Goal: Task Accomplishment & Management: Manage account settings

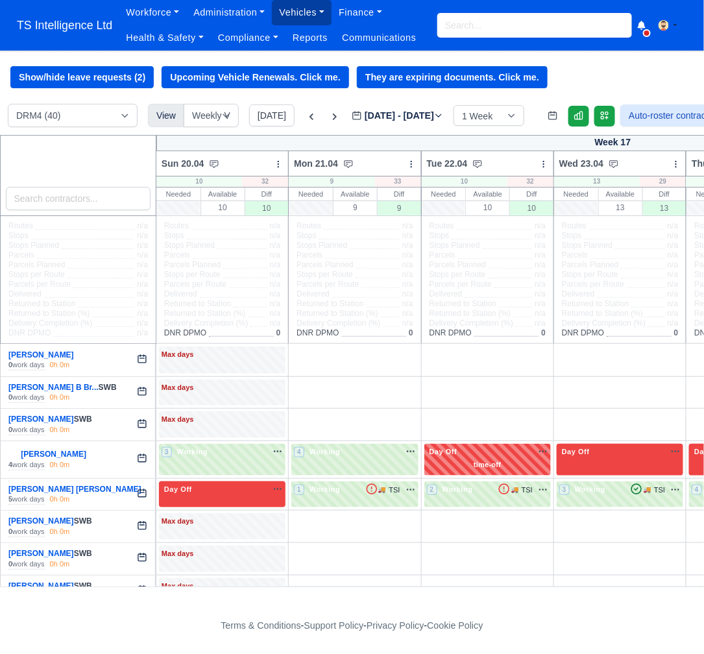
click at [304, 14] on link "Vehicles" at bounding box center [302, 12] width 60 height 25
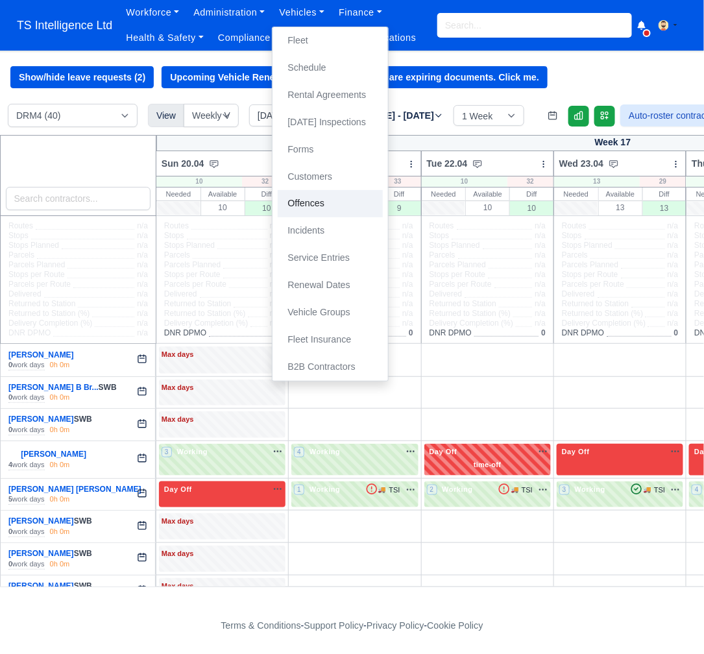
click at [306, 200] on link "Offences" at bounding box center [330, 203] width 105 height 27
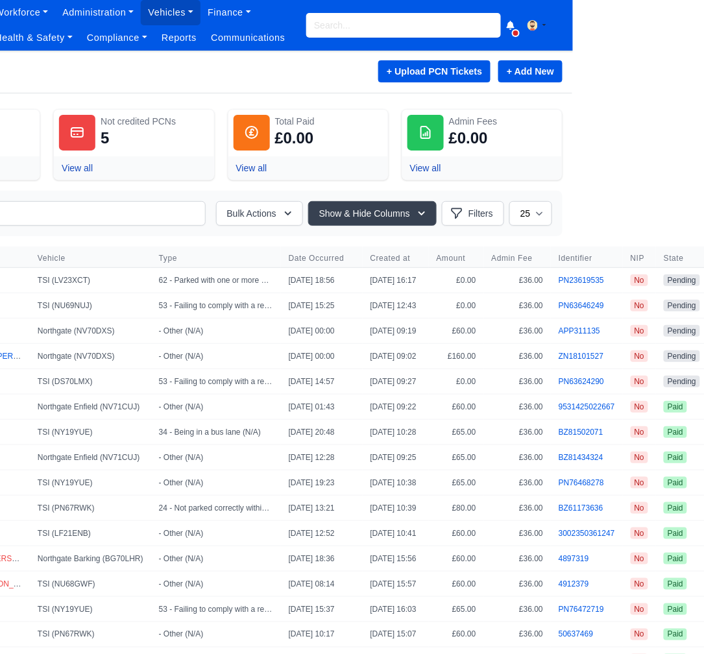
scroll to position [0, 132]
click at [511, 72] on link "+ Add New" at bounding box center [529, 71] width 64 height 22
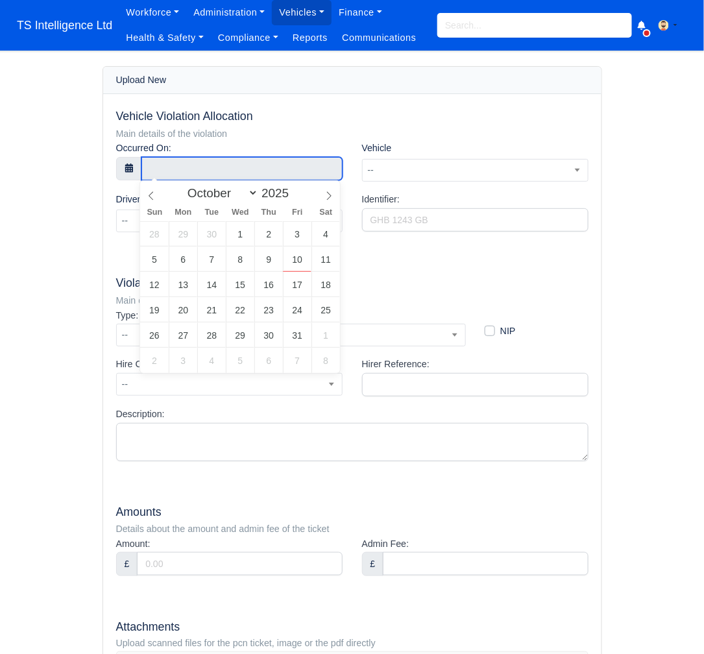
click at [192, 165] on input "text" at bounding box center [241, 168] width 201 height 23
select select "8"
click at [152, 198] on icon at bounding box center [151, 195] width 9 height 9
type input "23 September 2025 00:00"
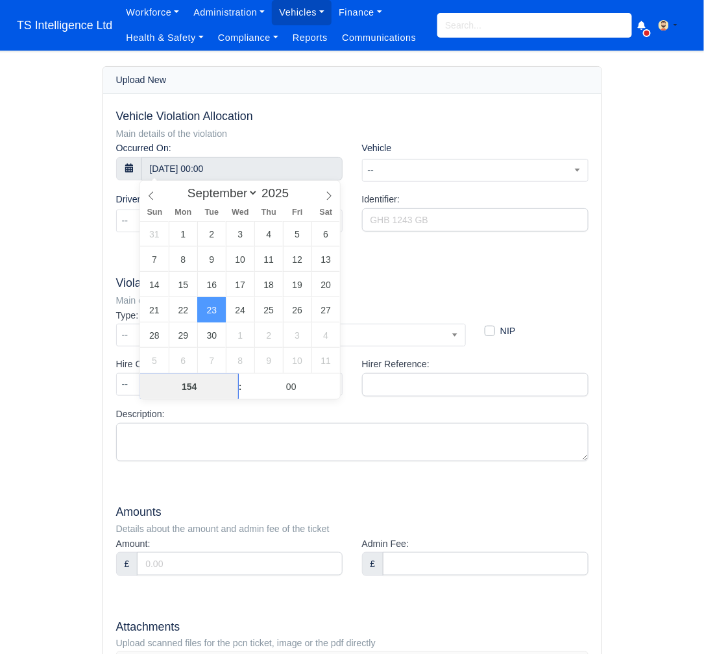
type input "154"
type input "23 September 2025 06:00"
type input "06"
type input "17"
type input "23 September 2025 06:17"
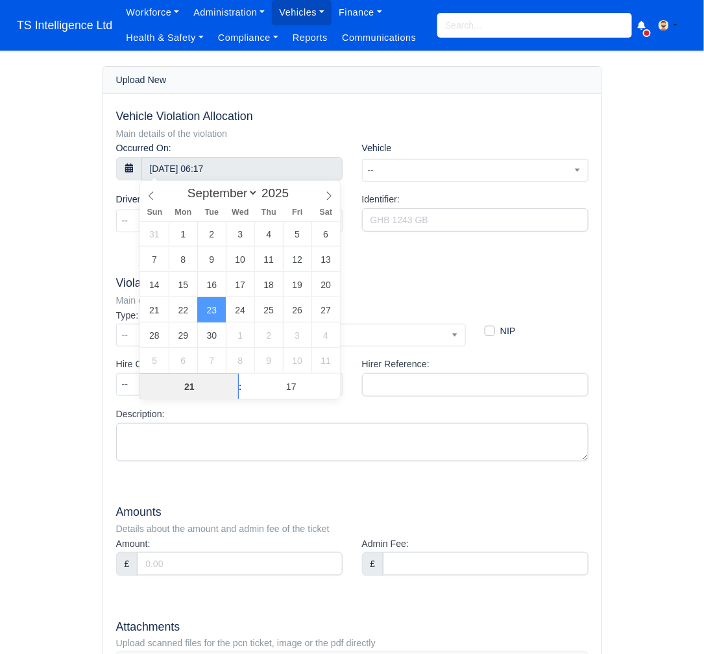
type input "2"
type input "15"
type input "23 September 2025 15:17"
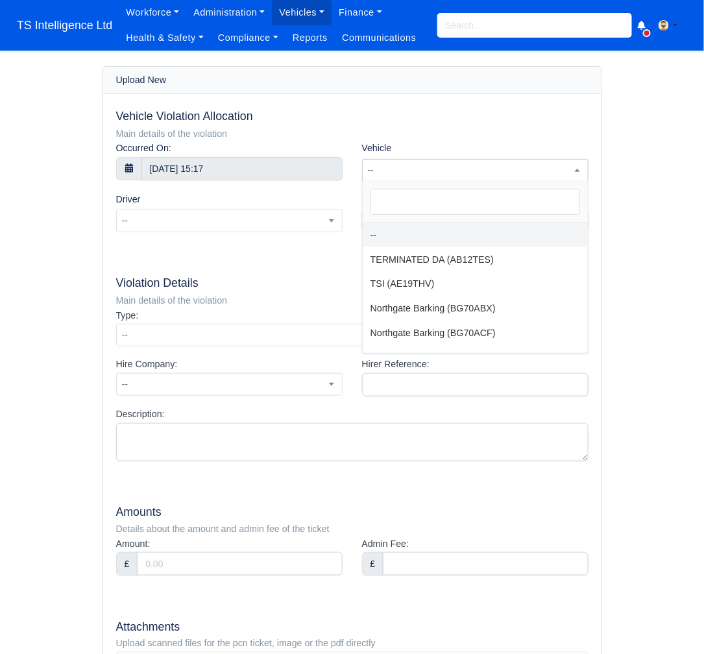
click at [448, 168] on span "--" at bounding box center [475, 170] width 225 height 16
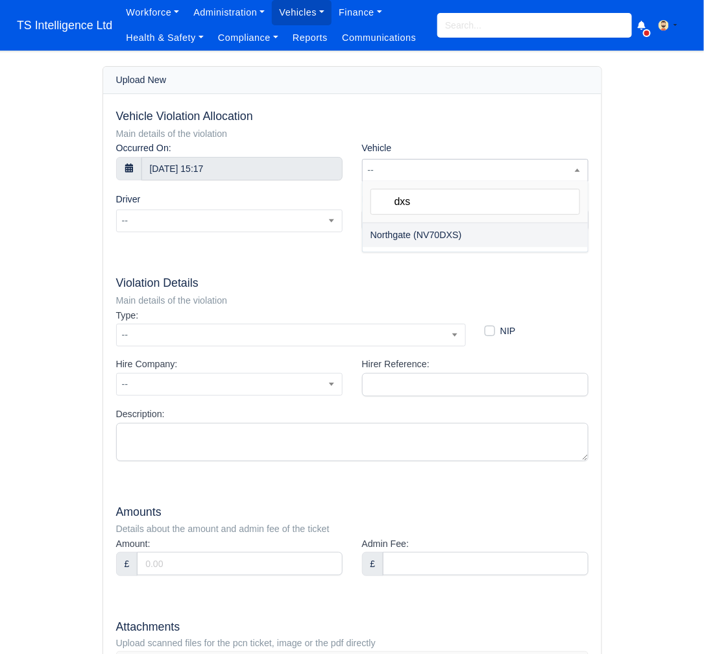
type input "dxs"
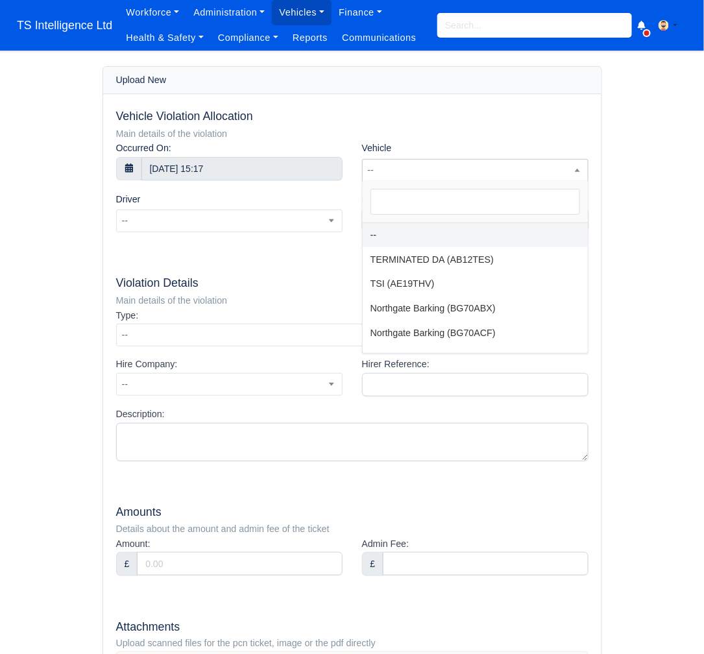
click at [422, 167] on span "--" at bounding box center [475, 170] width 225 height 16
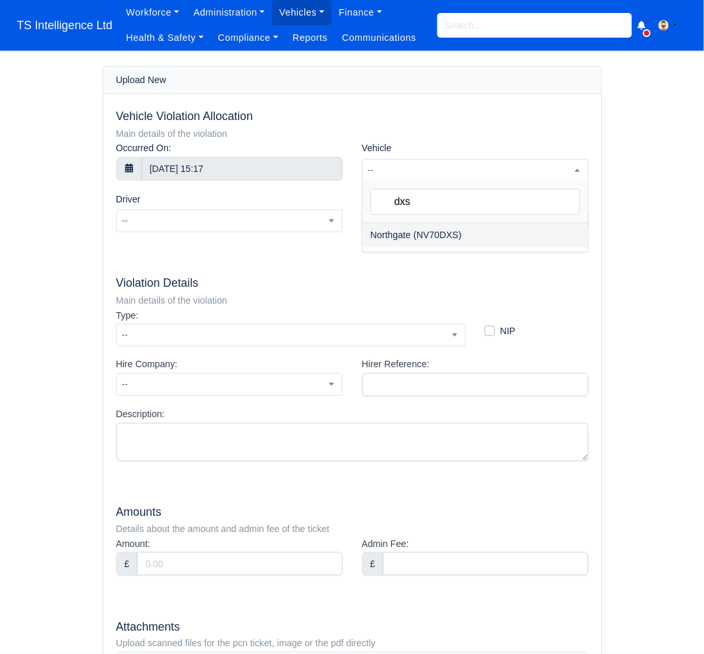
type input "dxs"
select select "271"
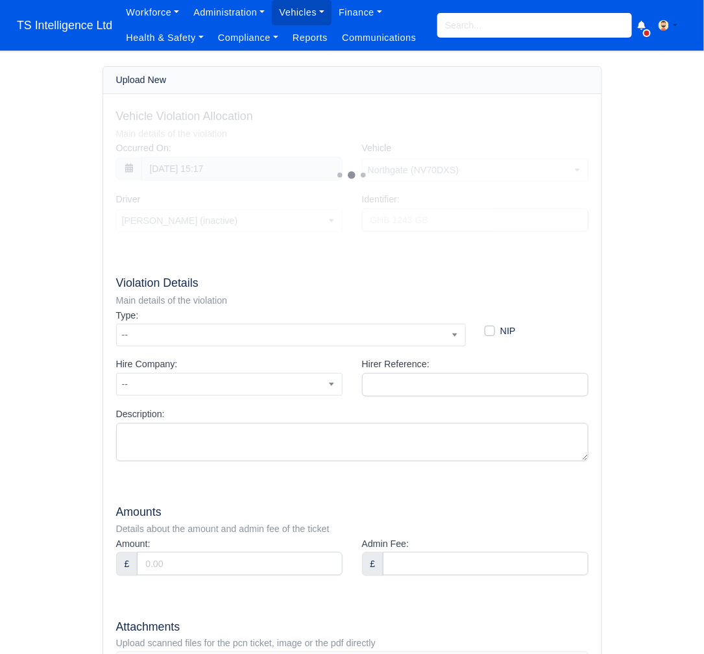
select select "1441"
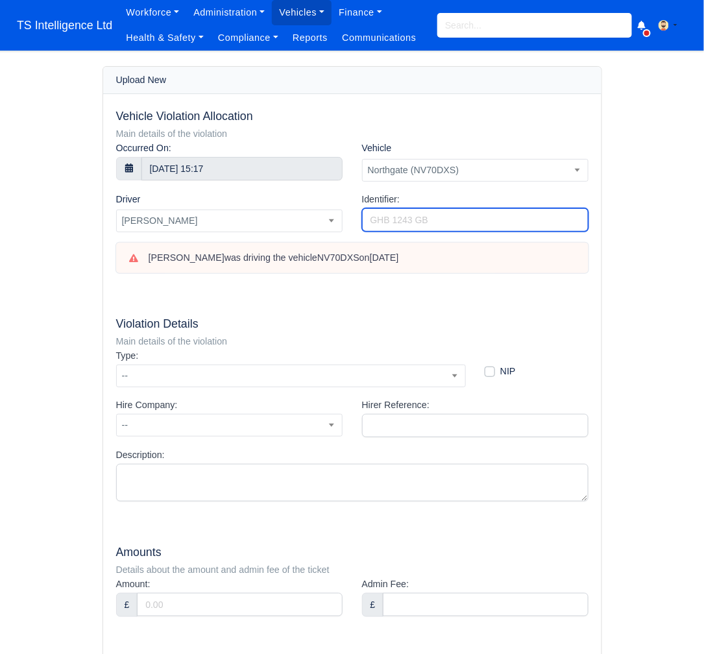
click at [411, 217] on input "Identifier:" at bounding box center [475, 219] width 226 height 23
type input "PN63616771"
click at [335, 370] on span "--" at bounding box center [291, 376] width 348 height 16
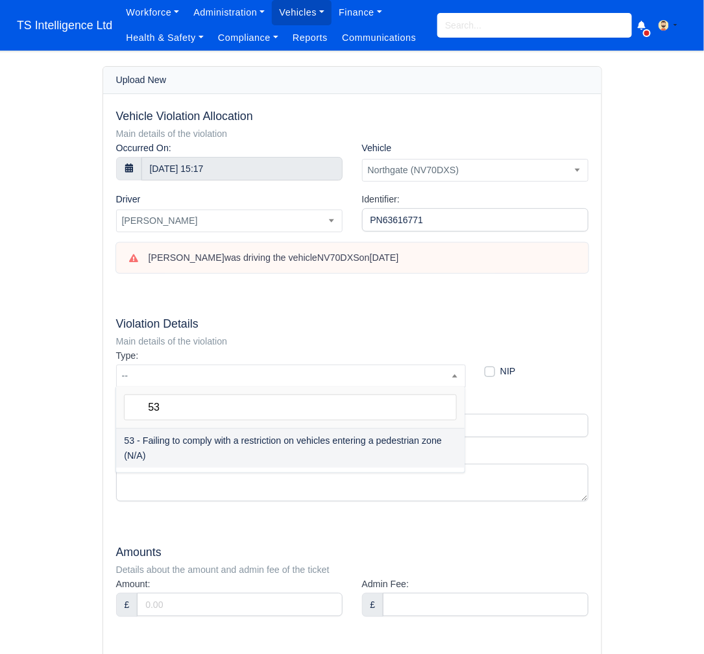
type input "53"
select select "73"
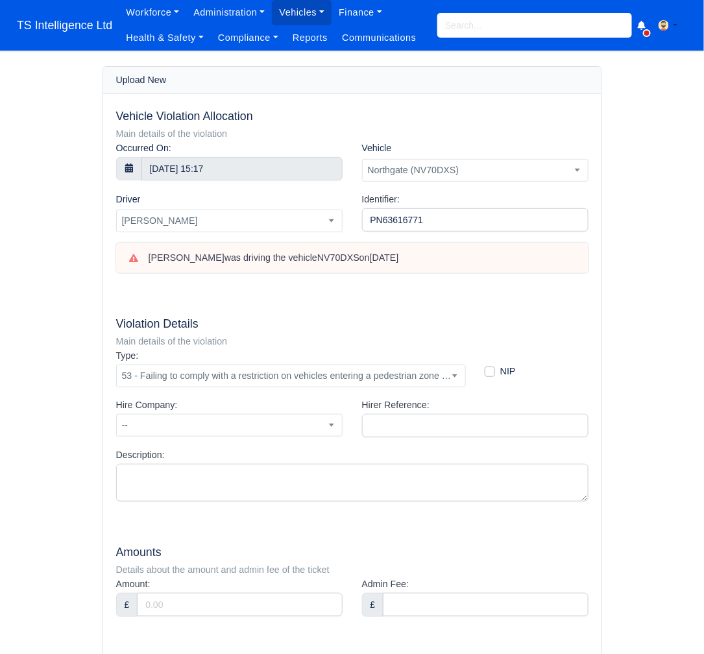
scroll to position [69, 0]
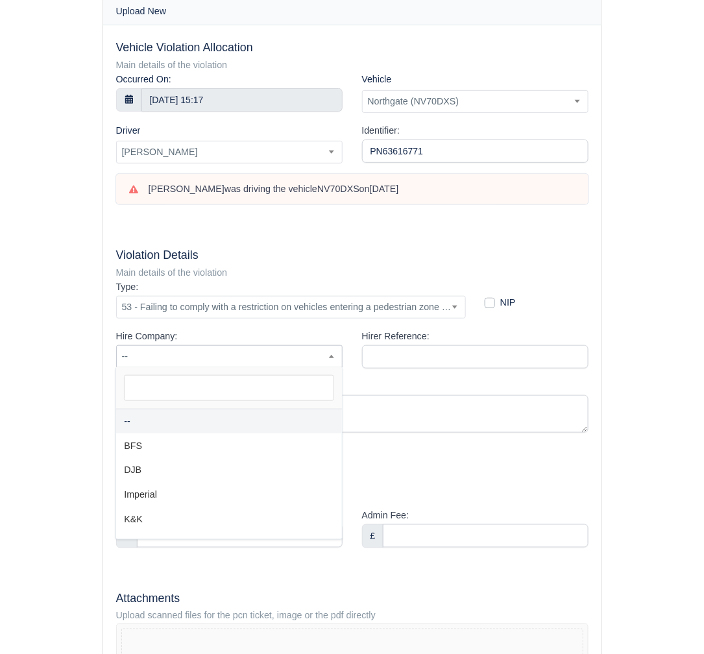
click at [268, 353] on span "--" at bounding box center [229, 356] width 225 height 16
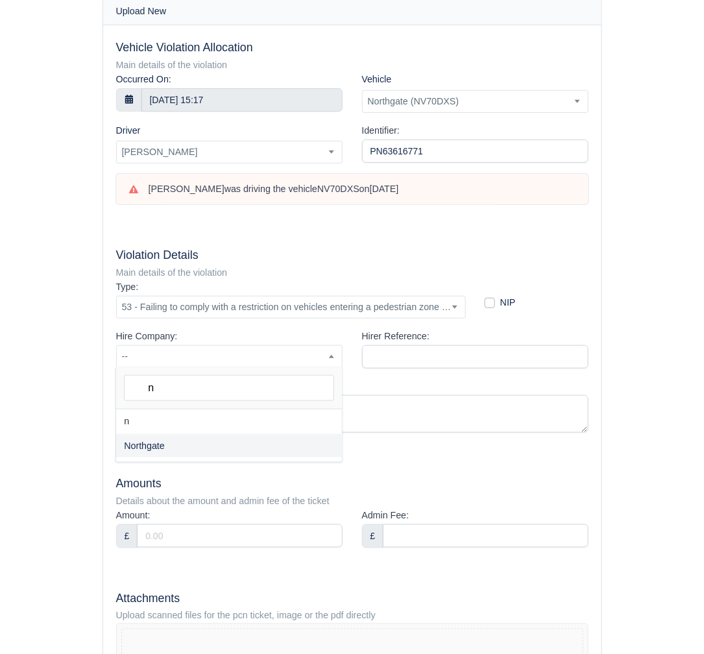
type input "n"
select select "1"
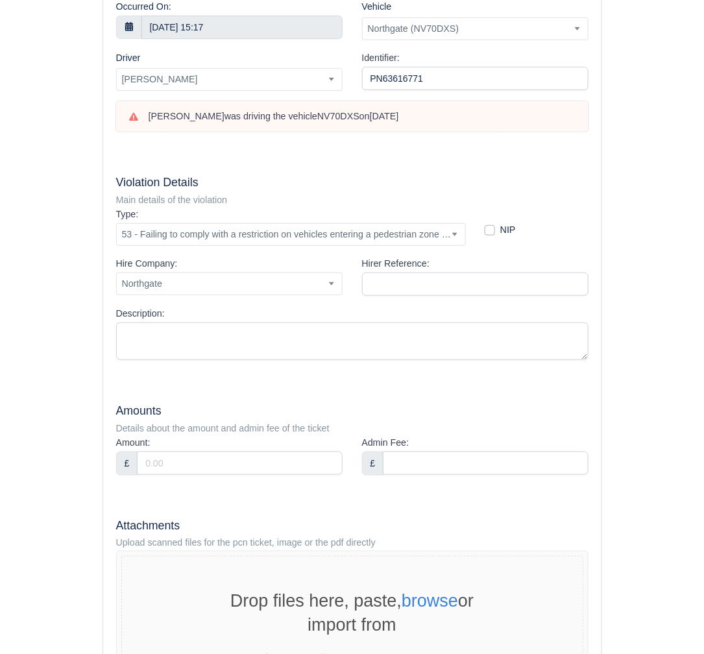
scroll to position [176, 0]
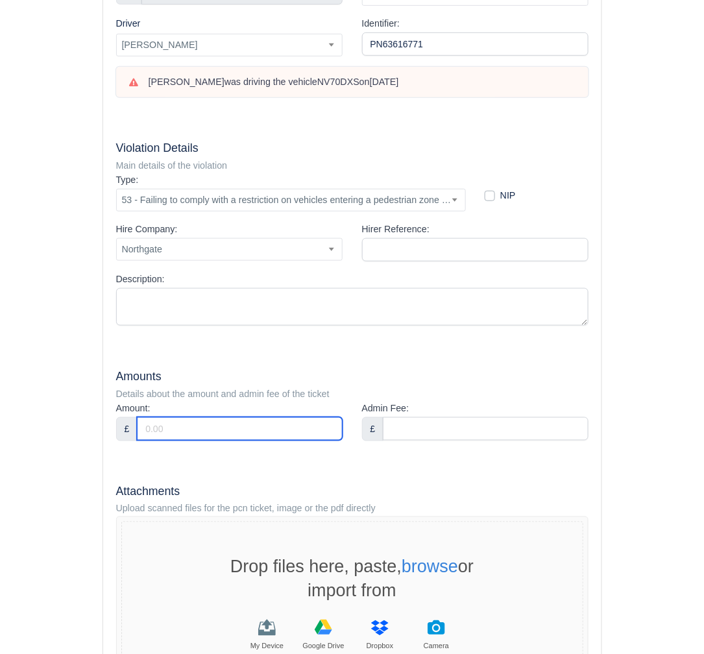
click at [199, 429] on input "Amount:" at bounding box center [239, 428] width 205 height 23
type input "80"
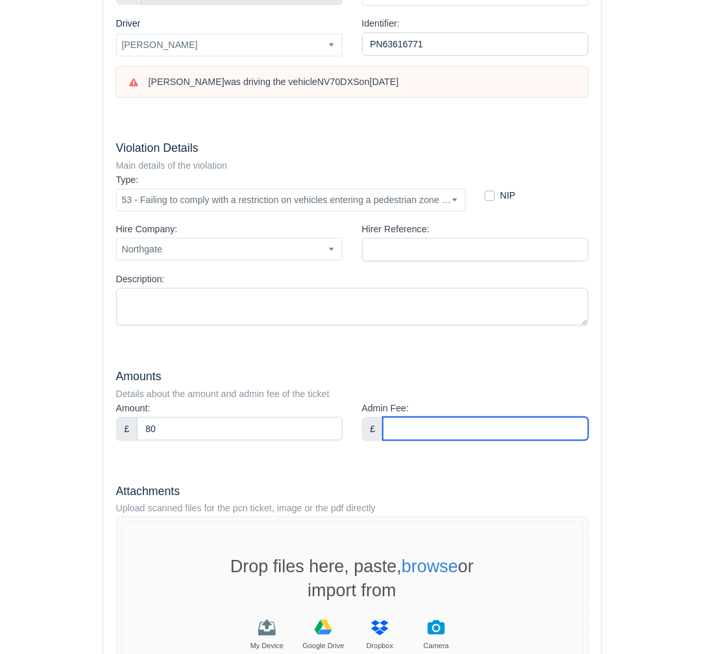
click at [422, 429] on input "Admin Fee:" at bounding box center [485, 428] width 205 height 23
type input "36"
click at [265, 461] on div "Vehicle Violation Allocation Main details of the violation Occurred On: 23 Sept…" at bounding box center [352, 320] width 498 height 805
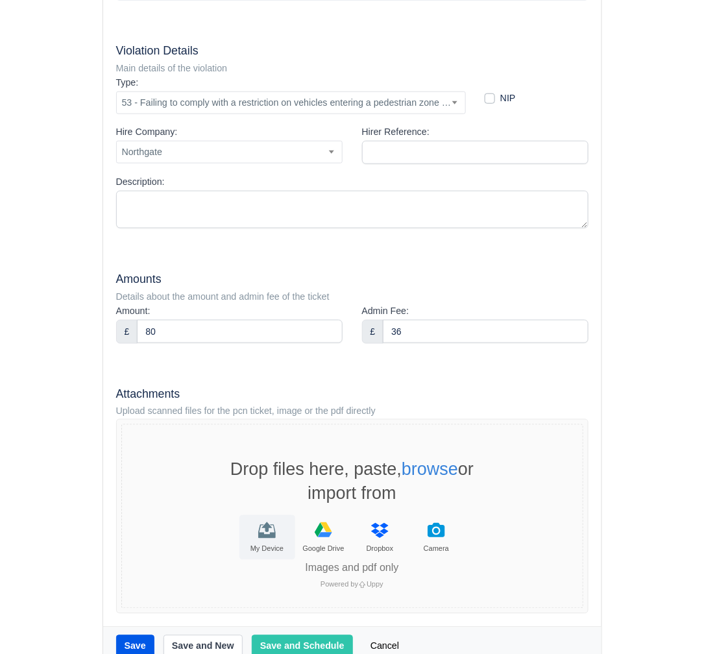
scroll to position [289, 0]
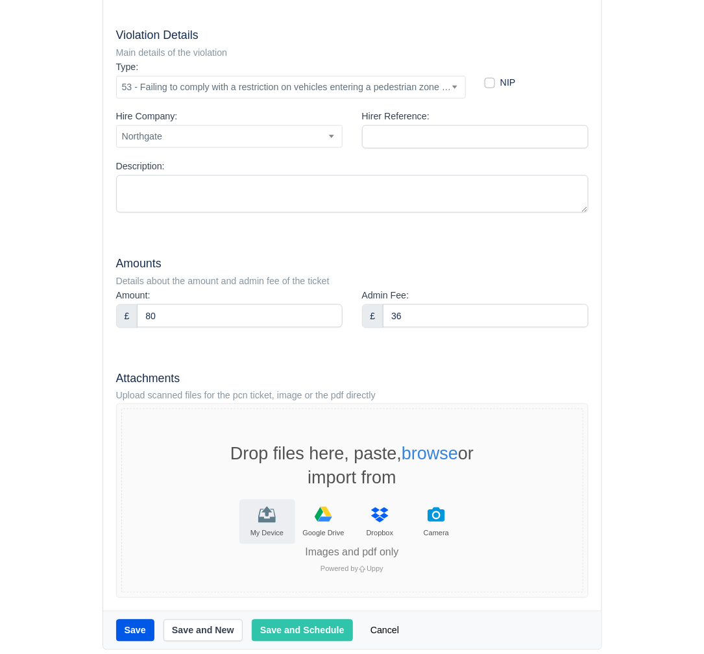
click at [264, 507] on icon "File Uploader" at bounding box center [267, 515] width 18 height 18
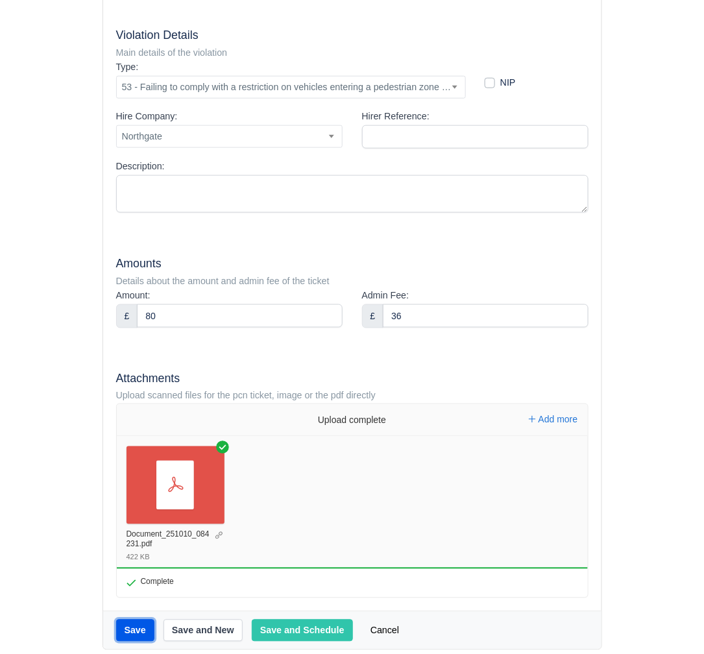
click at [142, 625] on button "Save" at bounding box center [135, 630] width 38 height 22
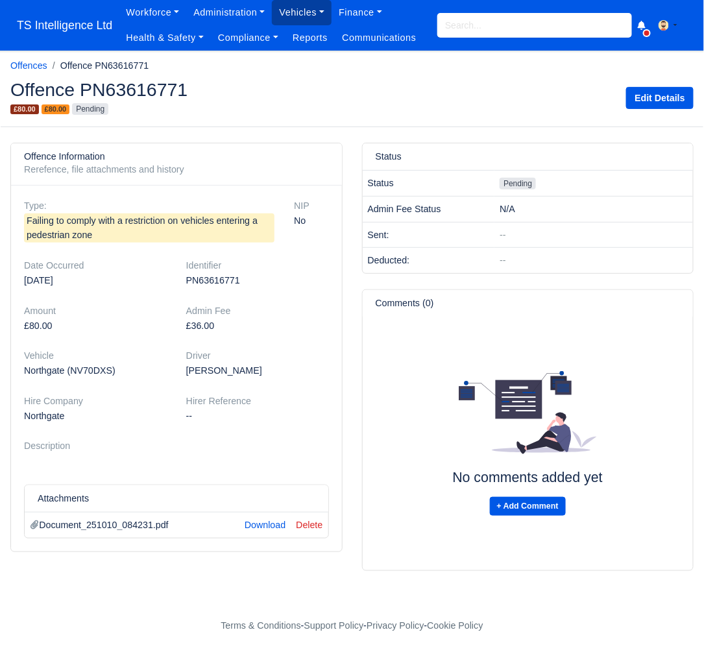
click at [286, 12] on link "Vehicles" at bounding box center [302, 12] width 60 height 25
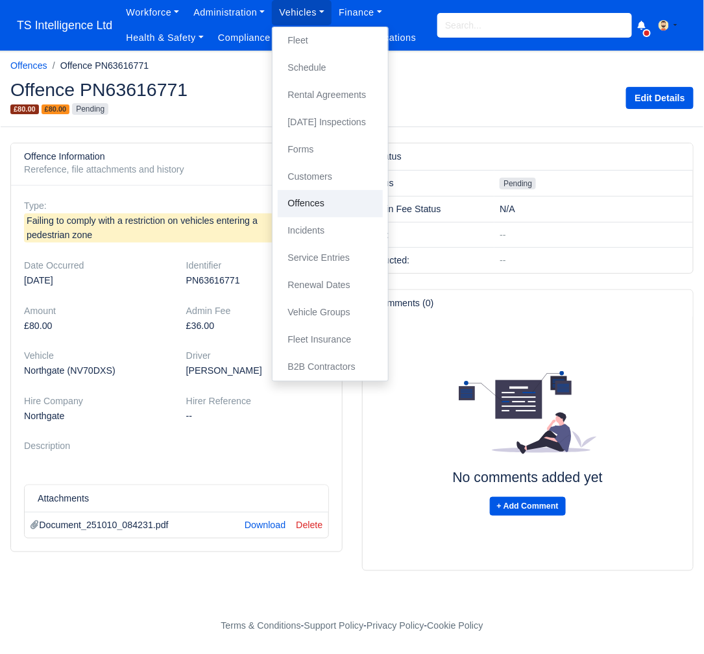
click at [313, 209] on link "Offences" at bounding box center [330, 203] width 105 height 27
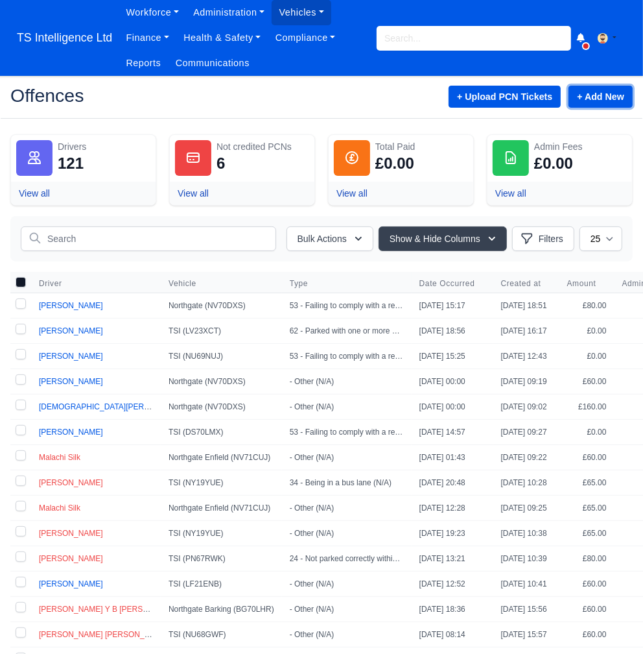
click at [589, 96] on link "+ Add New" at bounding box center [601, 97] width 64 height 22
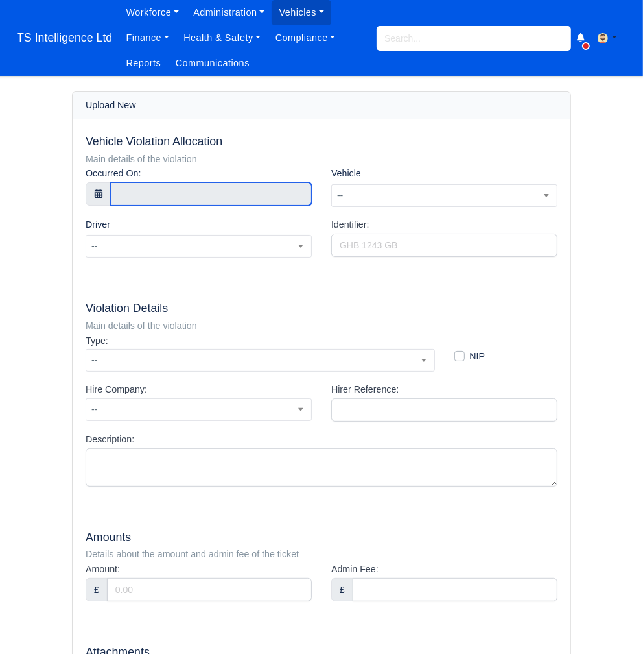
click at [159, 192] on input "text" at bounding box center [211, 193] width 201 height 23
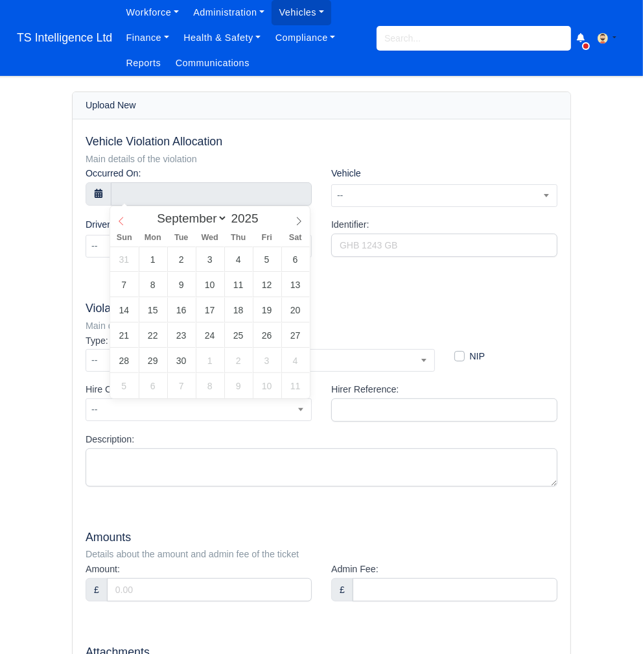
click at [124, 222] on icon at bounding box center [121, 221] width 9 height 9
select select "7"
click at [124, 222] on icon at bounding box center [121, 221] width 9 height 9
type input "31 August 2025 00:00"
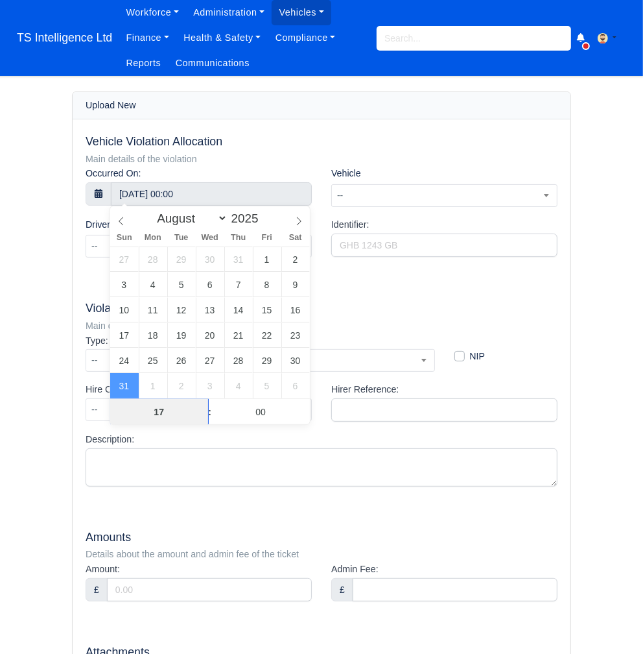
type input "17"
type input "31 August 2025 17:00"
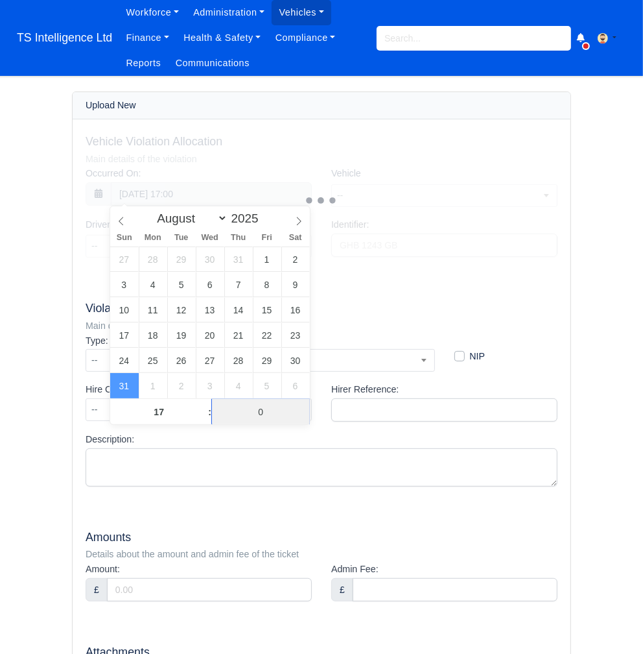
type input "03"
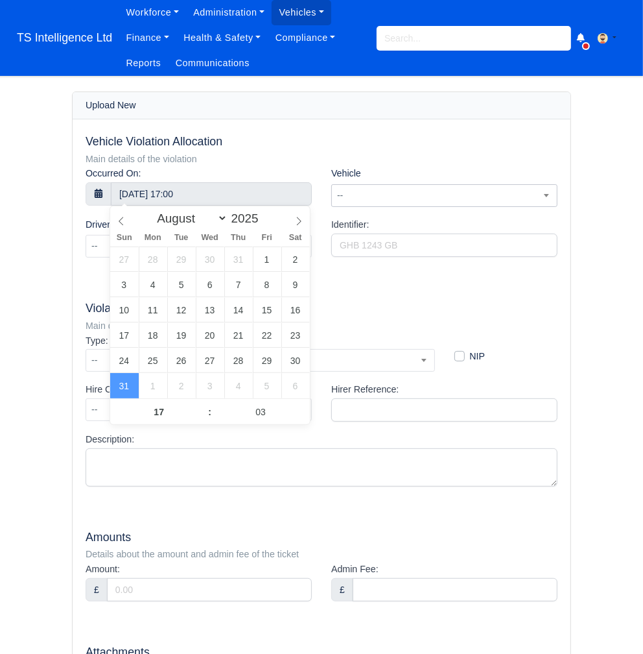
type input "31 August 2025 17:03"
click at [390, 193] on span "--" at bounding box center [444, 195] width 225 height 16
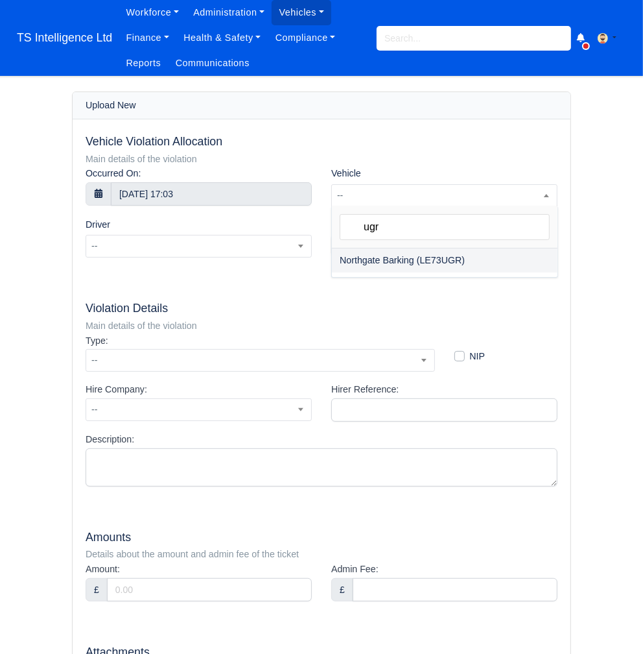
type input "ugr"
select select "283"
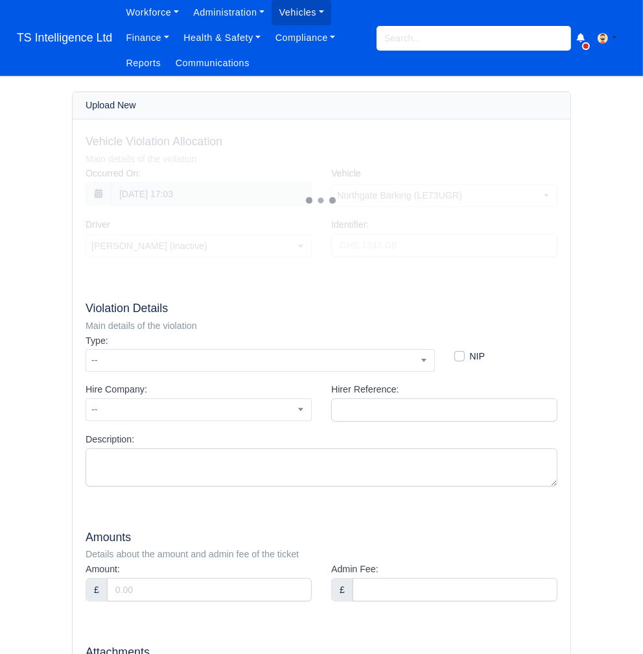
select select "1365"
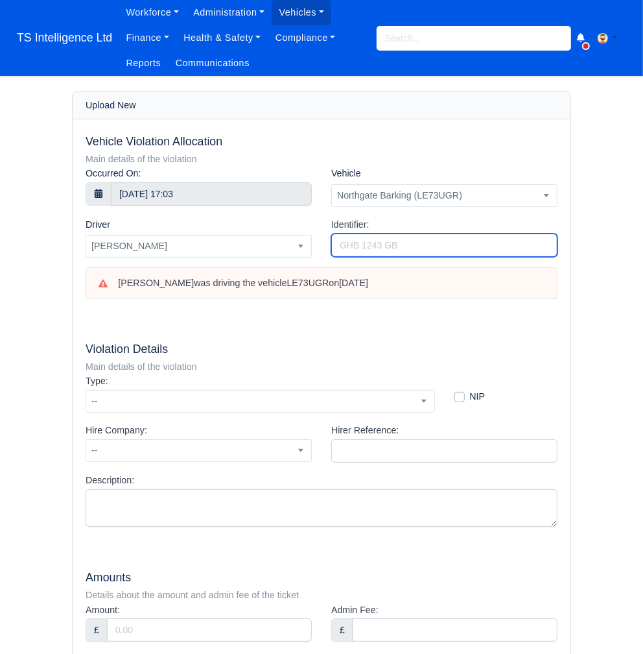
click at [384, 238] on input "Identifier:" at bounding box center [444, 244] width 226 height 23
type input "PN23556763"
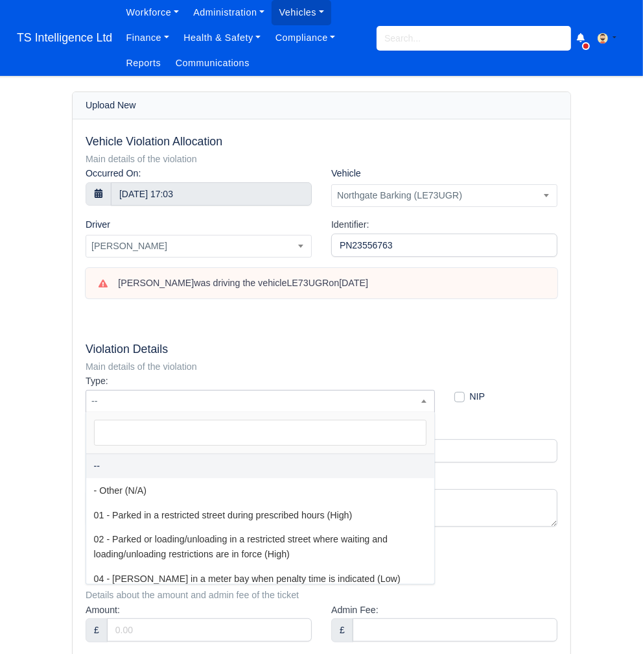
click at [158, 401] on span "--" at bounding box center [260, 401] width 348 height 16
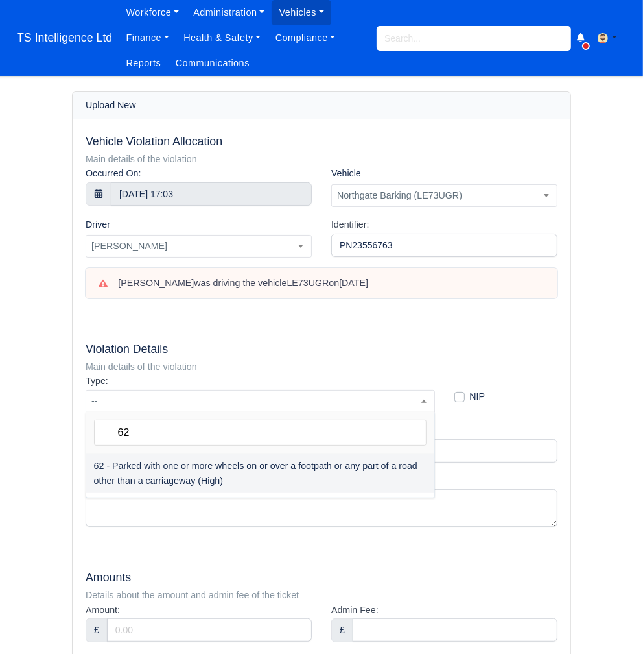
type input "62"
select select "44"
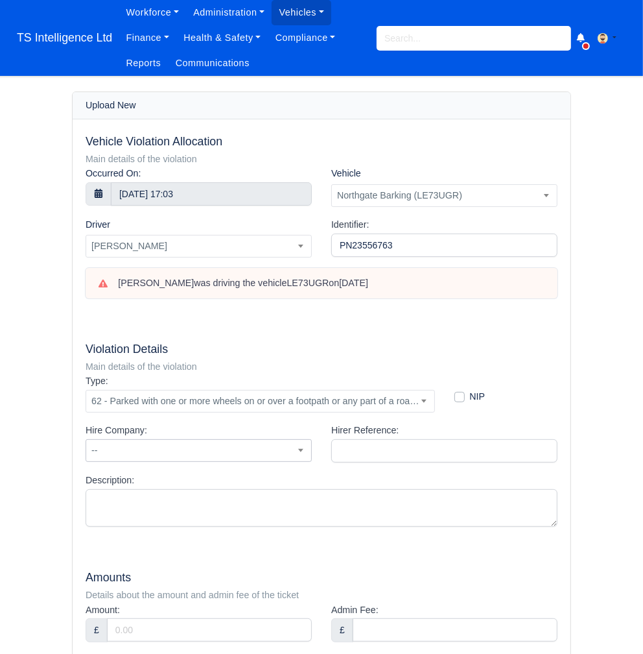
click at [232, 449] on span "--" at bounding box center [198, 450] width 225 height 16
type input "n"
select select "1"
click at [364, 446] on input "Hirer Reference:" at bounding box center [444, 450] width 226 height 23
type input "PN23556763"
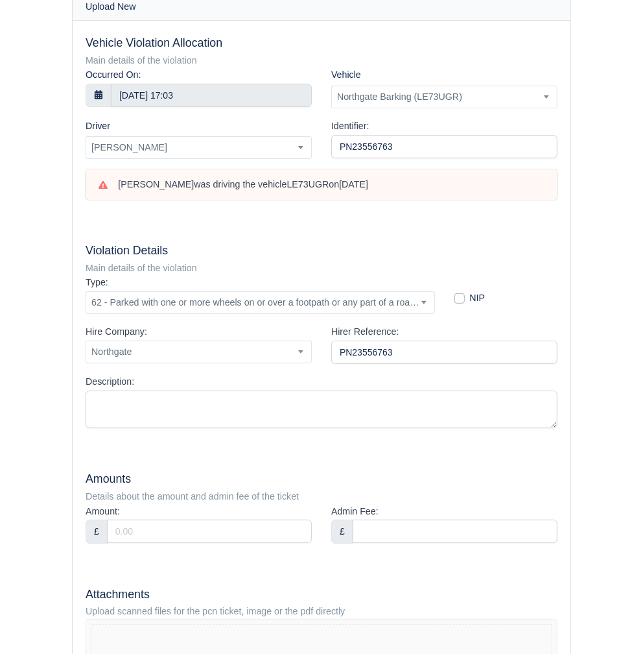
scroll to position [136, 0]
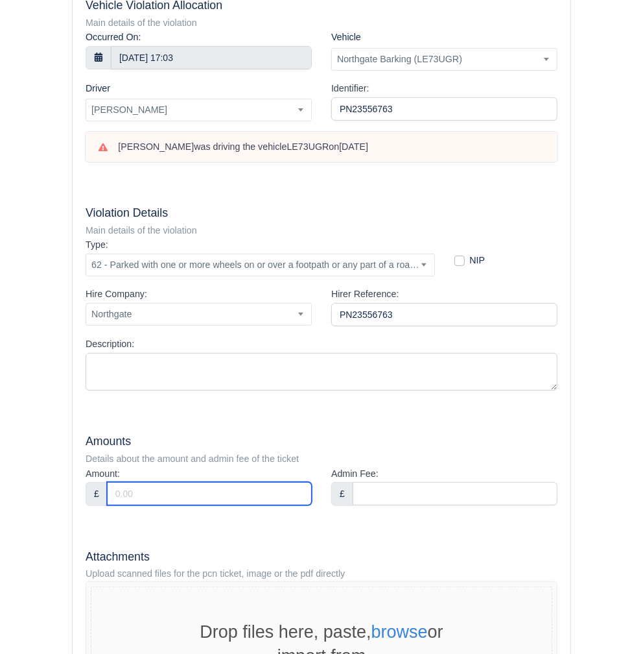
click at [123, 495] on input "Amount:" at bounding box center [209, 493] width 205 height 23
type input "160"
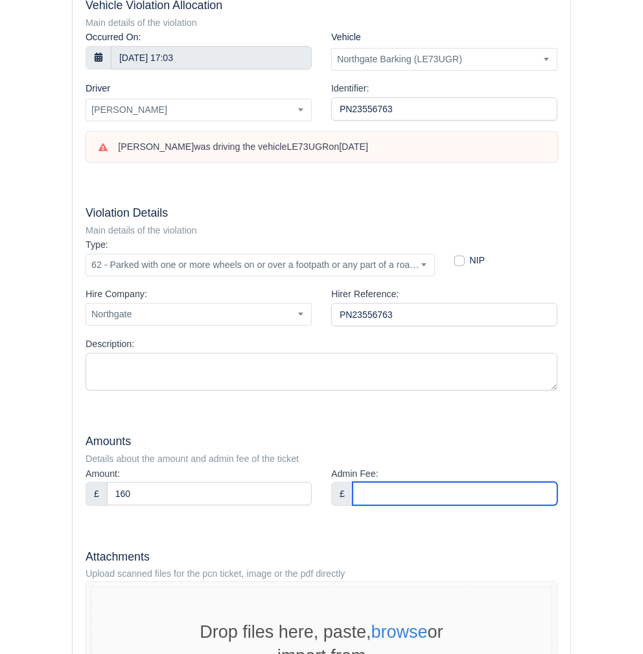
click at [385, 484] on input "Admin Fee:" at bounding box center [455, 493] width 205 height 23
type input "36"
click at [272, 420] on div "Vehicle Violation Allocation Main details of the violation Occurred On: 31 Augu…" at bounding box center [322, 385] width 498 height 805
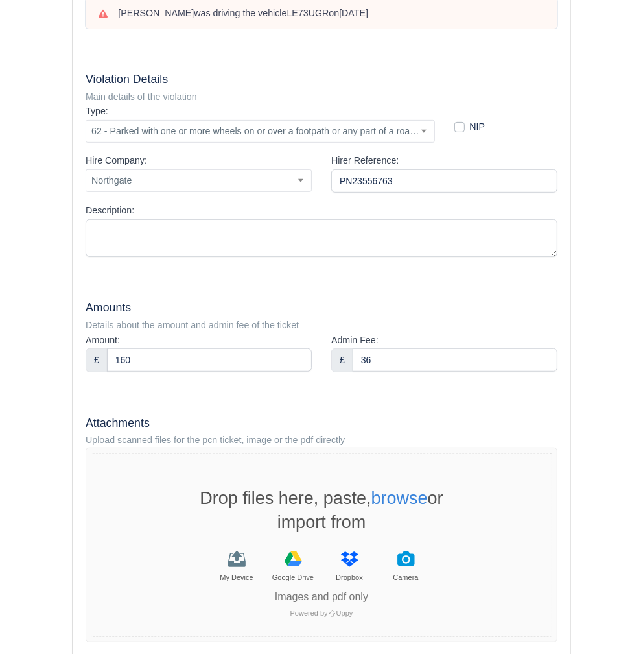
scroll to position [364, 0]
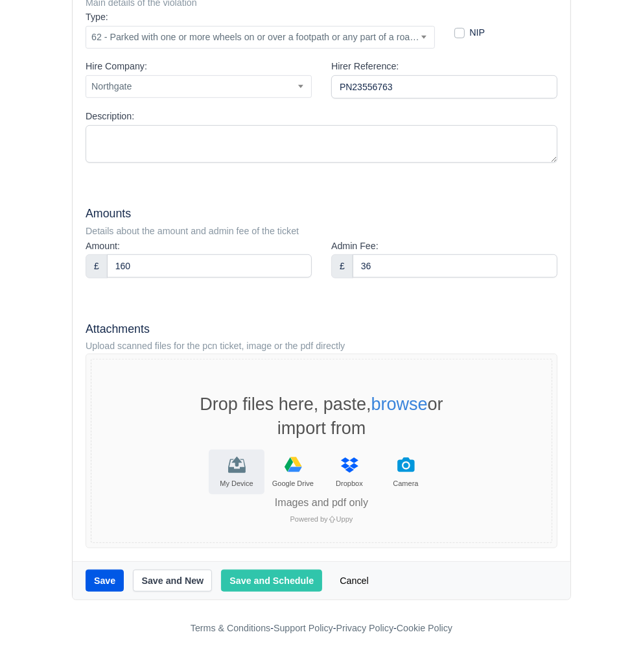
click at [247, 468] on button "My Device" at bounding box center [237, 471] width 56 height 45
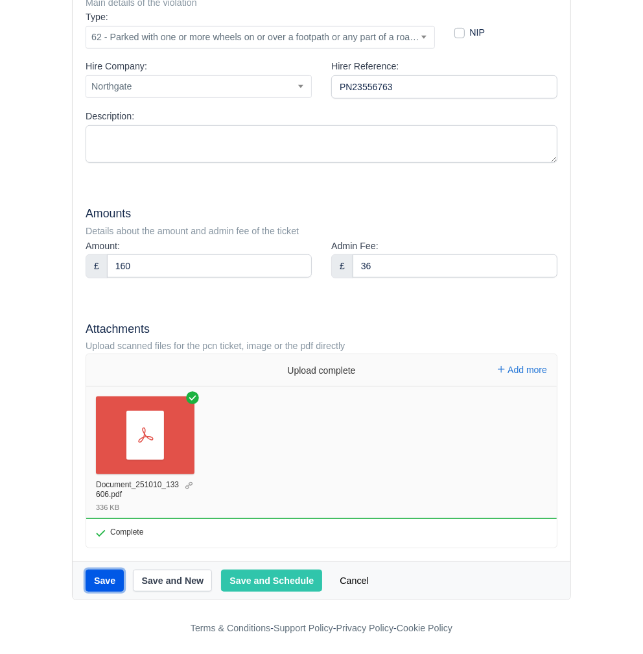
click at [110, 577] on button "Save" at bounding box center [105, 580] width 38 height 22
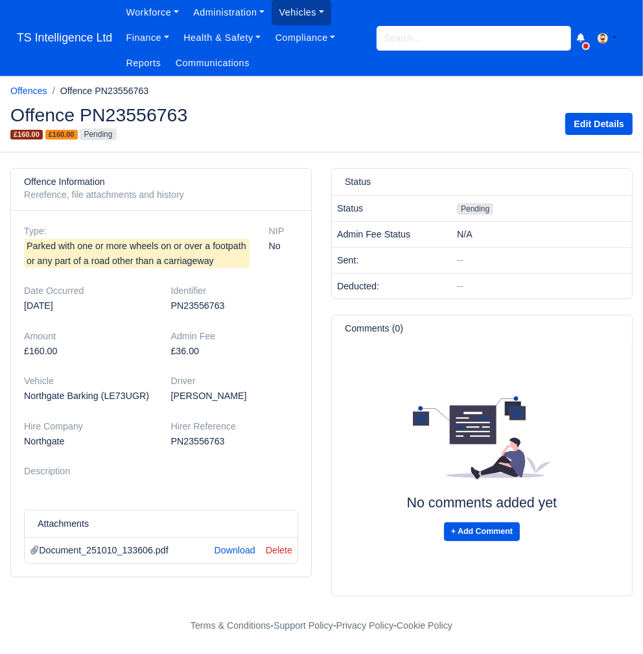
click at [297, 8] on link "Vehicles" at bounding box center [302, 12] width 60 height 25
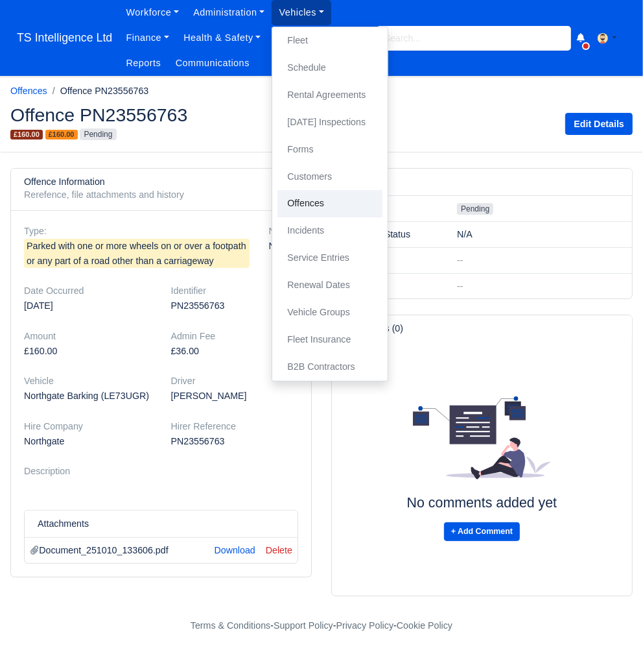
click at [317, 208] on link "Offences" at bounding box center [330, 203] width 105 height 27
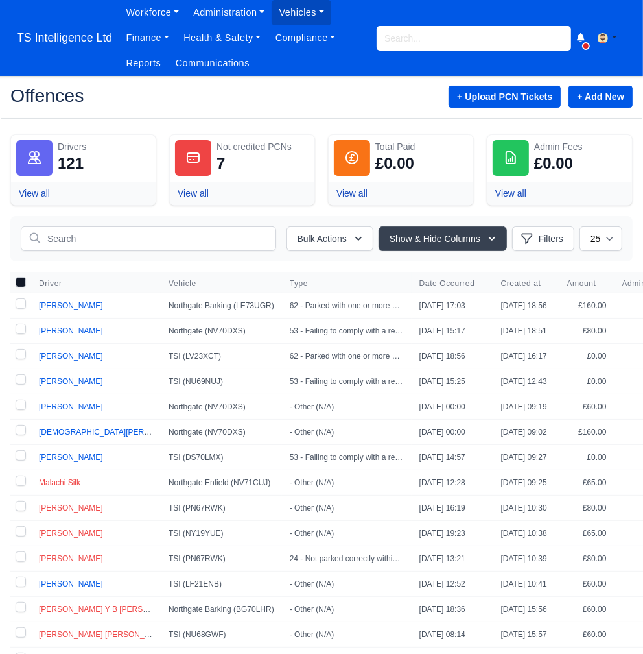
drag, startPoint x: 19, startPoint y: 302, endPoint x: 21, endPoint y: 316, distance: 13.8
click at [19, 302] on label at bounding box center [20, 305] width 21 height 25
click at [19, 302] on input "checkbox" at bounding box center [21, 303] width 10 height 10
checkbox input "true"
click at [24, 331] on label at bounding box center [20, 330] width 21 height 25
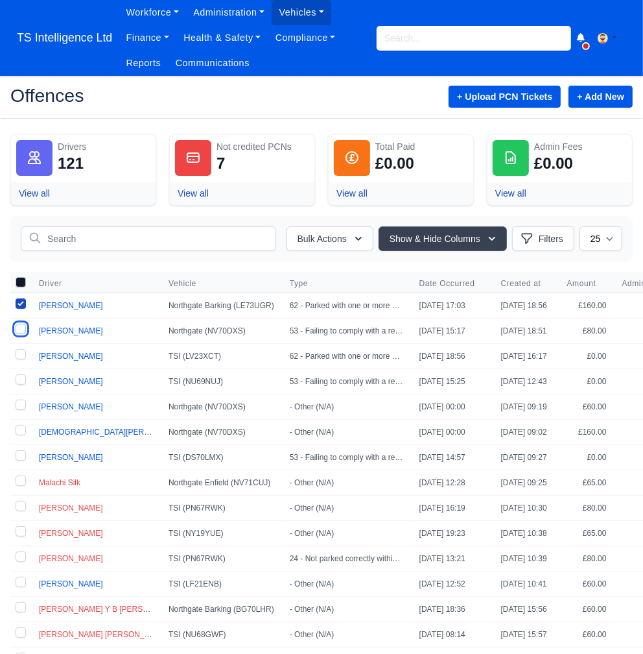
click at [24, 331] on input "checkbox" at bounding box center [21, 329] width 10 height 10
checkbox input "true"
click at [23, 353] on label at bounding box center [20, 356] width 21 height 25
click at [23, 353] on input "checkbox" at bounding box center [21, 354] width 10 height 10
checkbox input "true"
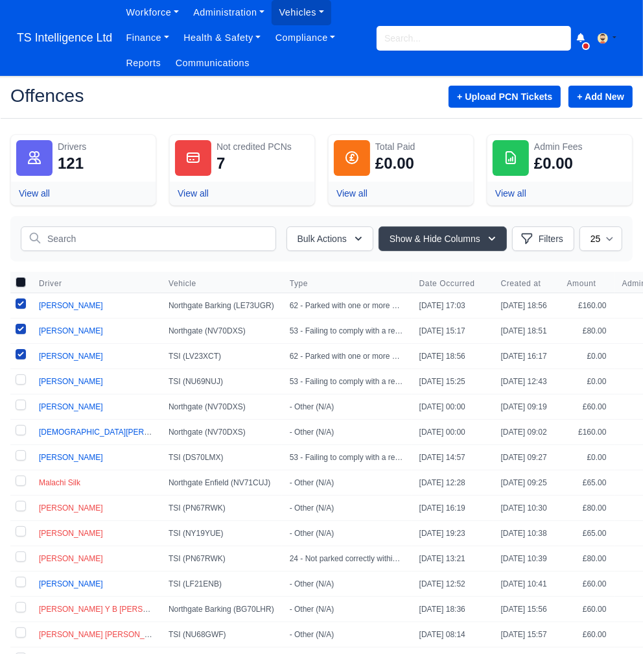
drag, startPoint x: 21, startPoint y: 376, endPoint x: 21, endPoint y: 385, distance: 8.5
click at [21, 376] on label at bounding box center [20, 381] width 21 height 25
click at [21, 376] on input "checkbox" at bounding box center [21, 379] width 10 height 10
checkbox input "true"
drag, startPoint x: 23, startPoint y: 400, endPoint x: 22, endPoint y: 418, distance: 17.5
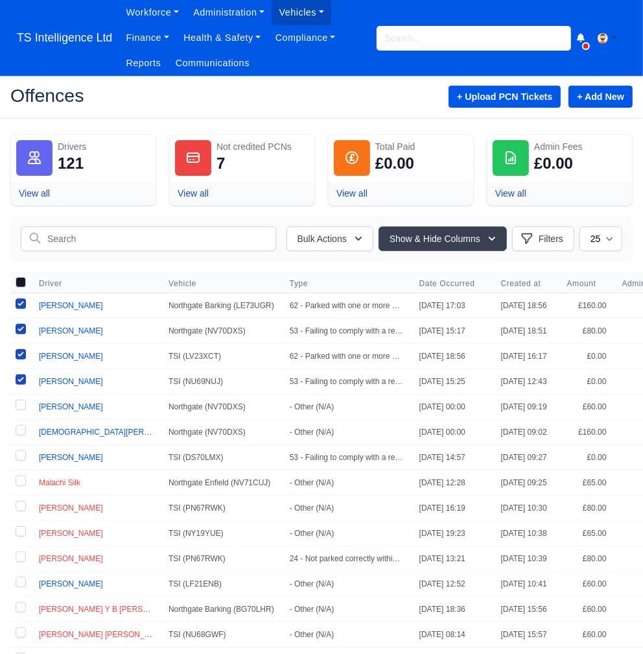
click at [23, 401] on label at bounding box center [20, 406] width 21 height 25
click at [23, 401] on input "checkbox" at bounding box center [21, 404] width 10 height 10
checkbox input "true"
click at [23, 428] on label at bounding box center [20, 432] width 21 height 25
click at [23, 428] on input "checkbox" at bounding box center [21, 430] width 10 height 10
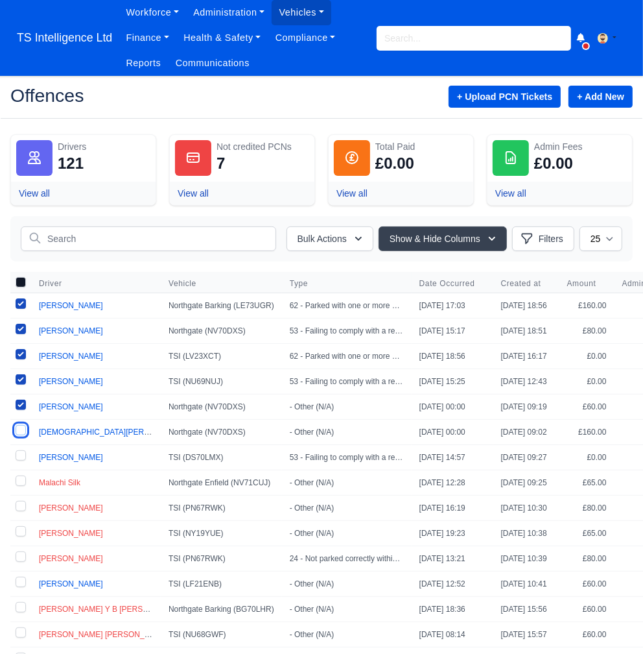
checkbox input "true"
click at [20, 451] on label at bounding box center [20, 457] width 21 height 25
click at [20, 451] on input "checkbox" at bounding box center [21, 455] width 10 height 10
checkbox input "true"
click at [353, 246] on button "Bulk Actions" at bounding box center [330, 238] width 87 height 25
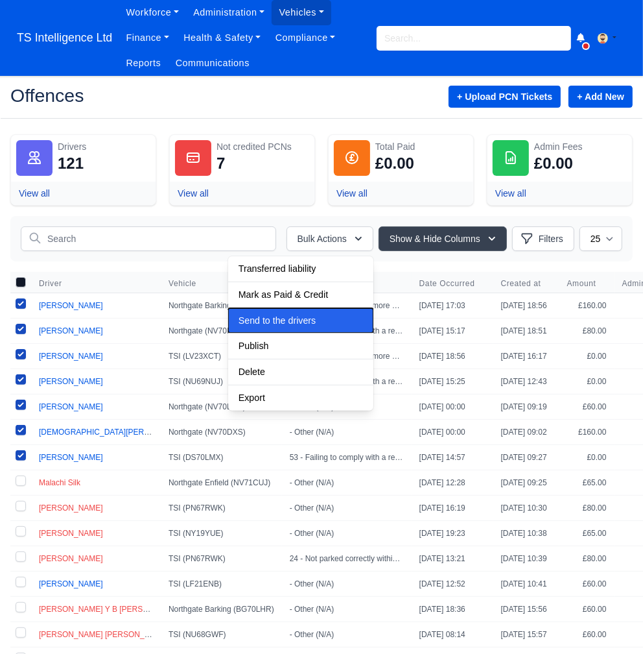
click at [280, 319] on span "Send to the drivers" at bounding box center [277, 320] width 77 height 10
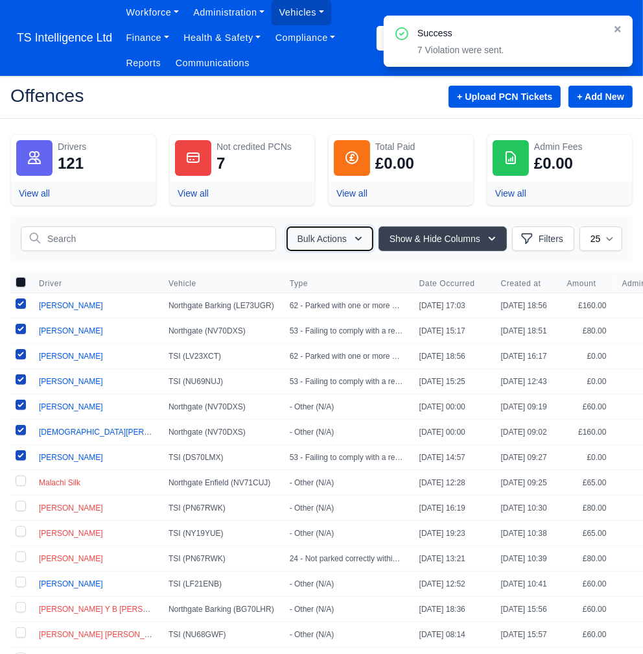
click at [311, 234] on button "Bulk Actions" at bounding box center [330, 238] width 87 height 25
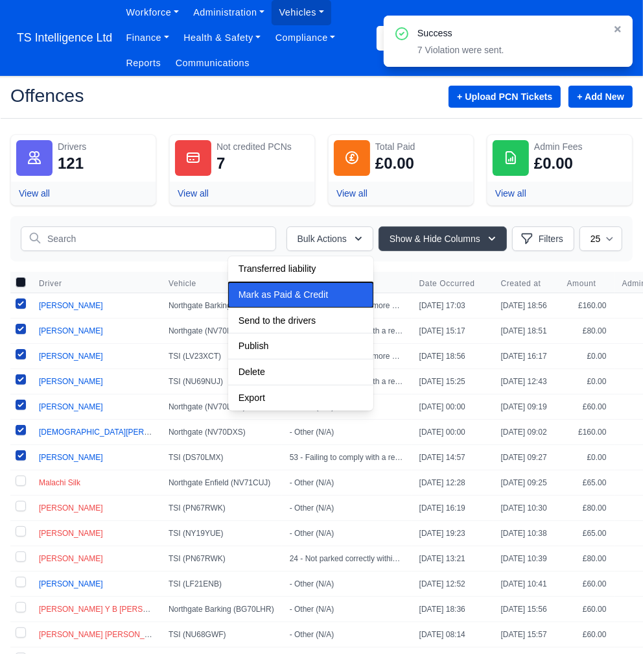
click at [289, 289] on span "Mark as Paid & Credit" at bounding box center [283, 294] width 89 height 10
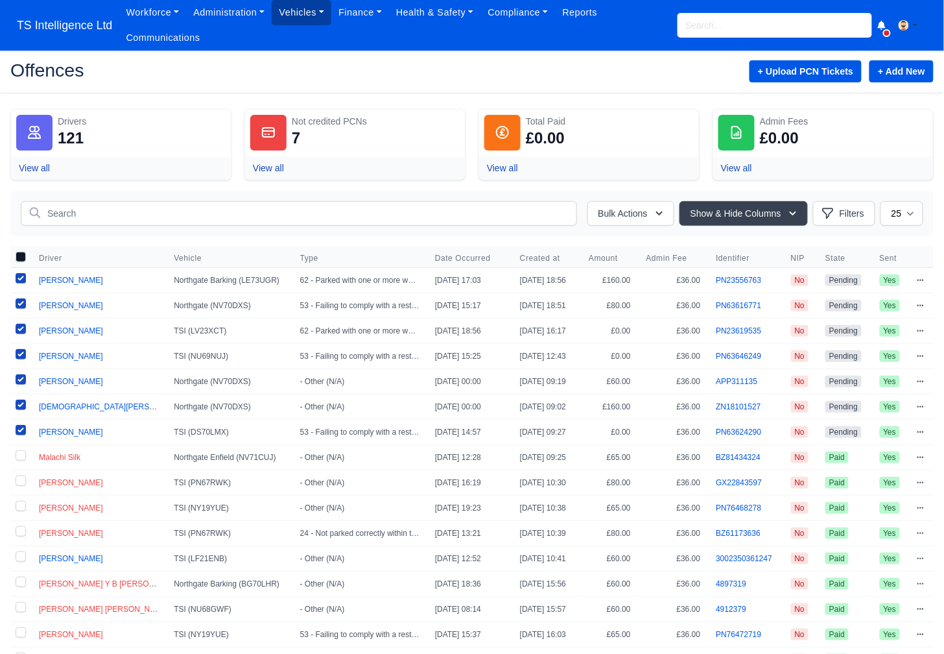
click at [311, 13] on link "Vehicles" at bounding box center [302, 12] width 60 height 25
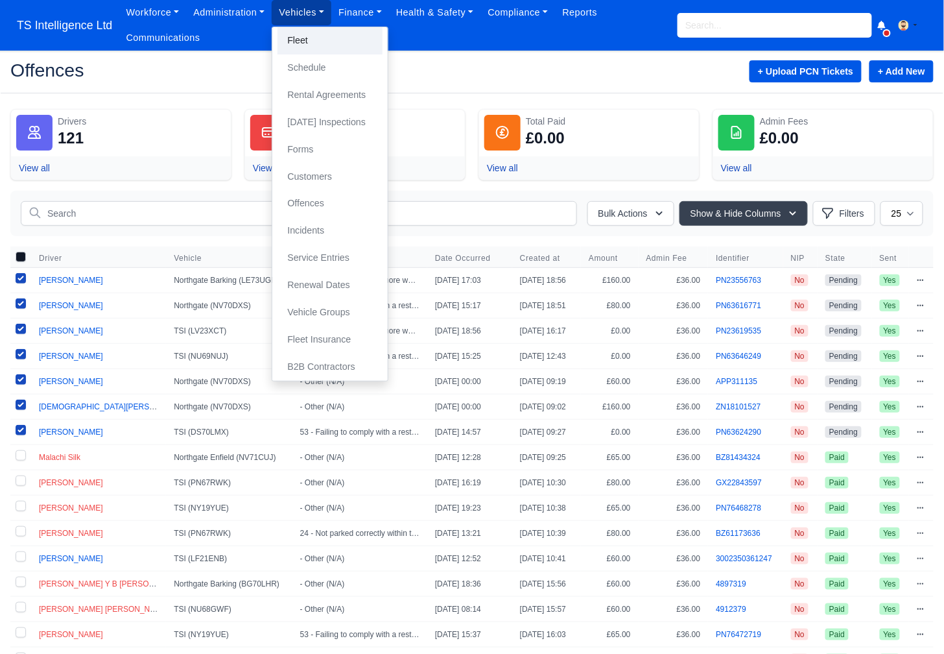
click at [331, 30] on link "Fleet" at bounding box center [330, 40] width 105 height 27
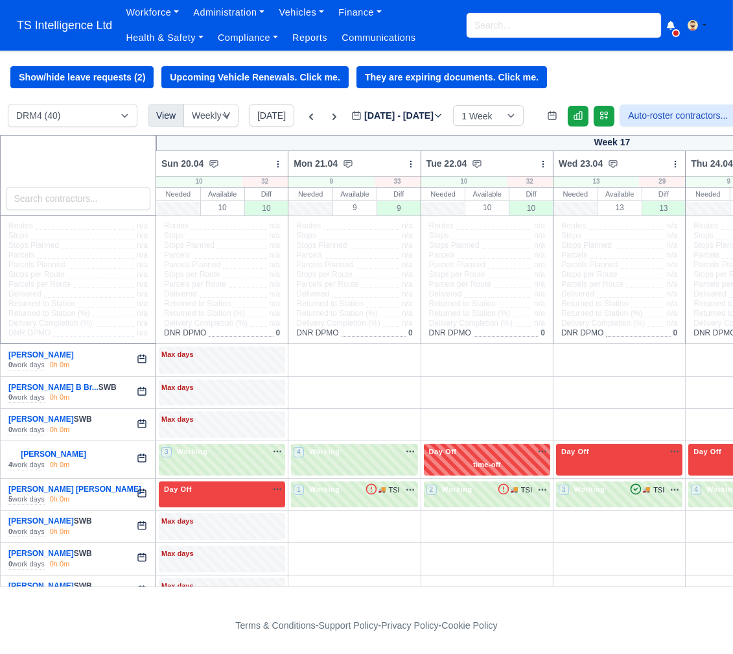
click at [503, 23] on input "search" at bounding box center [564, 25] width 195 height 25
type input "abdul"
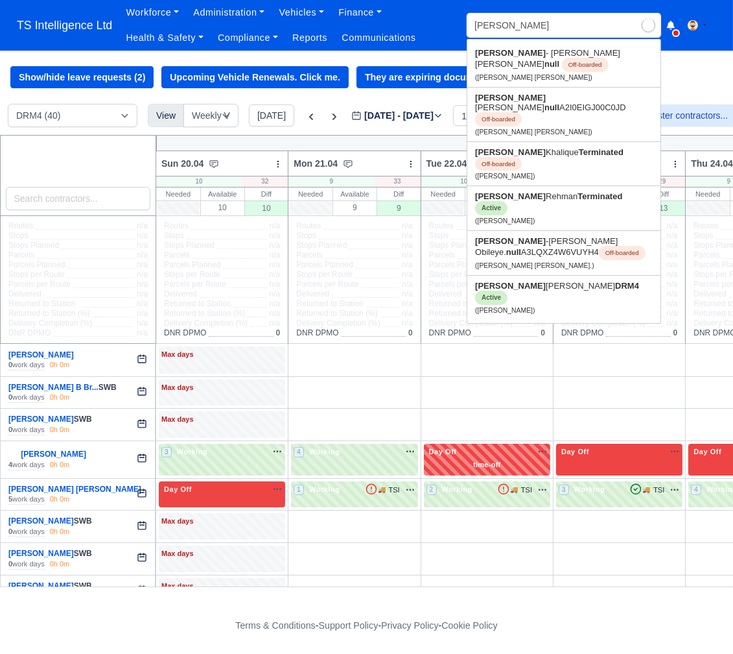
type input "abdul - Aziz Junior Giwa"
click at [509, 186] on link "Abdul Rehman Terminated Active (Abdul Rehman)" at bounding box center [564, 208] width 193 height 44
type input "Abdul Rehman"
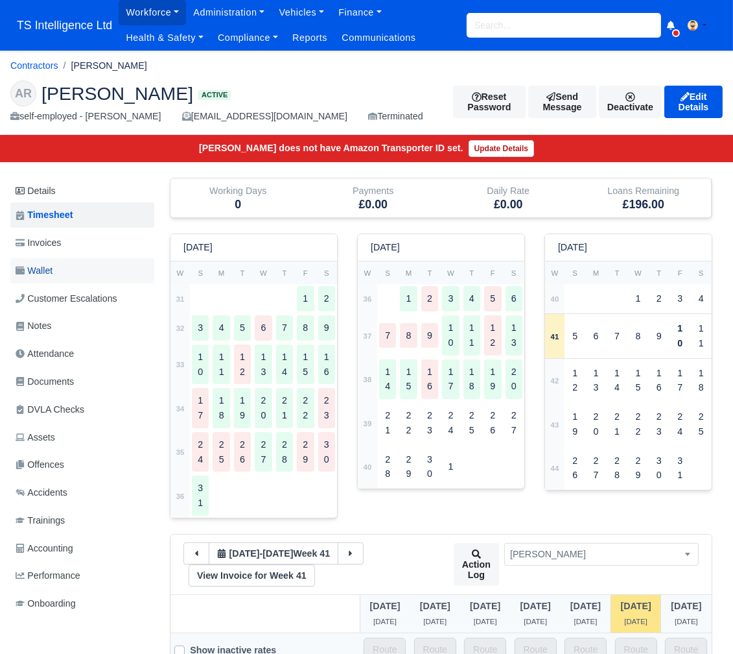
click at [57, 267] on link "Wallet" at bounding box center [82, 270] width 144 height 25
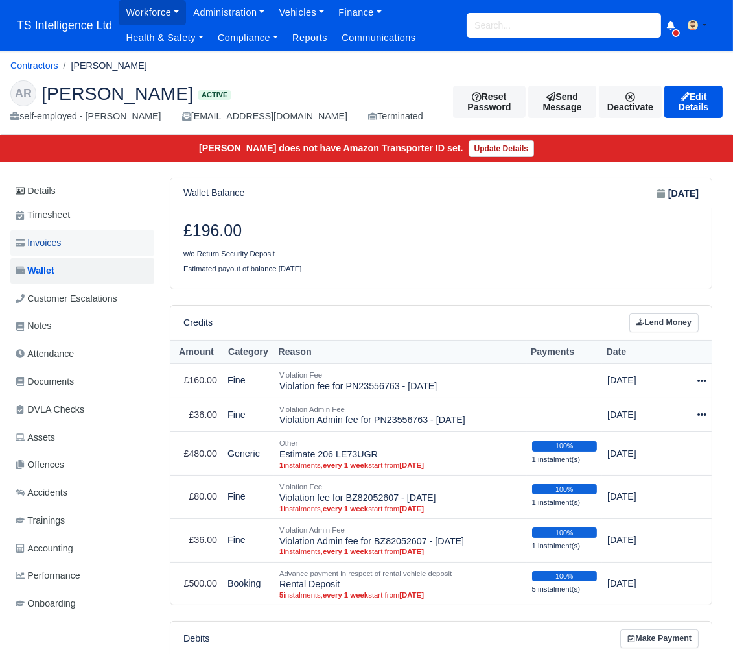
click at [82, 244] on link "Invoices" at bounding box center [82, 242] width 144 height 25
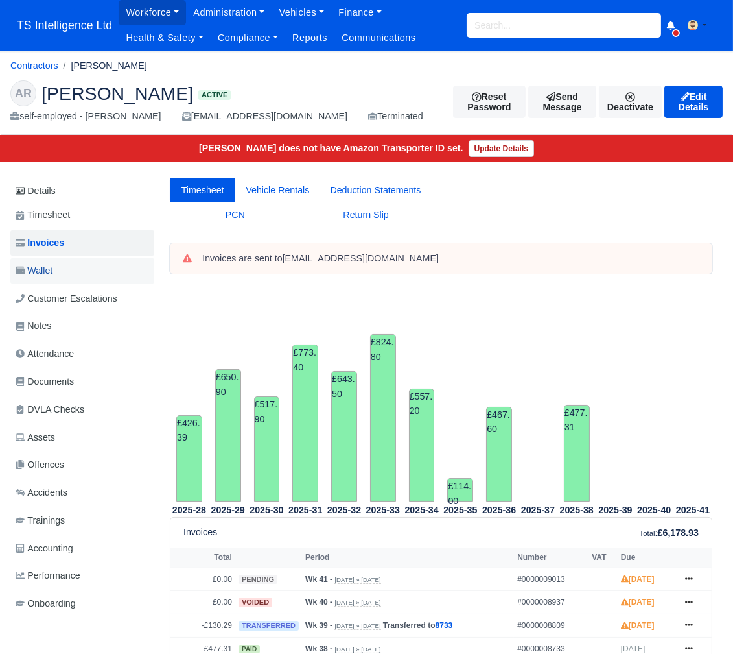
click at [88, 267] on link "Wallet" at bounding box center [82, 270] width 144 height 25
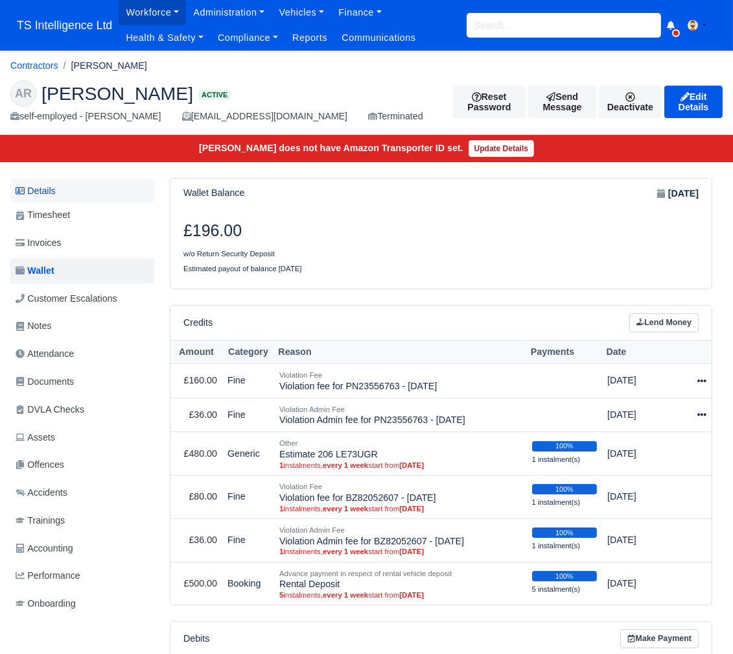
click at [78, 183] on link "Details" at bounding box center [82, 191] width 144 height 24
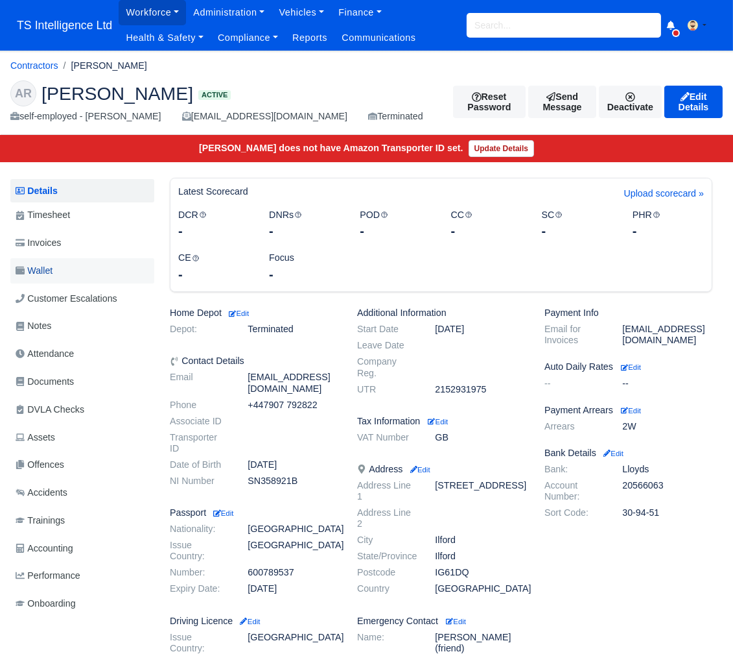
click at [51, 271] on span "Wallet" at bounding box center [34, 270] width 37 height 15
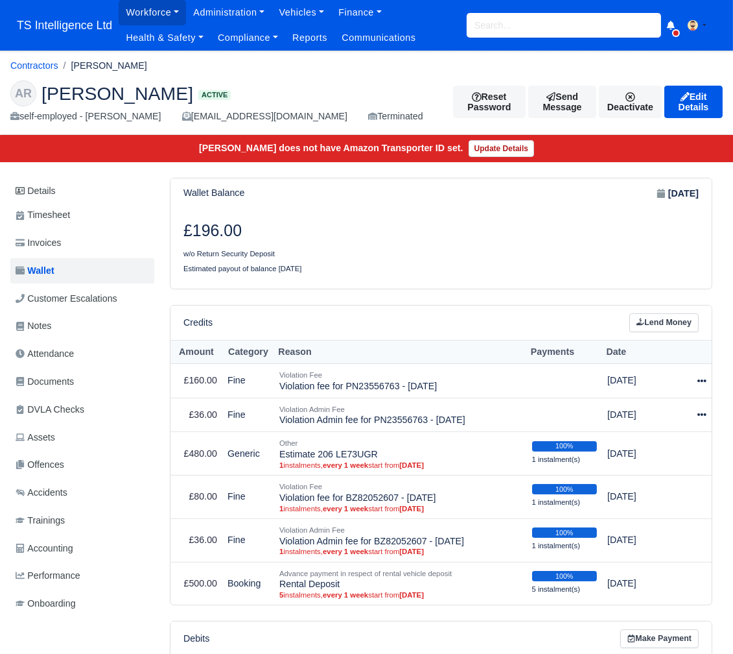
click at [536, 39] on div "Workforce Manpower Expiring Documents Leave Requests Daily Attendance Daily Tim…" at bounding box center [421, 25] width 604 height 51
click at [532, 32] on input "search" at bounding box center [564, 25] width 195 height 25
type input "rube"
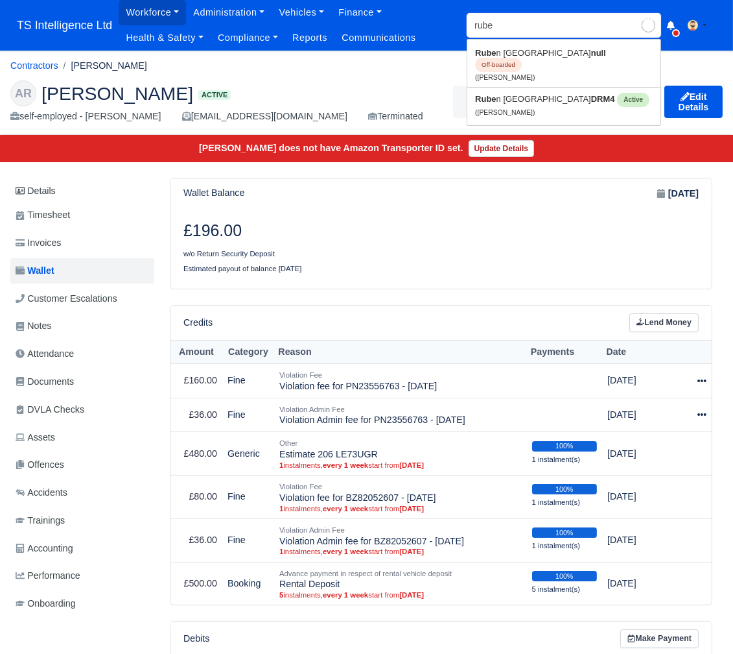
type input "[PERSON_NAME]"
click at [498, 96] on link "Rube n Kimbanzia DRM4 Active ([PERSON_NAME])" at bounding box center [564, 105] width 193 height 34
type input "[PERSON_NAME]"
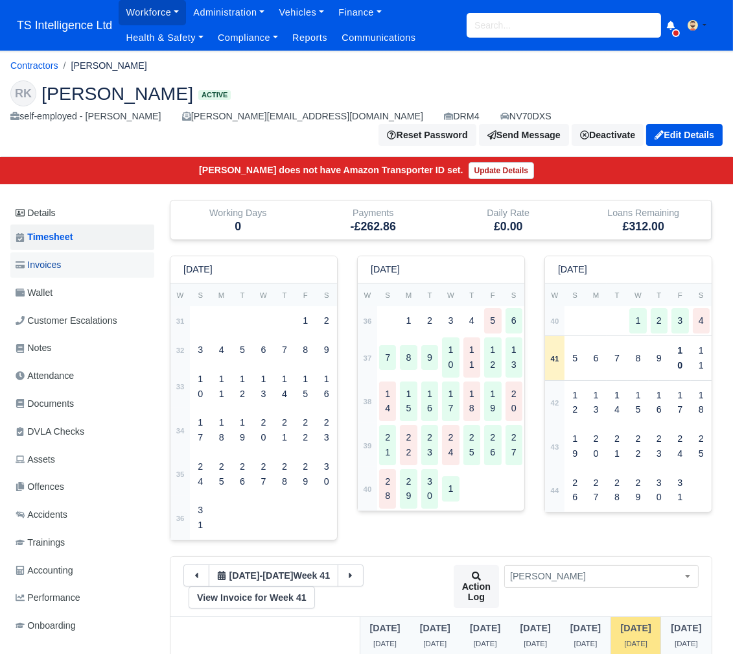
click at [87, 252] on link "Invoices" at bounding box center [82, 264] width 144 height 25
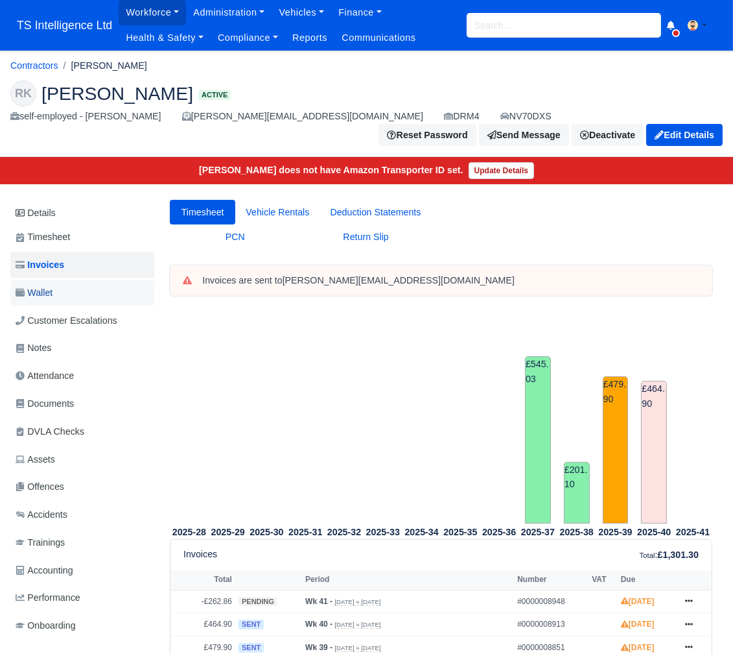
click at [65, 280] on link "Wallet" at bounding box center [82, 292] width 144 height 25
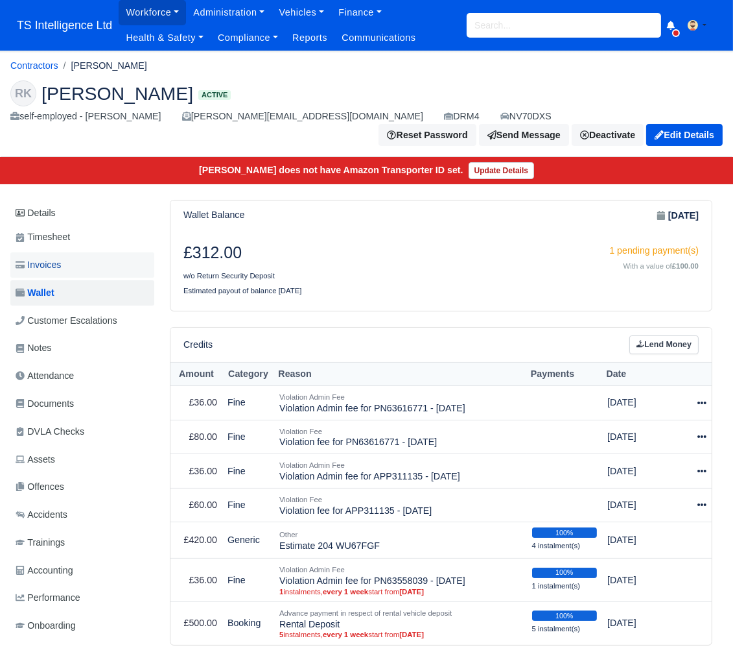
click at [102, 252] on link "Invoices" at bounding box center [82, 264] width 144 height 25
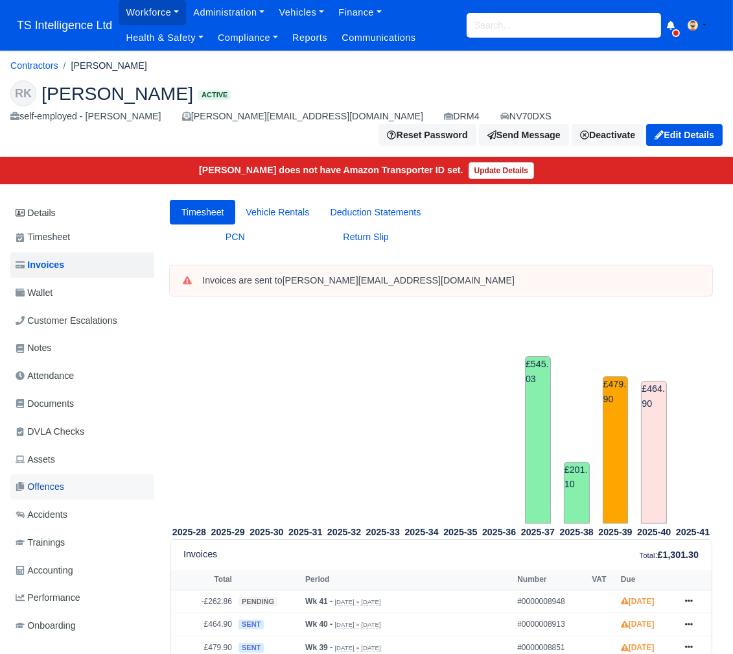
click at [64, 479] on span "Offences" at bounding box center [40, 486] width 49 height 15
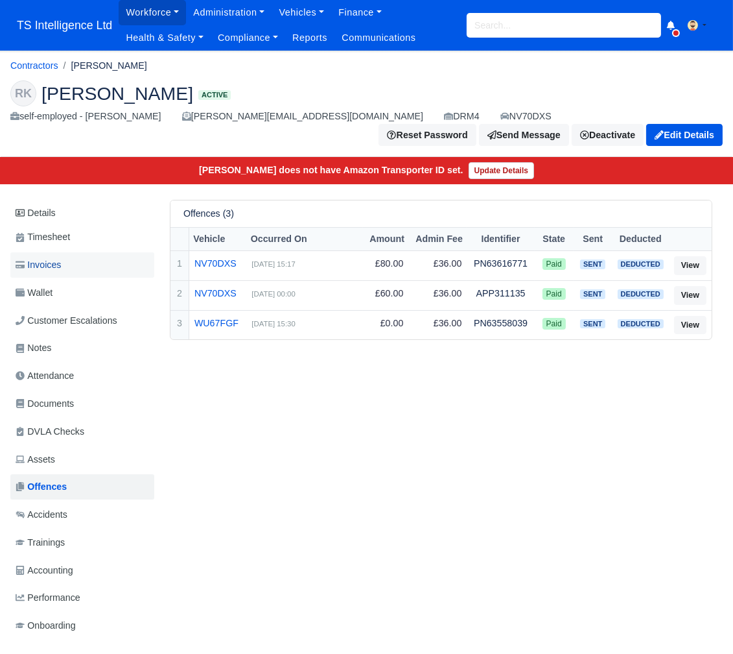
click at [73, 252] on link "Invoices" at bounding box center [82, 264] width 144 height 25
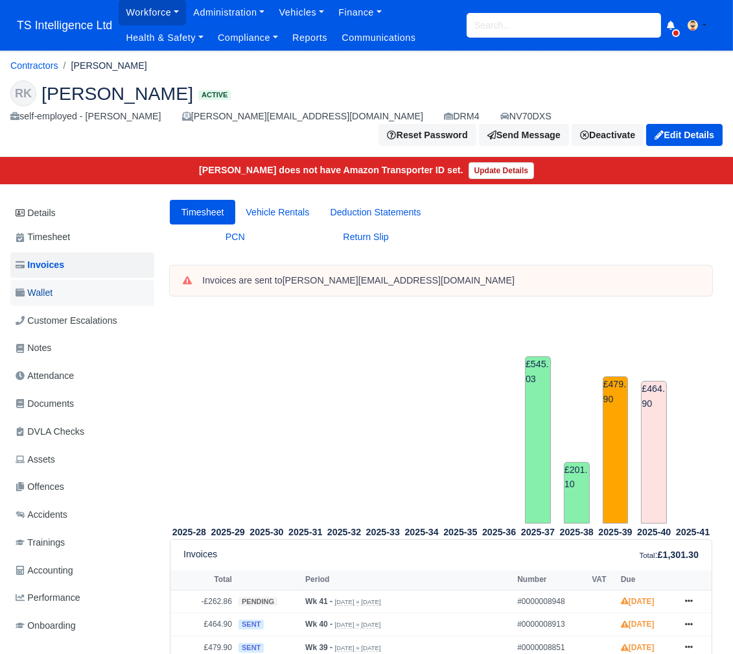
click at [81, 280] on link "Wallet" at bounding box center [82, 292] width 144 height 25
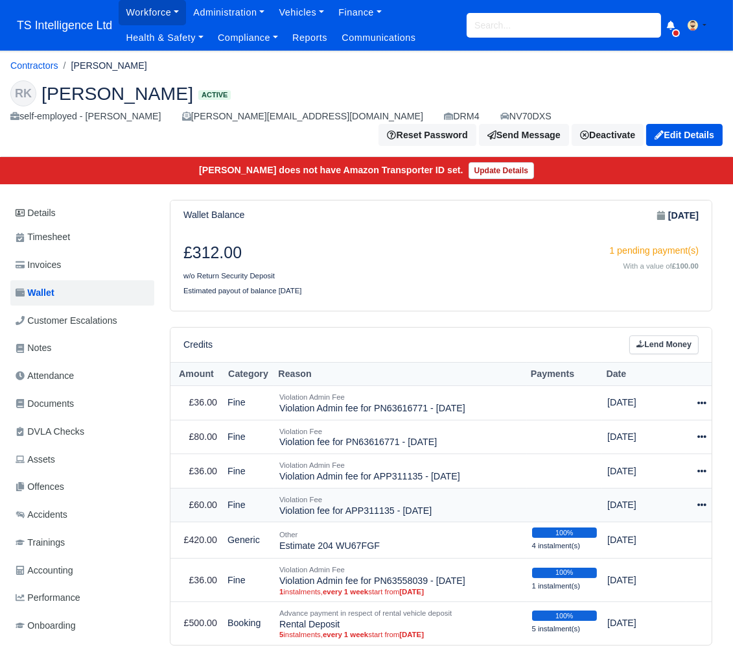
click at [704, 500] on icon at bounding box center [702, 504] width 9 height 9
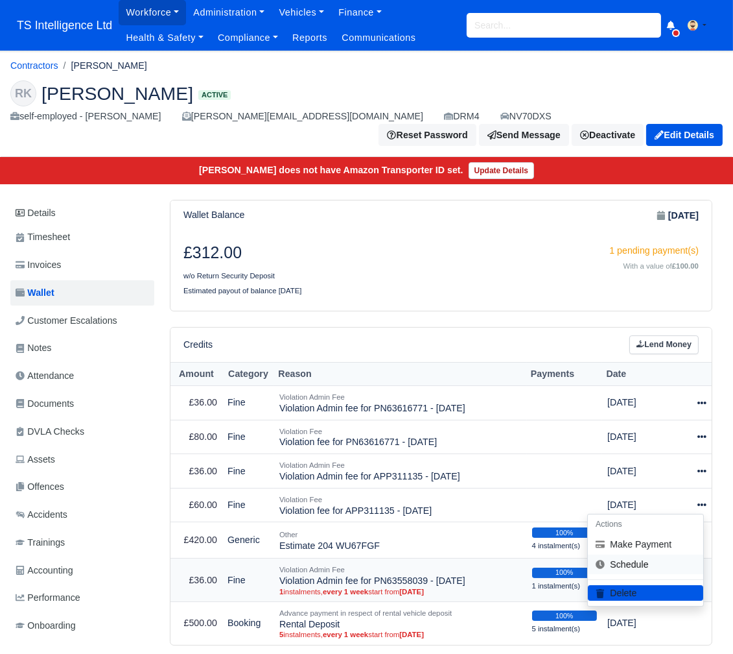
click at [648, 554] on link "Schedule" at bounding box center [645, 564] width 115 height 20
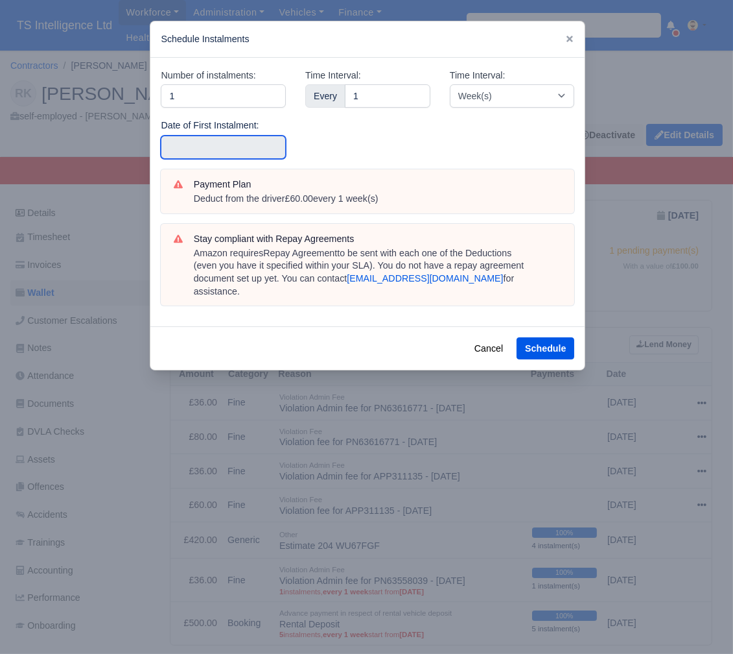
click at [195, 140] on input "text" at bounding box center [223, 147] width 125 height 23
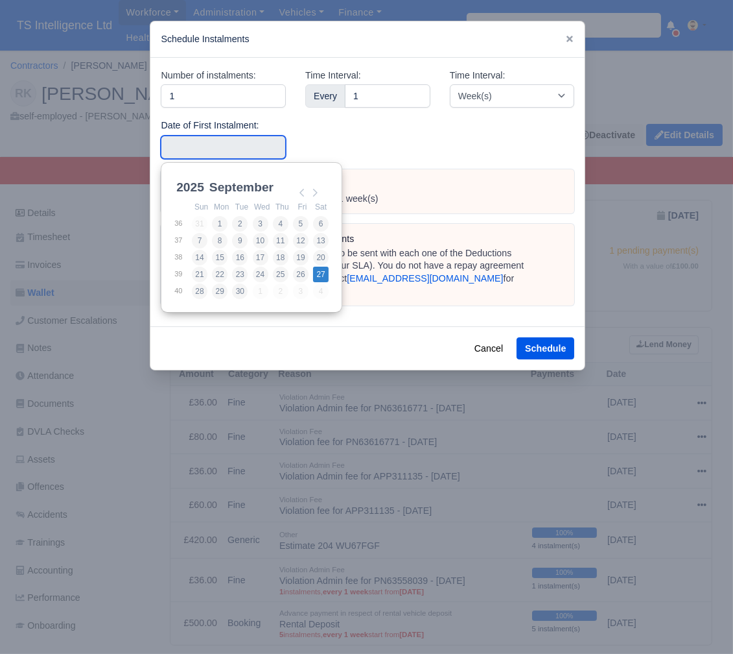
type input "[DATE]"
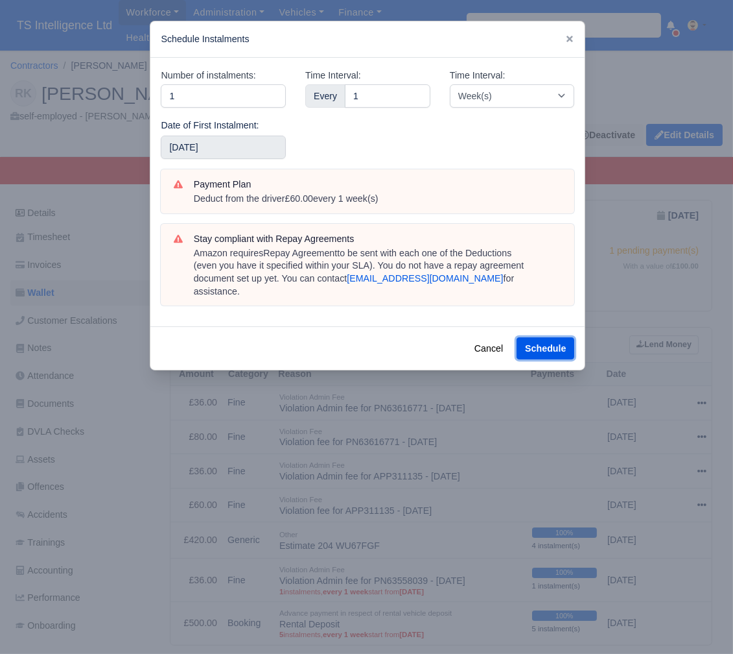
click at [536, 337] on button "Schedule" at bounding box center [546, 348] width 58 height 22
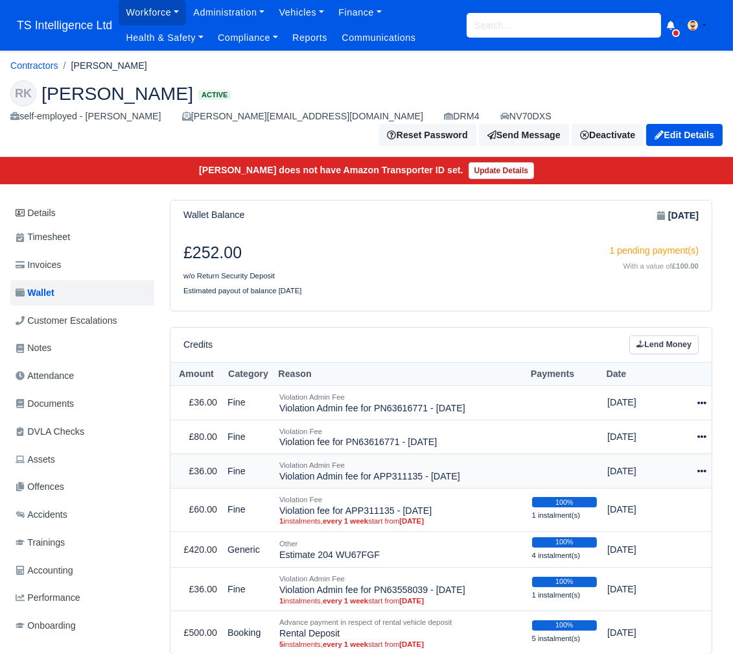
click at [704, 466] on icon at bounding box center [702, 470] width 9 height 9
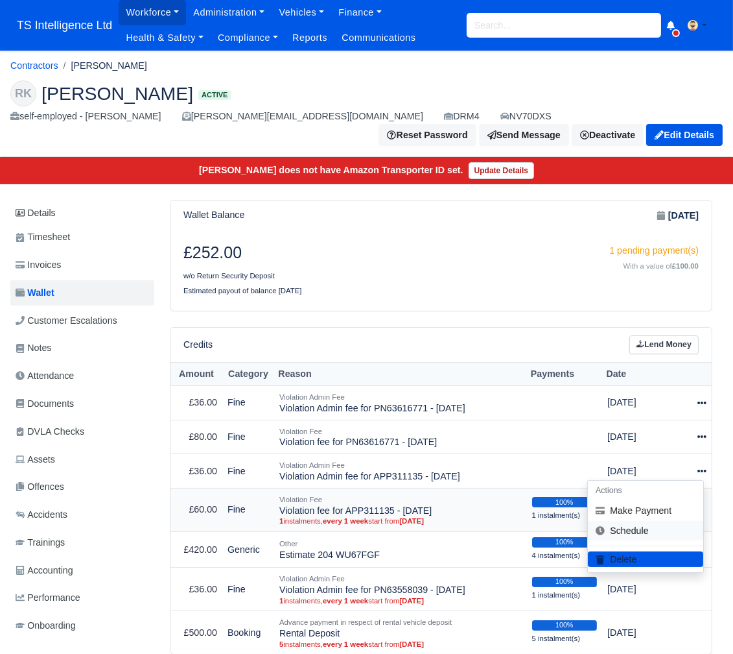
click at [637, 520] on link "Schedule" at bounding box center [645, 530] width 115 height 20
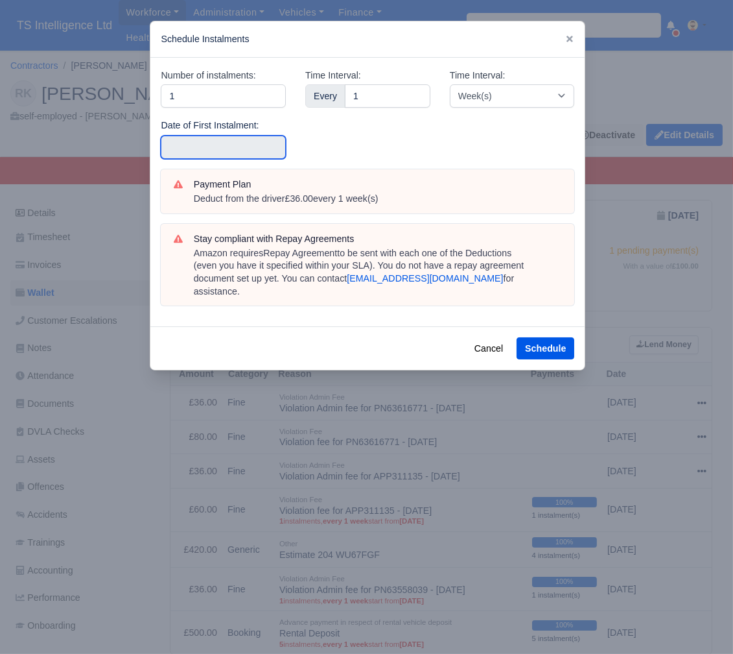
click at [182, 145] on input "text" at bounding box center [223, 147] width 125 height 23
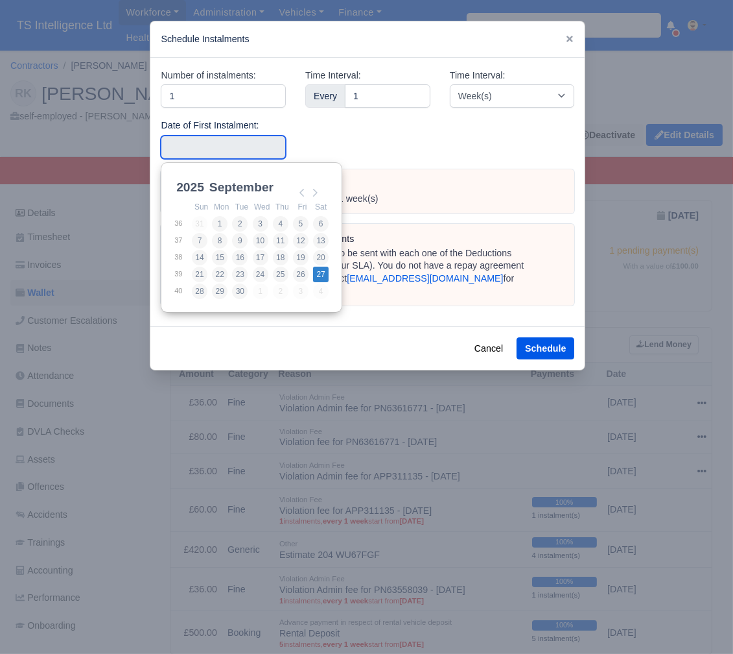
type input "2025-09-27"
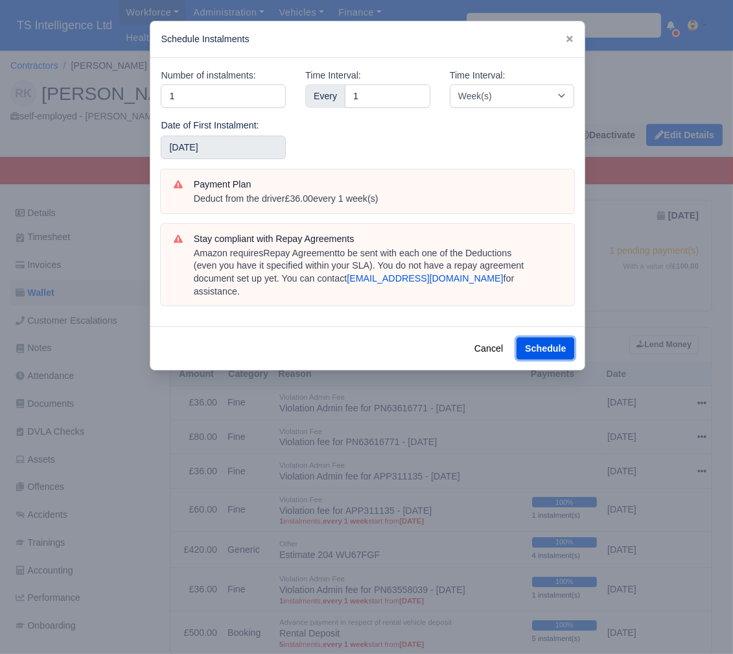
click at [549, 337] on button "Schedule" at bounding box center [546, 348] width 58 height 22
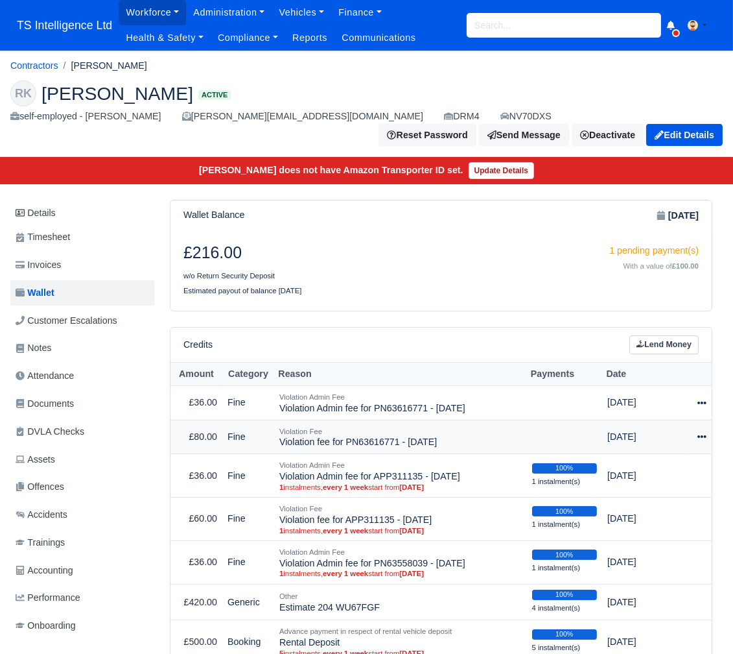
click at [703, 435] on icon at bounding box center [702, 436] width 9 height 3
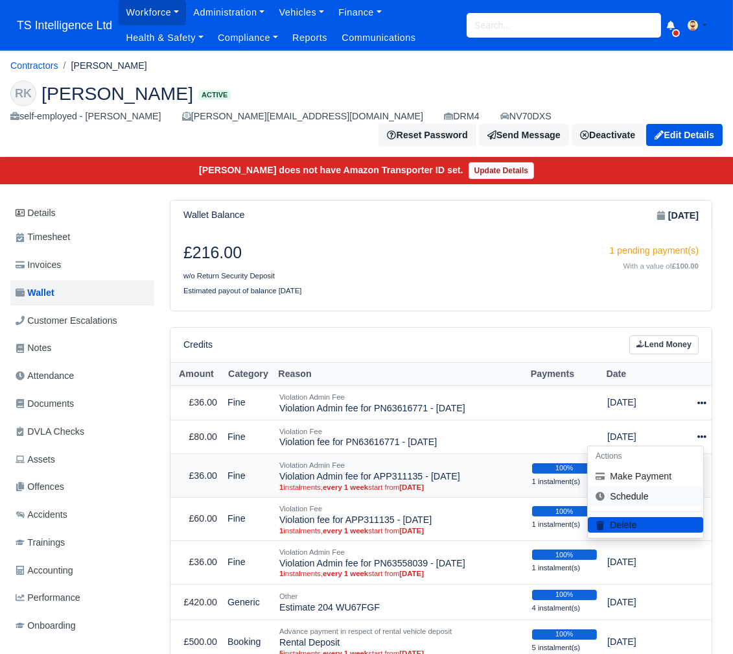
click at [639, 486] on link "Schedule" at bounding box center [645, 496] width 115 height 20
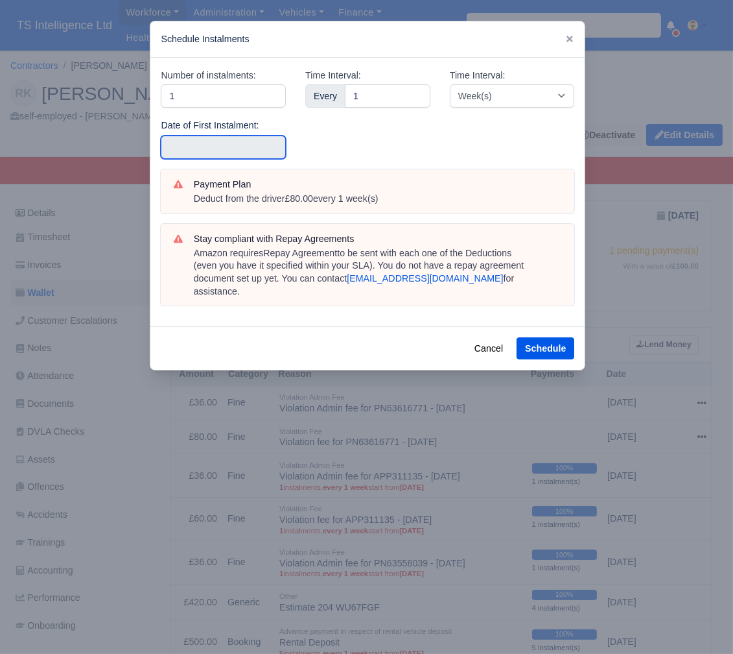
click at [223, 147] on input "text" at bounding box center [223, 147] width 125 height 23
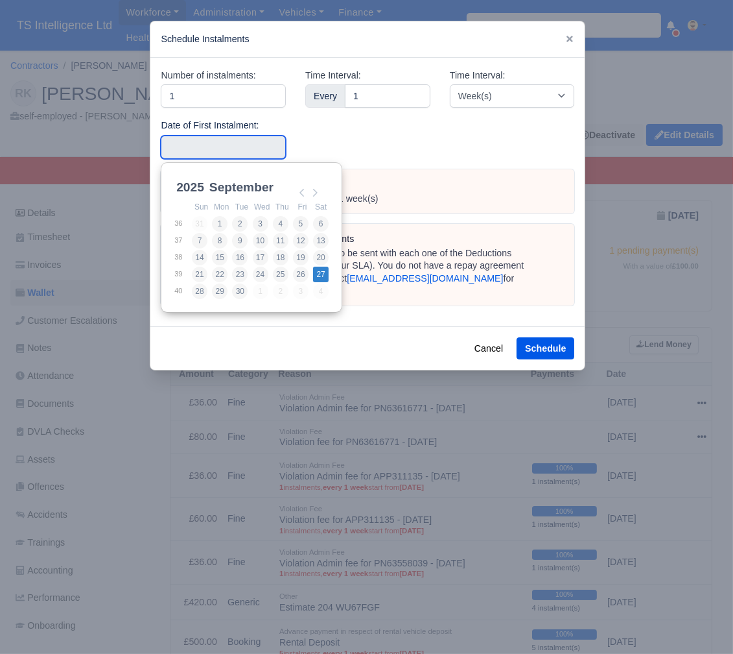
type input "2025-09-27"
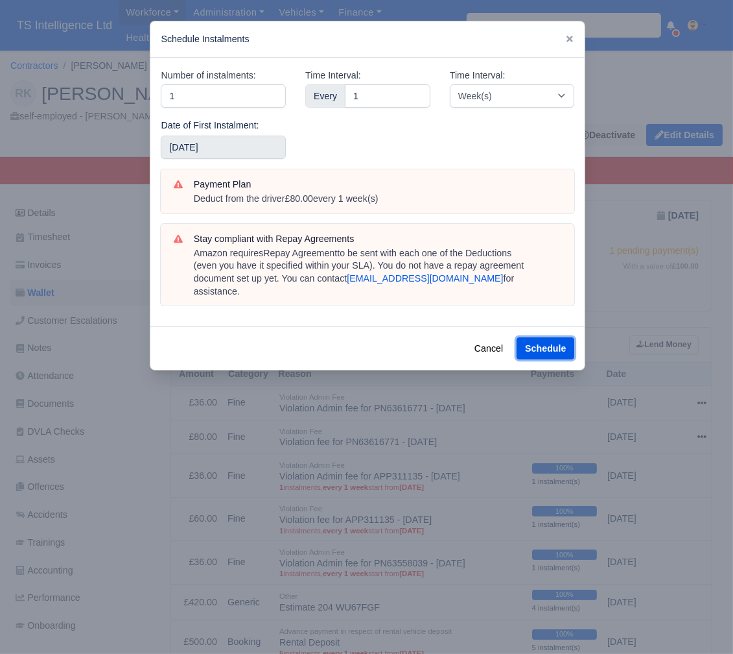
click at [540, 337] on button "Schedule" at bounding box center [546, 348] width 58 height 22
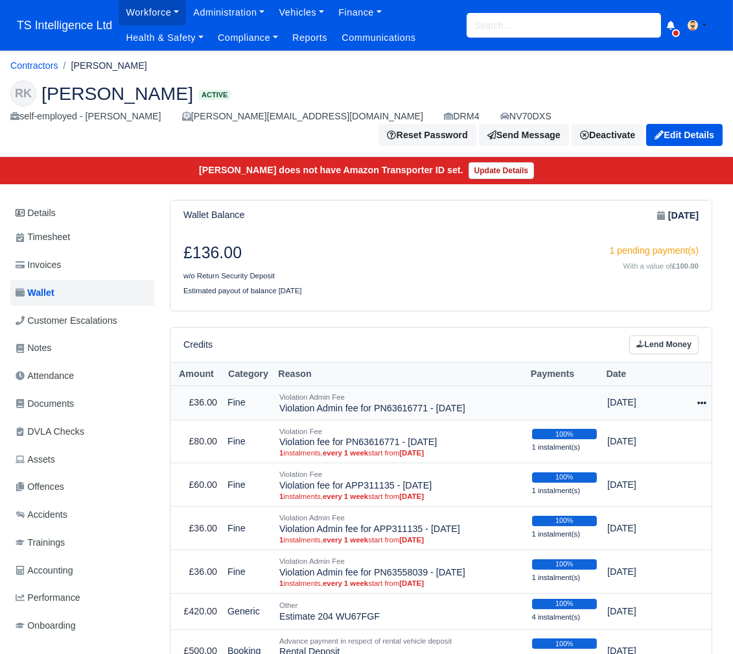
click at [700, 398] on icon at bounding box center [702, 402] width 9 height 9
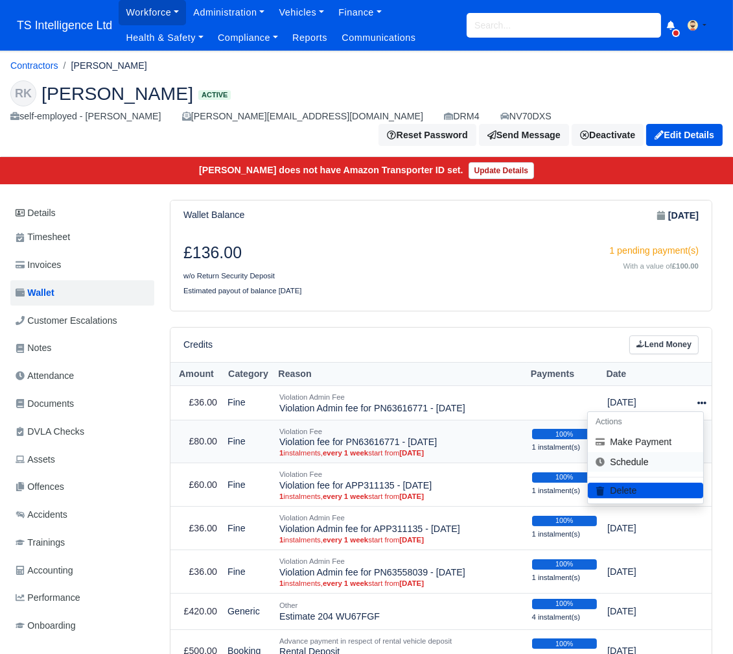
click at [649, 452] on link "Schedule" at bounding box center [645, 462] width 115 height 20
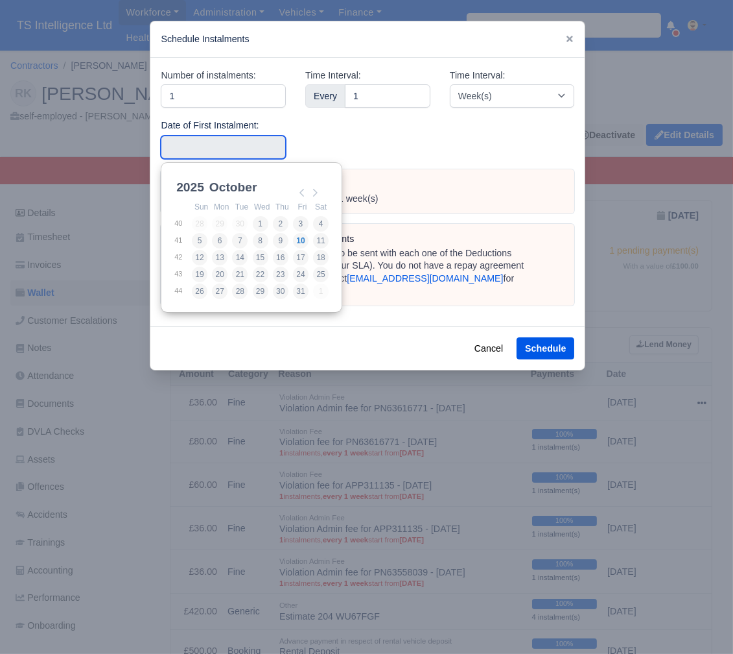
drag, startPoint x: 195, startPoint y: 150, endPoint x: 268, endPoint y: 174, distance: 76.5
click at [196, 150] on input "Use the arrow keys to pick a date" at bounding box center [223, 147] width 125 height 23
type input "2025-09-27"
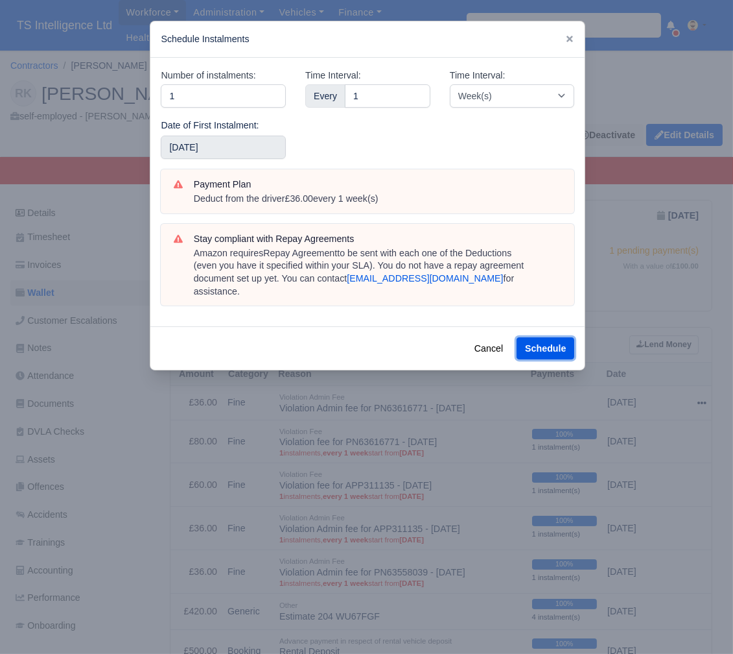
click at [556, 337] on button "Schedule" at bounding box center [546, 348] width 58 height 22
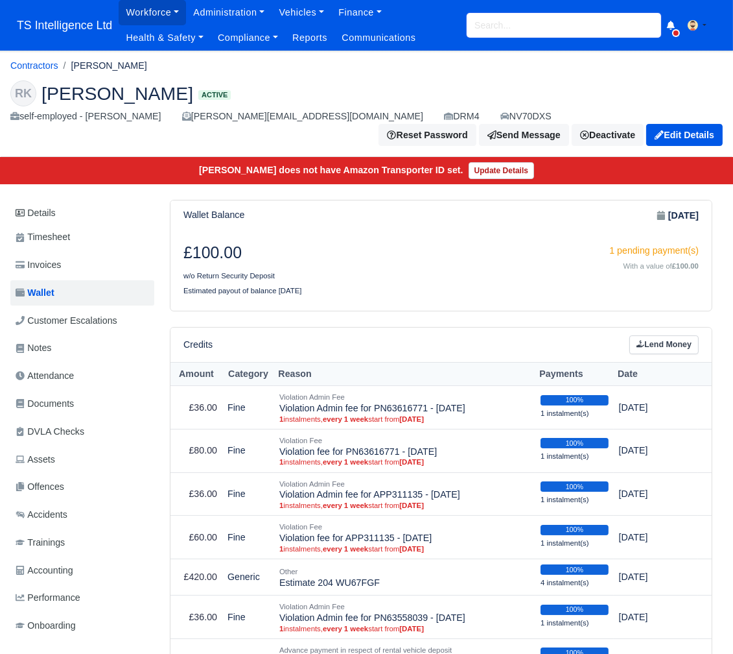
click at [502, 22] on input "search" at bounding box center [564, 25] width 195 height 25
type input "tahir"
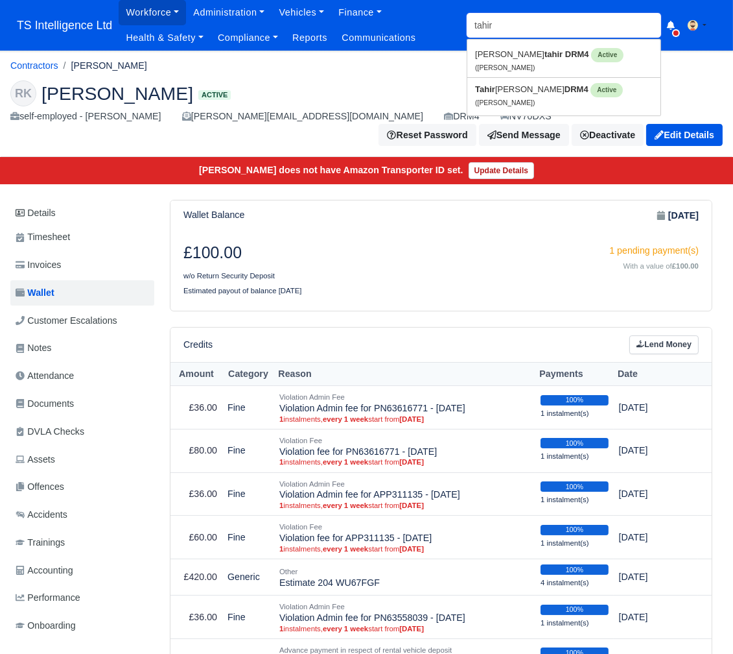
type input "[PERSON_NAME]"
click at [504, 98] on link "[PERSON_NAME] DRM4 Active ([PERSON_NAME])" at bounding box center [564, 95] width 193 height 34
type input "[PERSON_NAME]"
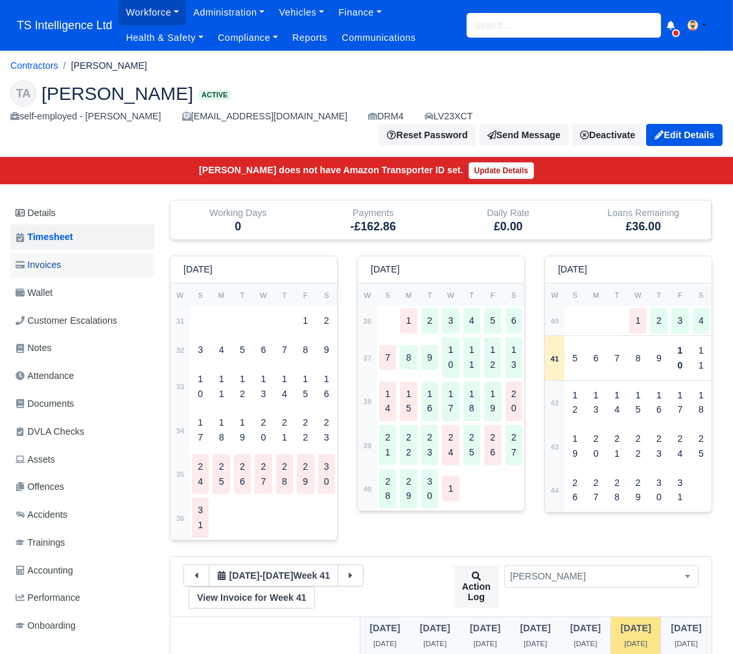
click at [89, 252] on link "Invoices" at bounding box center [82, 264] width 144 height 25
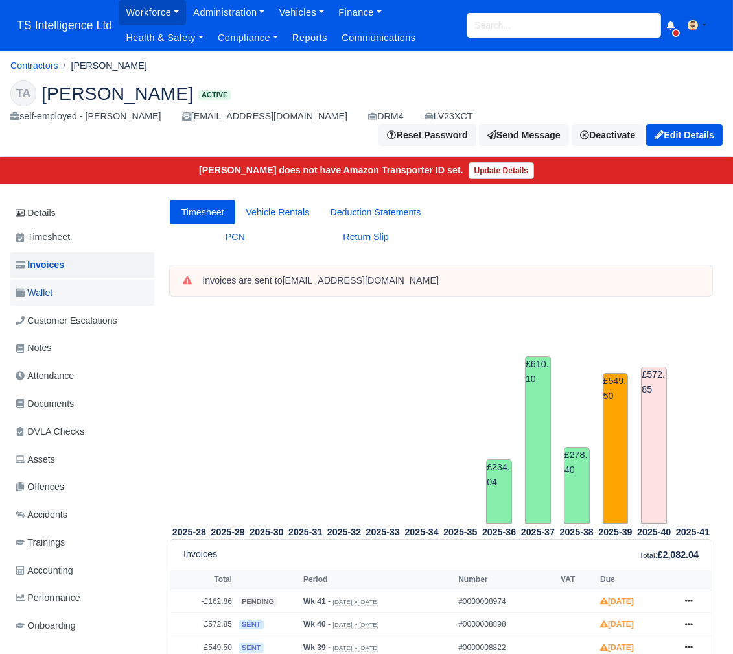
click at [73, 280] on link "Wallet" at bounding box center [82, 292] width 144 height 25
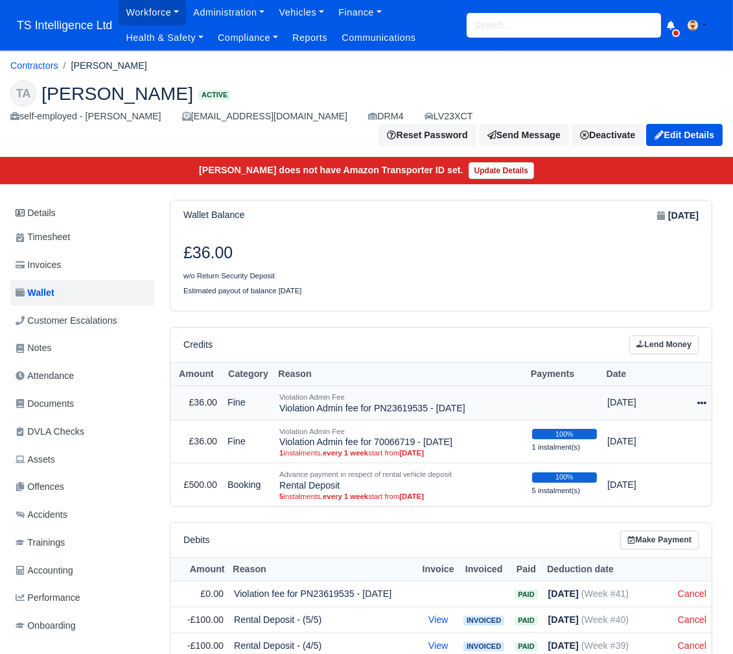
click at [702, 401] on icon at bounding box center [702, 402] width 9 height 3
click at [636, 452] on link "Schedule" at bounding box center [645, 462] width 115 height 20
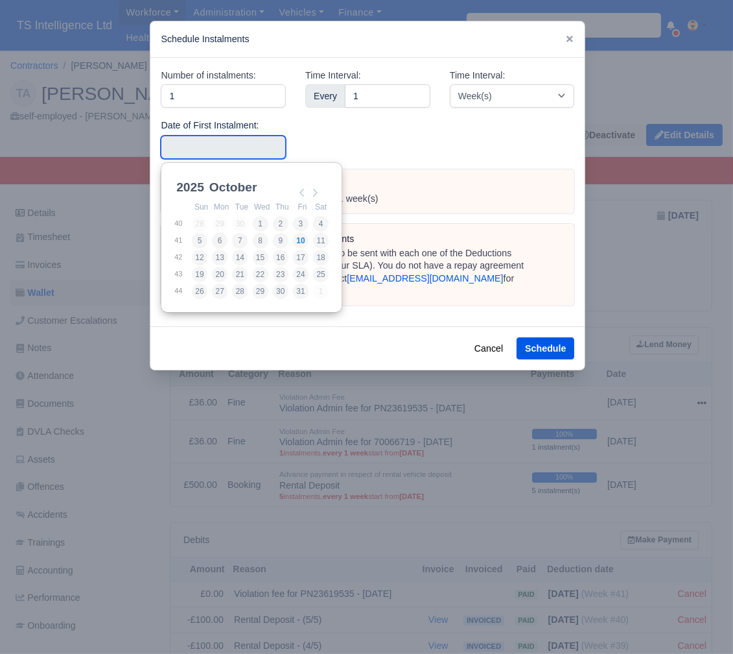
click at [254, 145] on input "Use the arrow keys to pick a date" at bounding box center [223, 147] width 125 height 23
type input "2025-09-27"
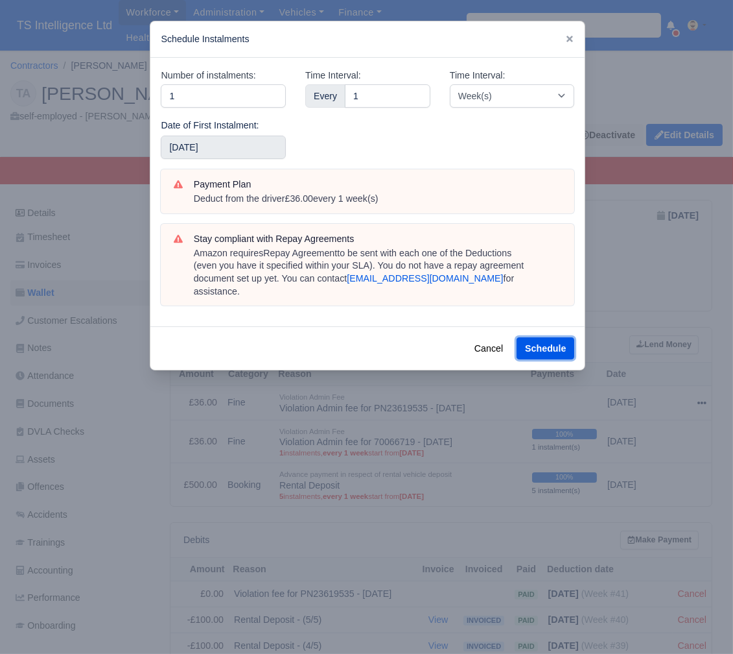
click at [562, 337] on button "Schedule" at bounding box center [546, 348] width 58 height 22
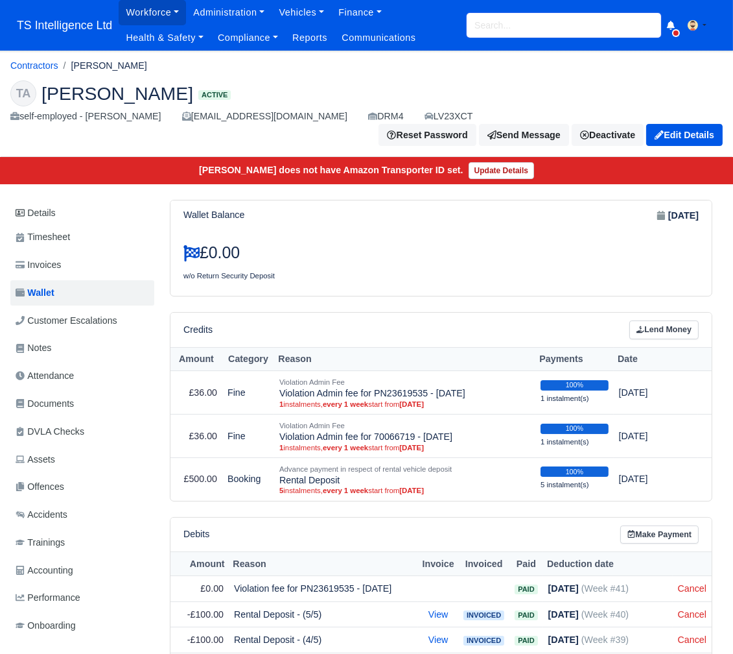
click at [503, 25] on input "search" at bounding box center [564, 25] width 195 height 25
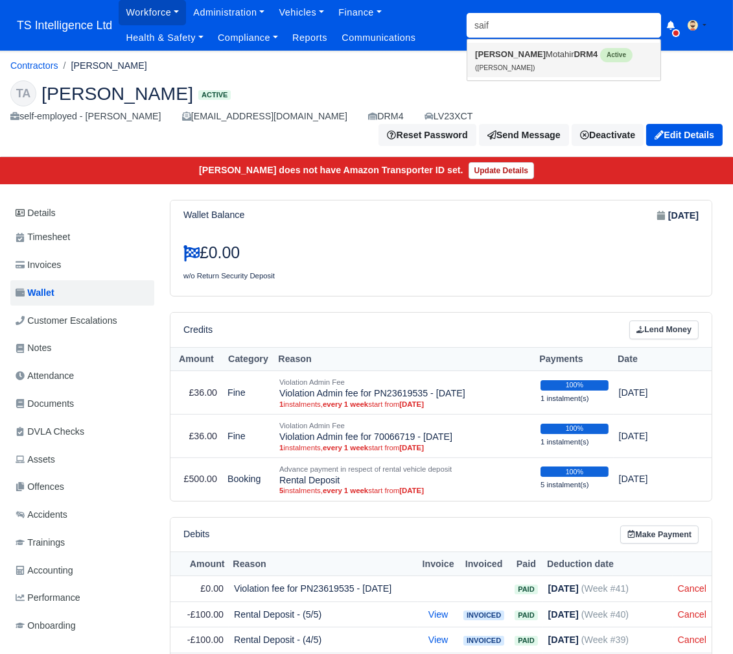
click at [508, 52] on link "Saif Motahir DRM4 Active (Saif Motahir)" at bounding box center [564, 60] width 193 height 34
type input "[PERSON_NAME]"
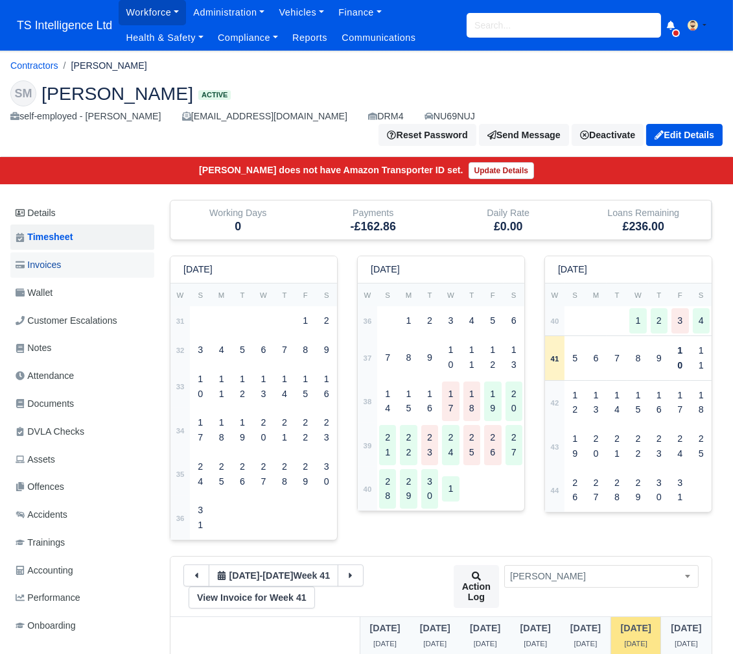
click at [90, 252] on link "Invoices" at bounding box center [82, 264] width 144 height 25
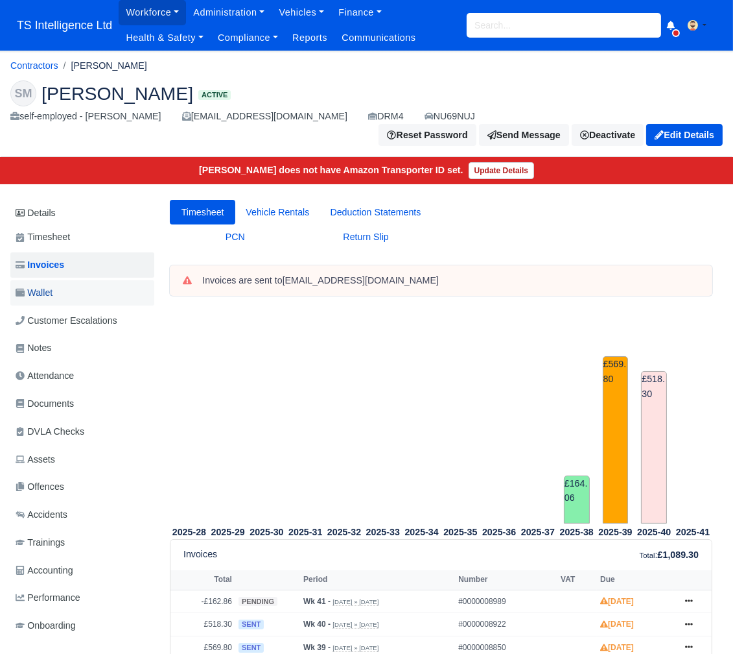
click at [60, 280] on link "Wallet" at bounding box center [82, 292] width 144 height 25
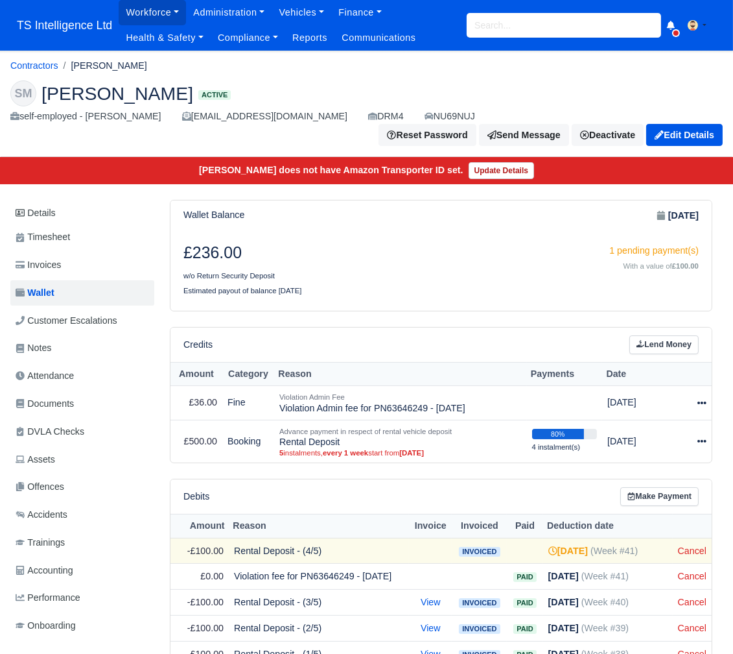
scroll to position [56, 0]
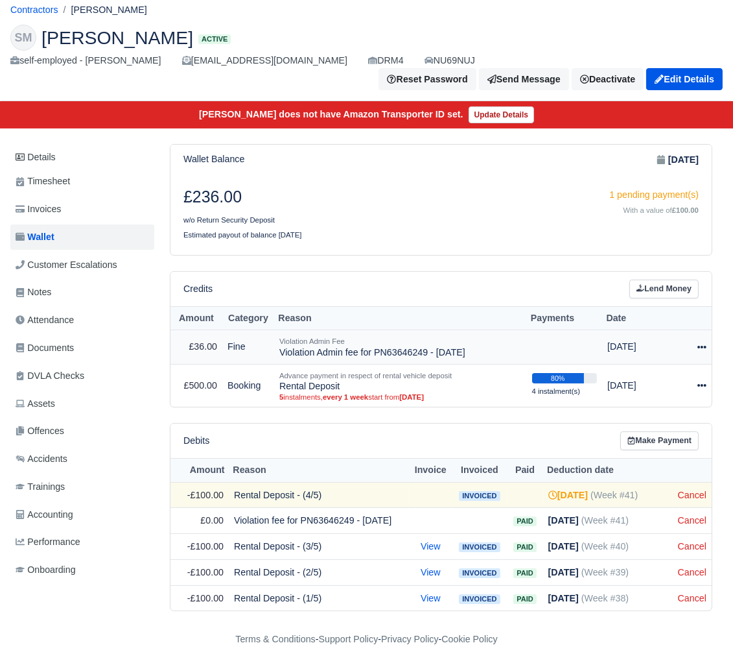
click at [704, 342] on icon at bounding box center [702, 346] width 9 height 9
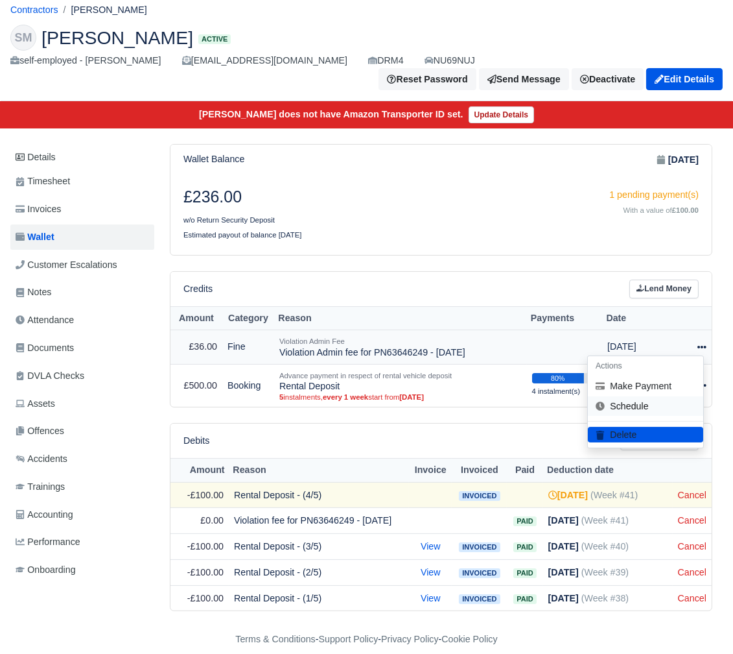
click at [654, 396] on link "Schedule" at bounding box center [645, 406] width 115 height 20
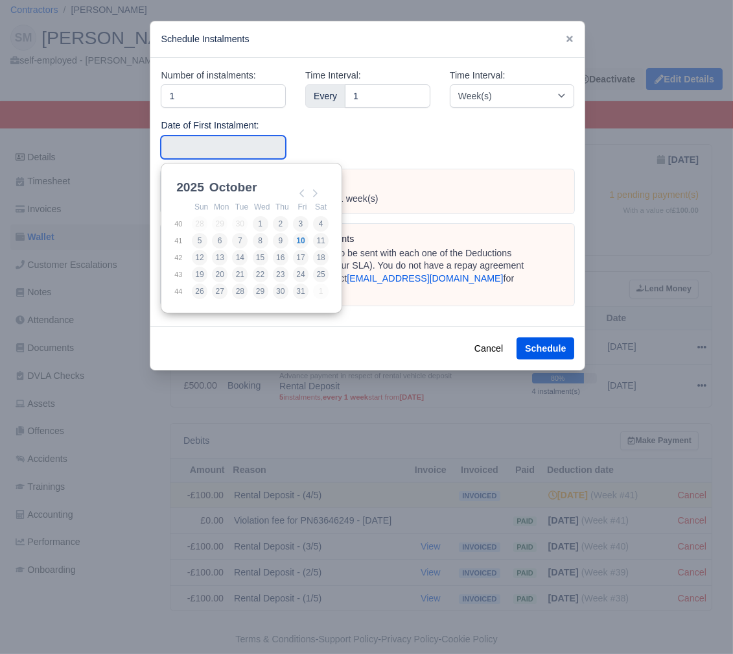
click at [233, 143] on input "Use the arrow keys to pick a date" at bounding box center [223, 147] width 125 height 23
type input "2025-09-27"
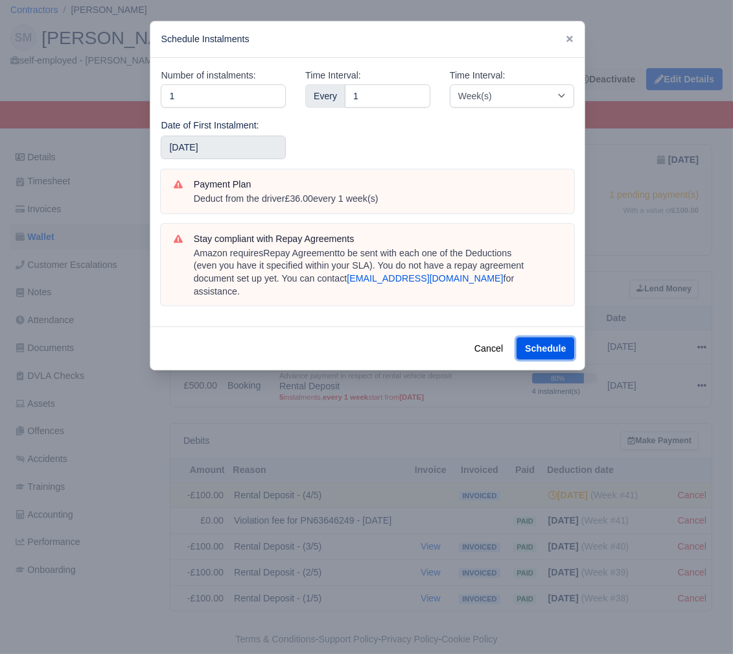
click at [538, 337] on button "Schedule" at bounding box center [546, 348] width 58 height 22
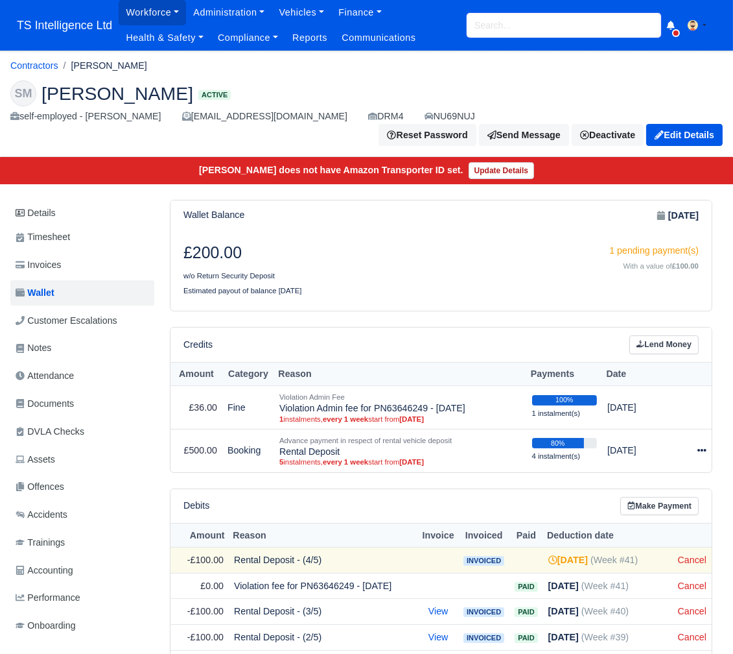
click at [517, 30] on input "search" at bounding box center [564, 25] width 195 height 25
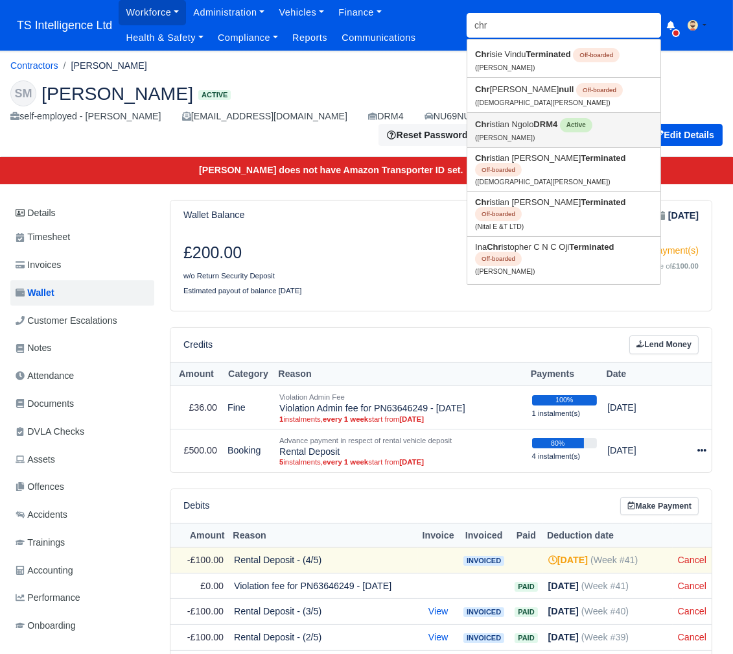
click at [515, 131] on link "Chr istian Ngolo DRM4 Active (Christian Ngolo)" at bounding box center [564, 130] width 193 height 34
type input "[DEMOGRAPHIC_DATA][PERSON_NAME]"
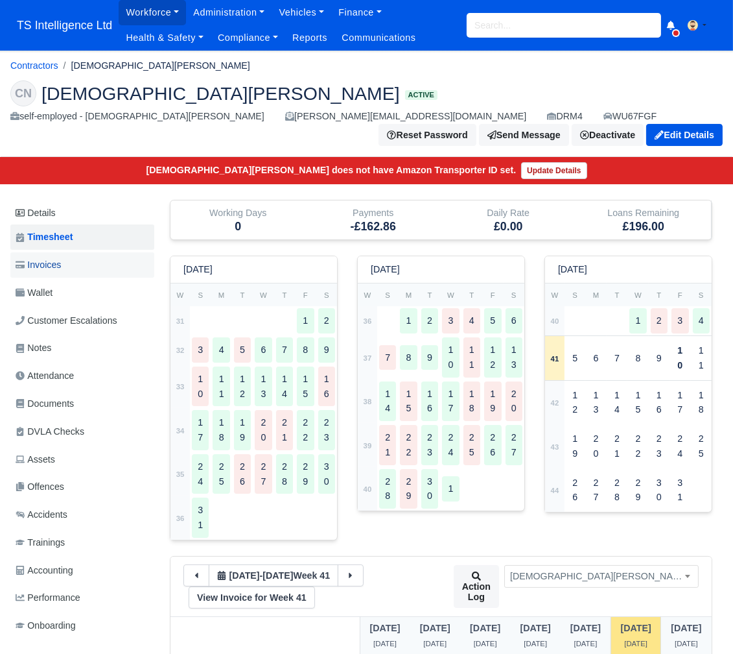
click at [91, 252] on link "Invoices" at bounding box center [82, 264] width 144 height 25
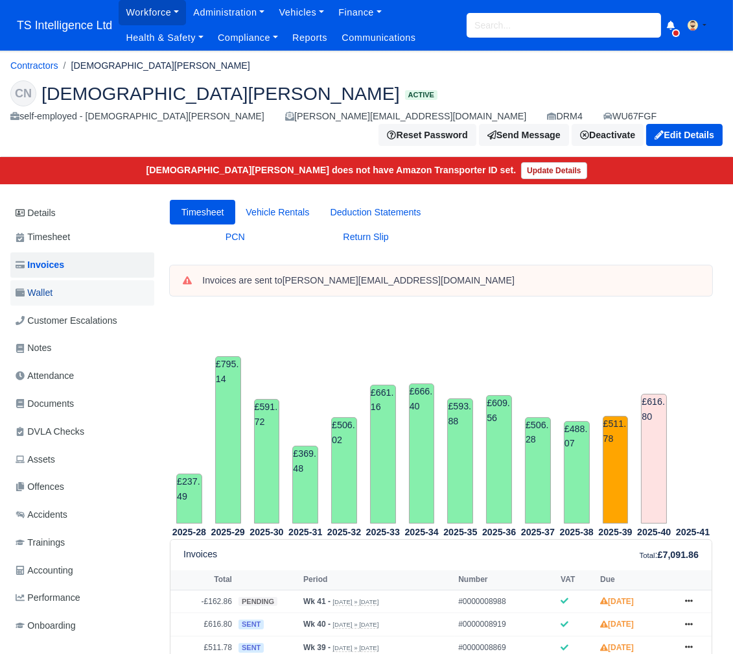
click at [80, 280] on link "Wallet" at bounding box center [82, 292] width 144 height 25
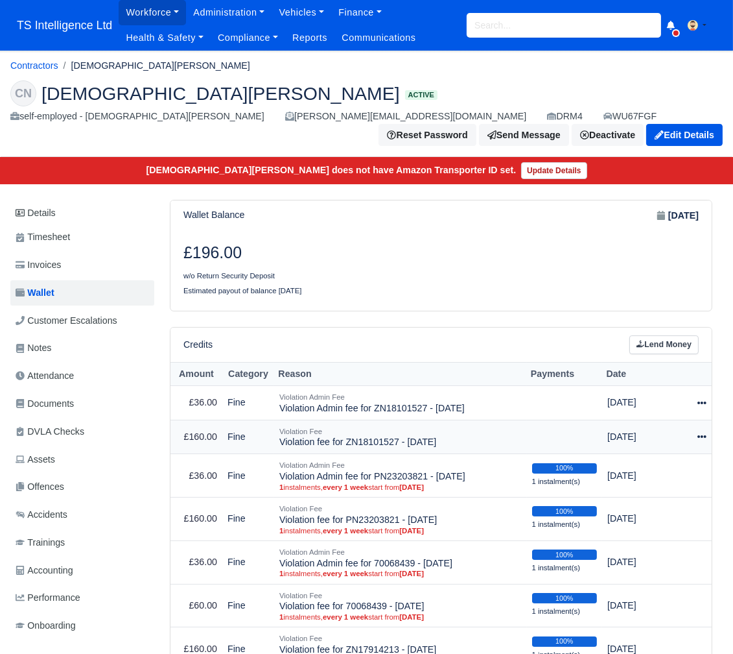
click at [704, 432] on icon at bounding box center [702, 436] width 9 height 9
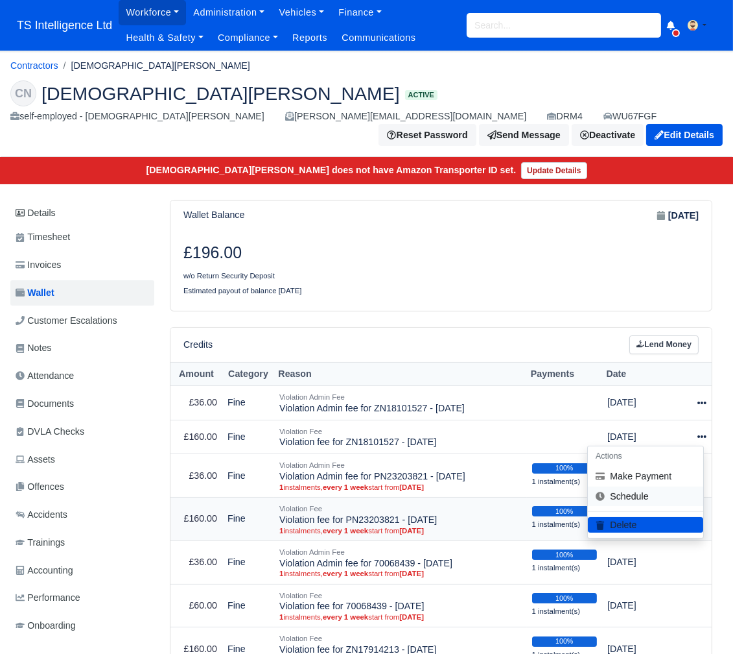
click at [637, 486] on link "Schedule" at bounding box center [645, 496] width 115 height 20
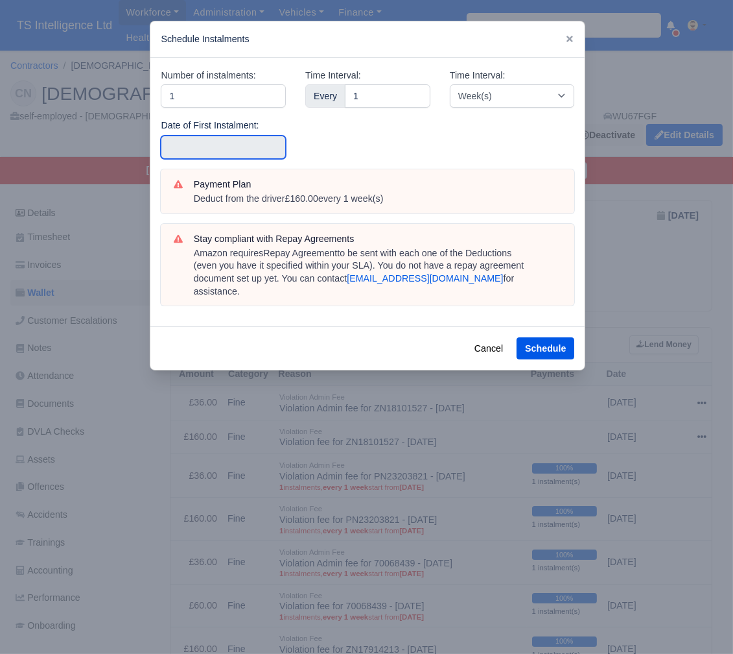
click at [209, 140] on input "text" at bounding box center [223, 147] width 125 height 23
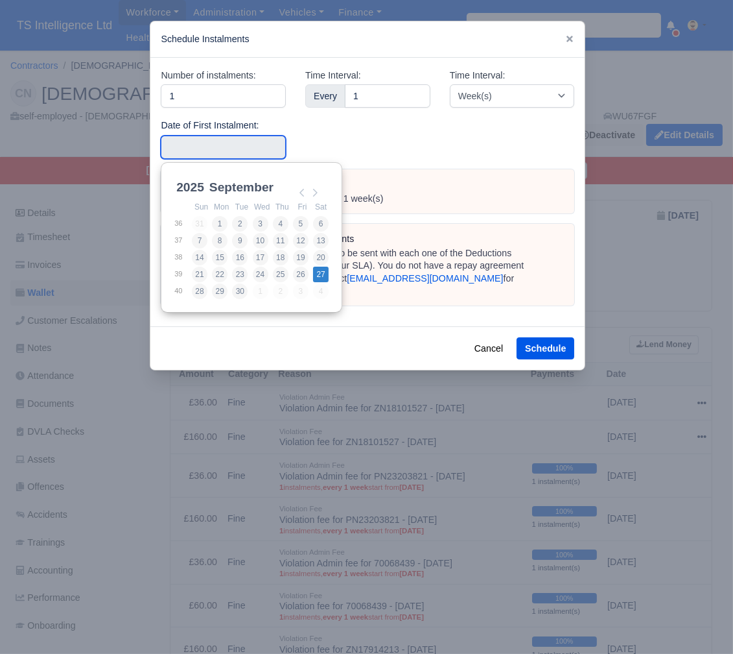
type input "2025-09-27"
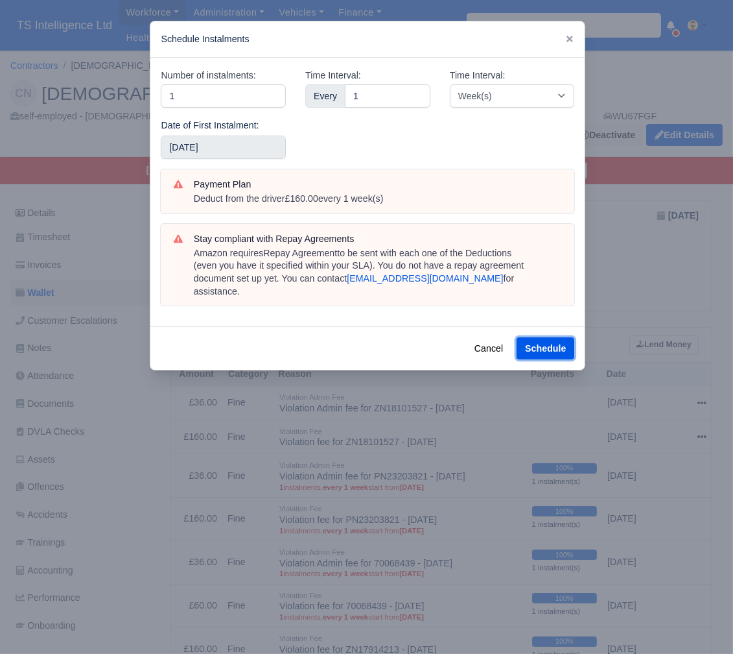
click at [558, 337] on button "Schedule" at bounding box center [546, 348] width 58 height 22
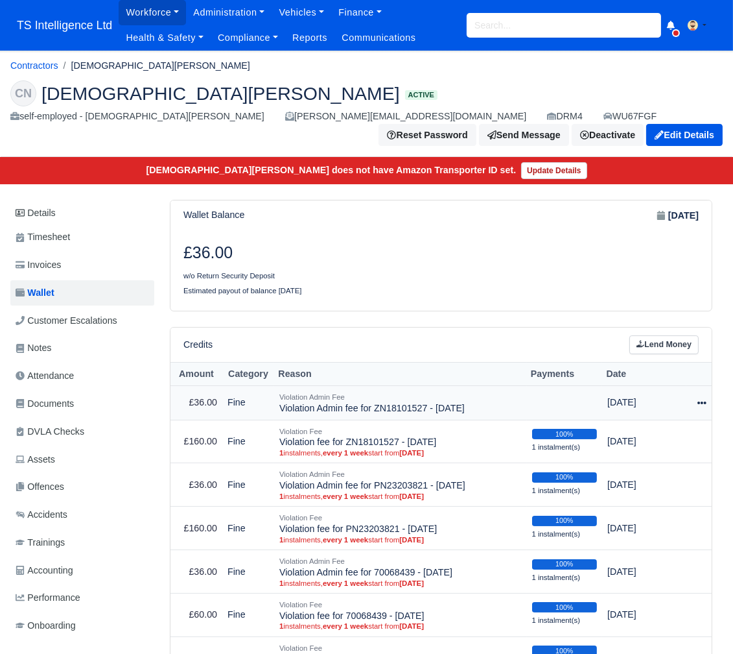
click at [700, 398] on icon at bounding box center [702, 402] width 9 height 9
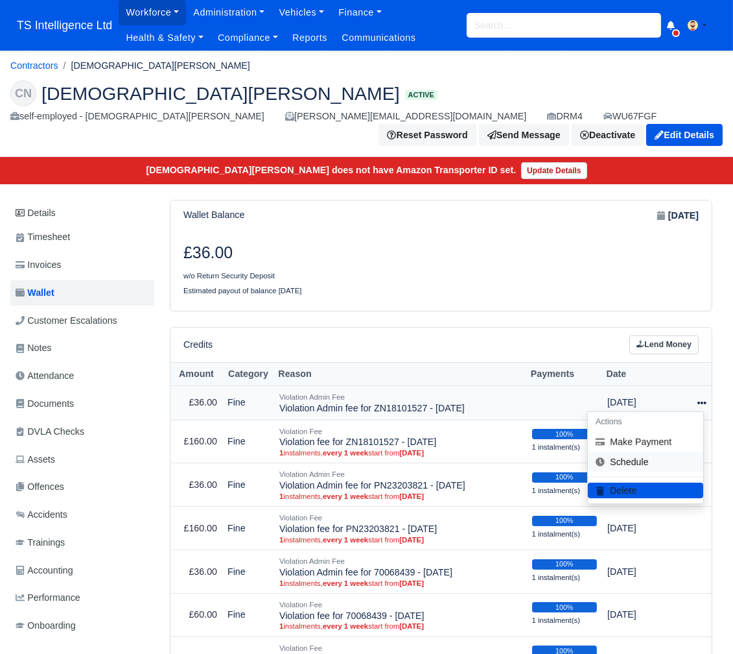
click at [647, 452] on link "Schedule" at bounding box center [645, 462] width 115 height 20
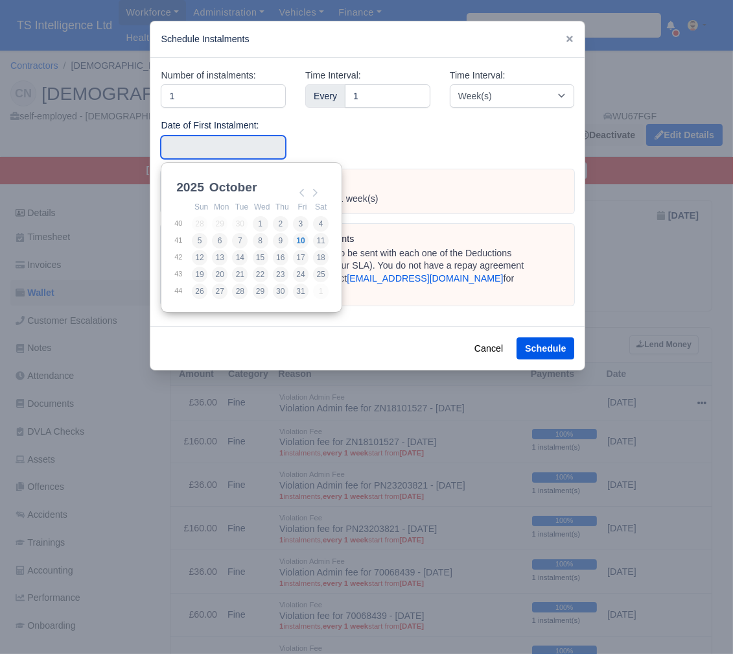
click at [209, 152] on input "Use the arrow keys to pick a date" at bounding box center [223, 147] width 125 height 23
type input "[DATE]"
drag, startPoint x: 322, startPoint y: 272, endPoint x: 398, endPoint y: 296, distance: 80.0
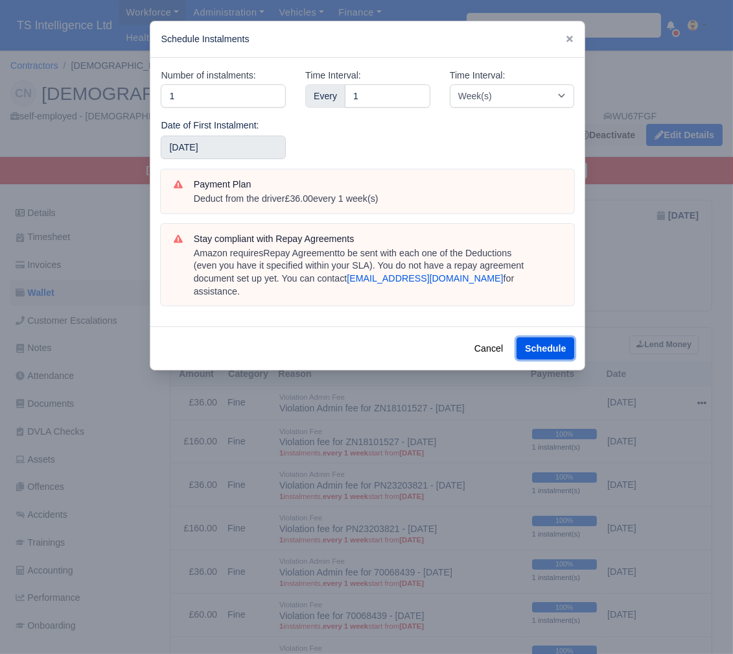
click at [573, 340] on button "Schedule" at bounding box center [546, 348] width 58 height 22
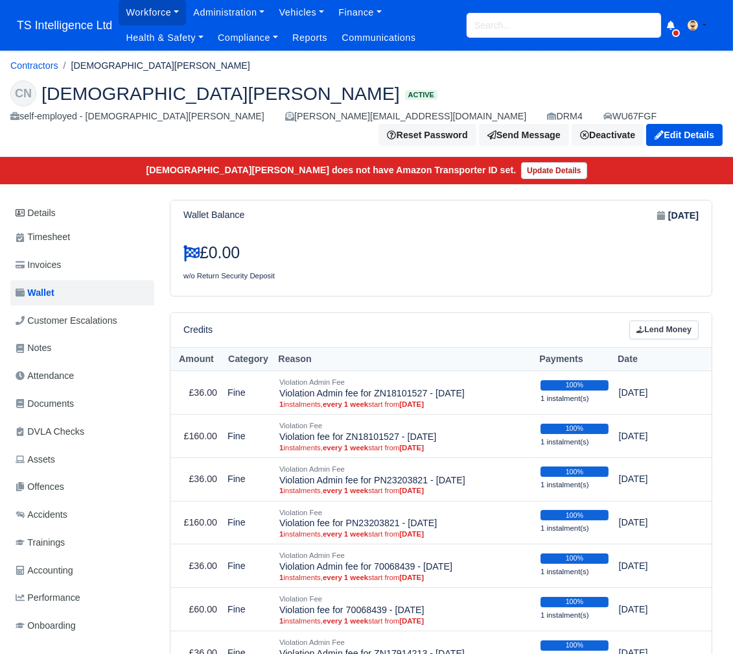
click at [505, 26] on input "search" at bounding box center [564, 25] width 195 height 25
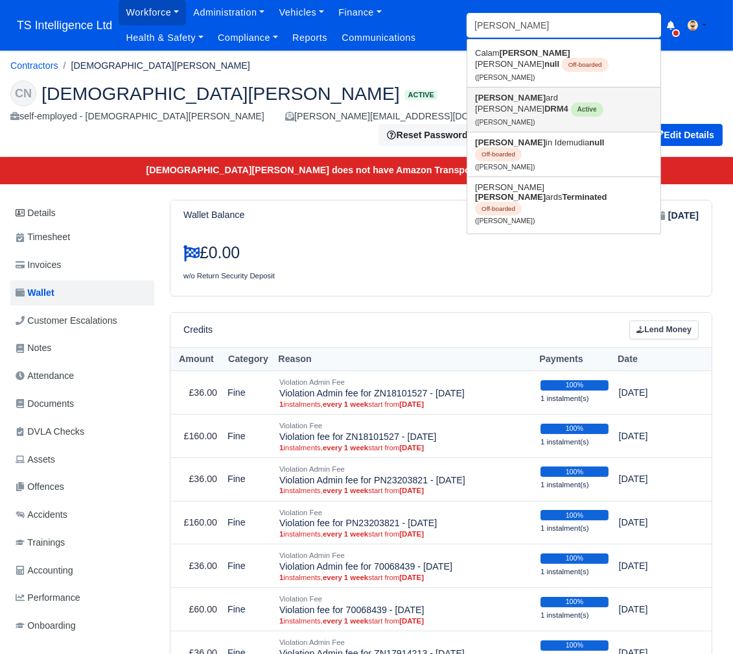
click at [497, 88] on link "Edw ard Goudge DRM4 Active (Edward Goudge)" at bounding box center [564, 110] width 193 height 44
type input "[PERSON_NAME]"
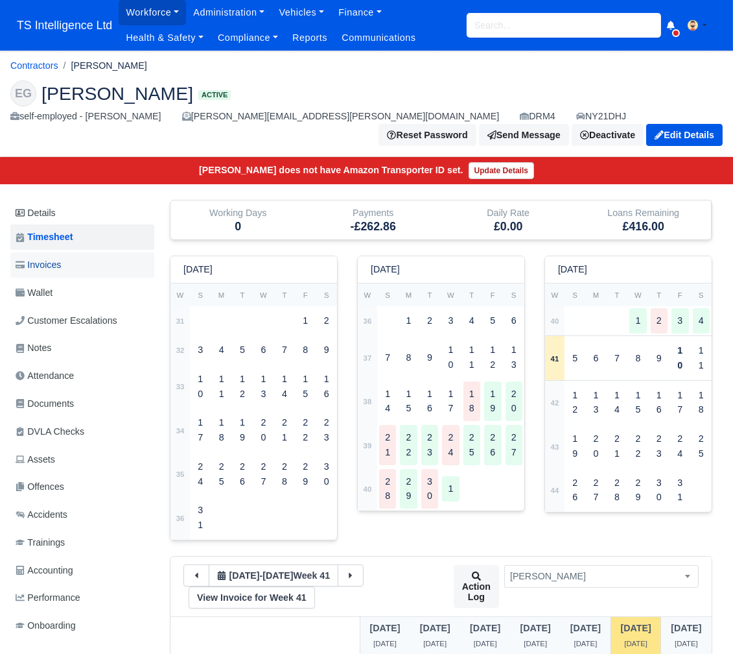
click at [79, 252] on link "Invoices" at bounding box center [82, 264] width 144 height 25
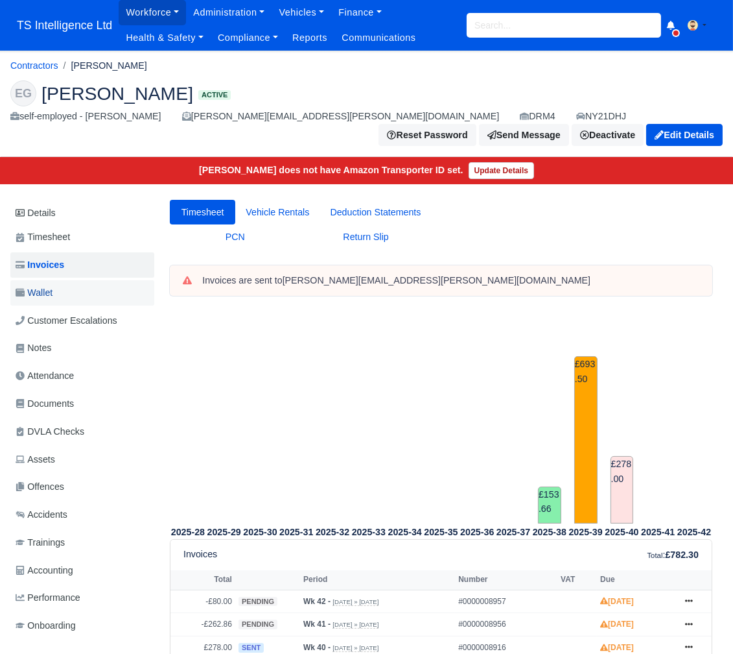
click at [38, 285] on span "Wallet" at bounding box center [34, 292] width 37 height 15
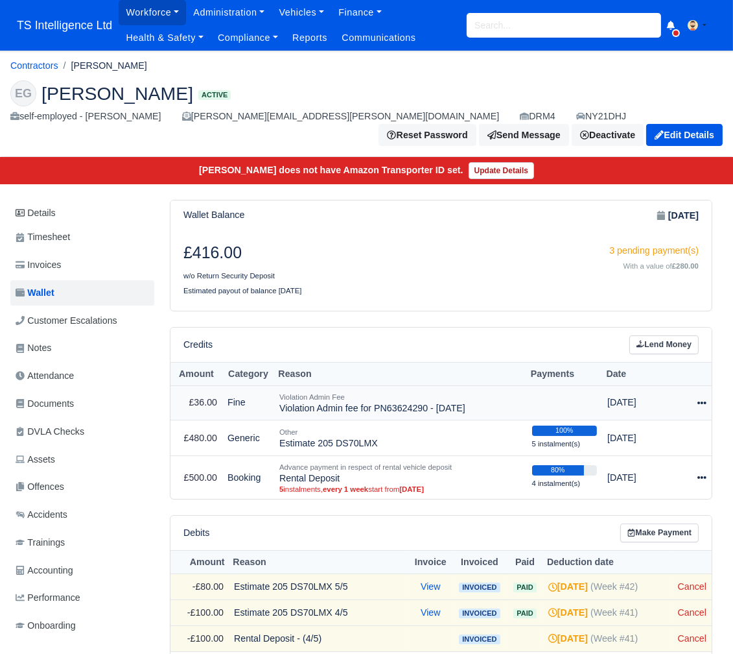
click at [701, 398] on icon at bounding box center [702, 402] width 9 height 9
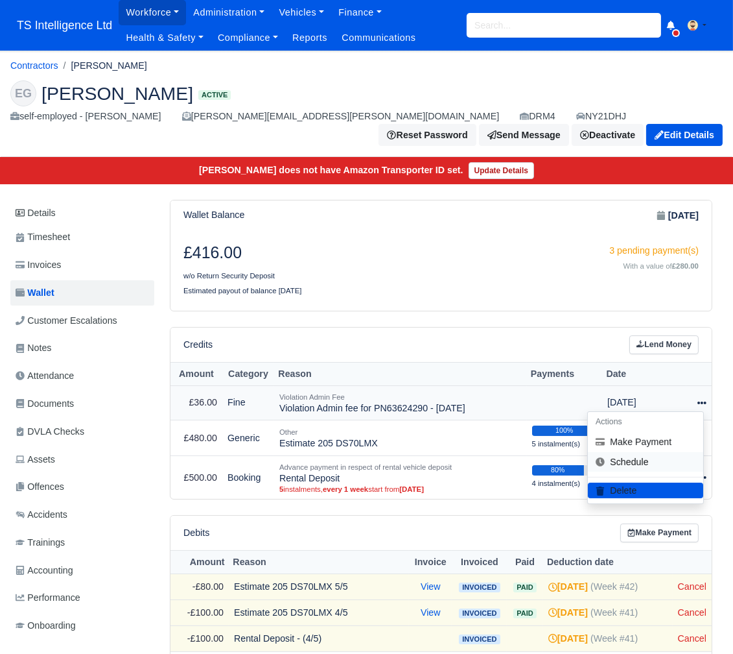
click at [660, 452] on link "Schedule" at bounding box center [645, 462] width 115 height 20
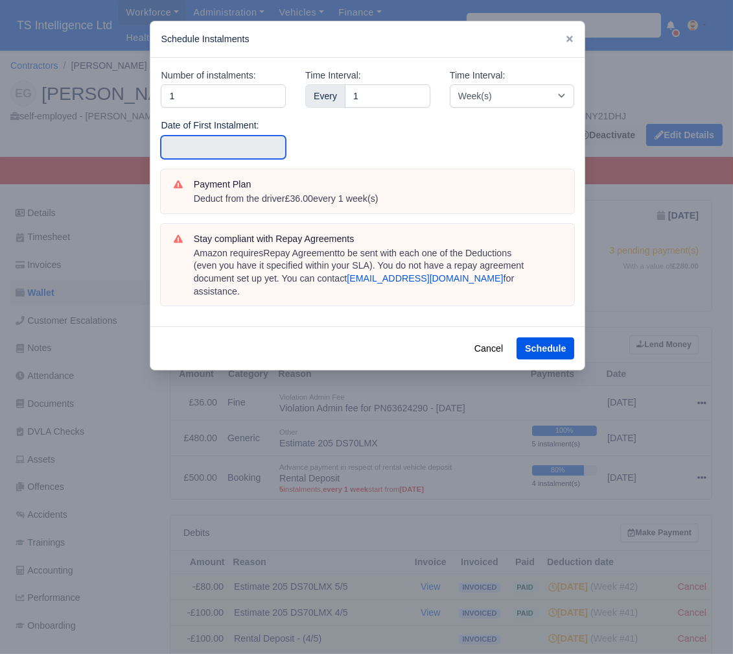
click at [222, 150] on input "text" at bounding box center [223, 147] width 125 height 23
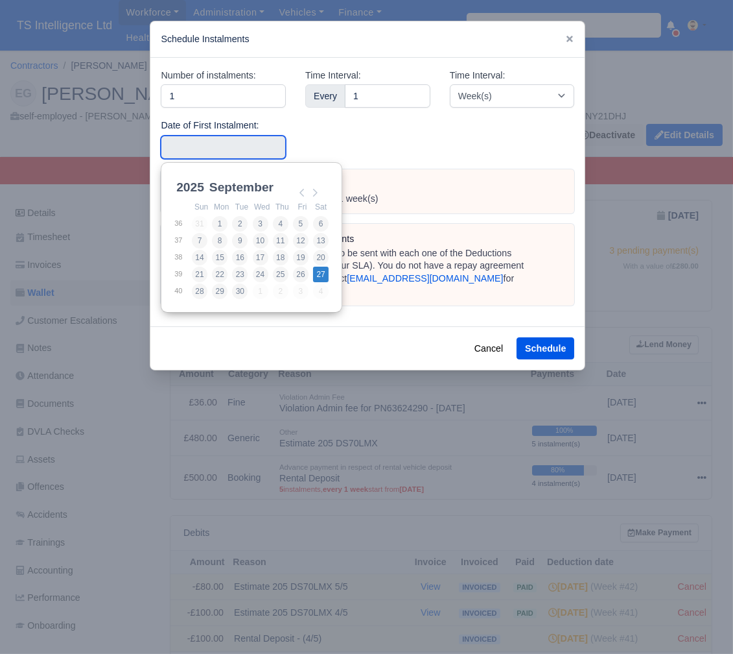
type input "2025-09-27"
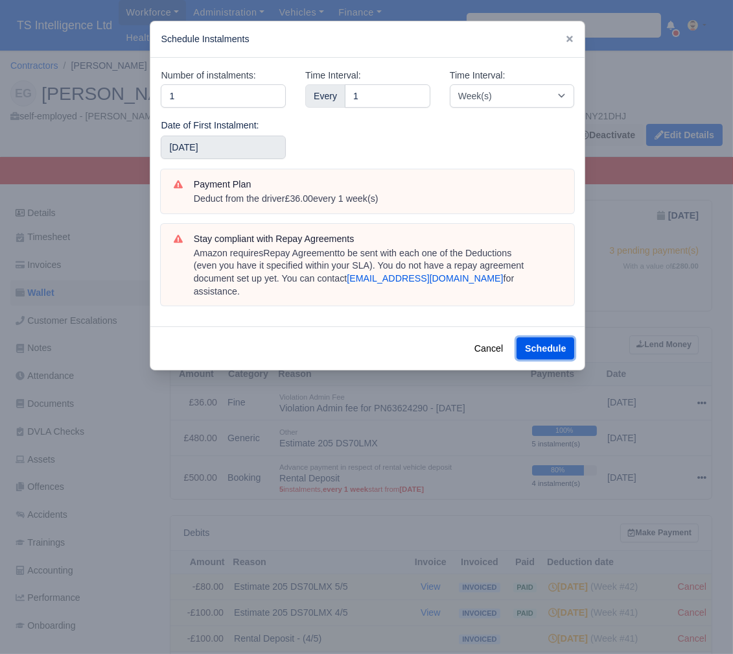
click at [549, 338] on button "Schedule" at bounding box center [546, 348] width 58 height 22
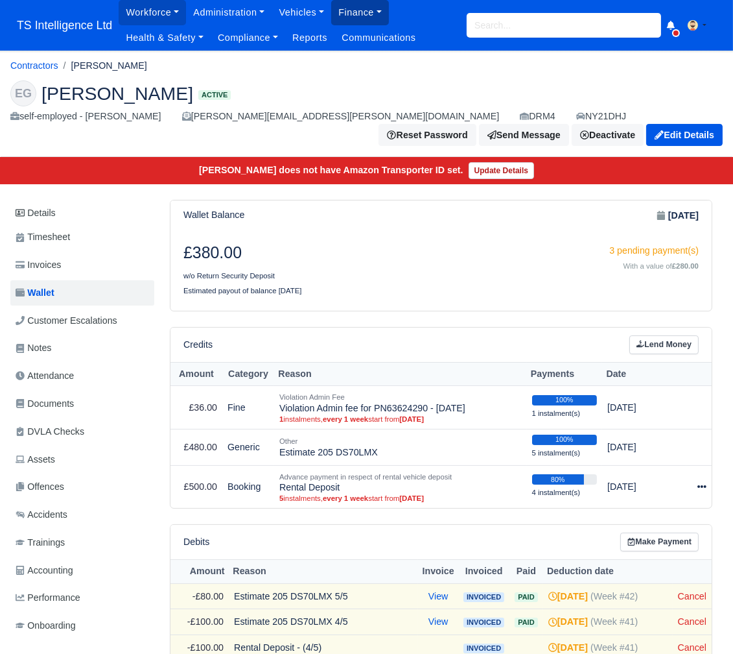
click at [349, 14] on link "Finance" at bounding box center [360, 12] width 58 height 25
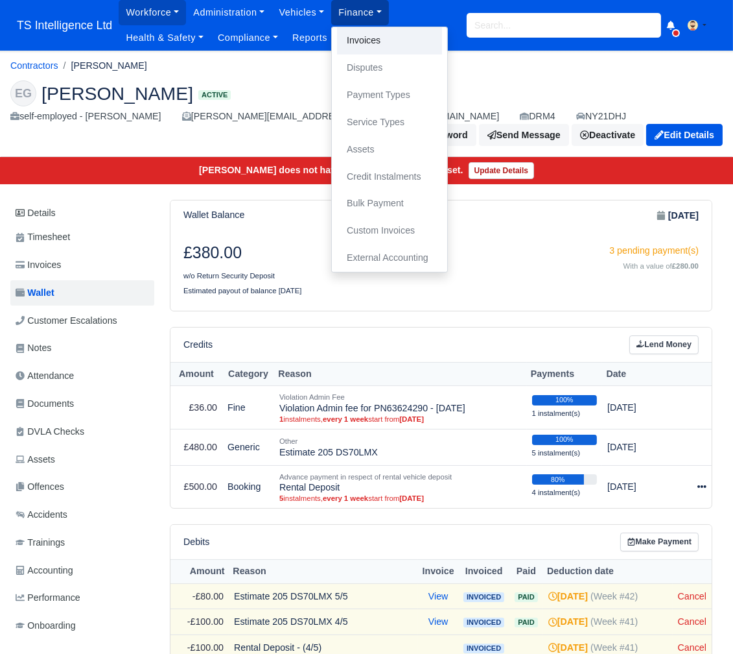
click at [364, 39] on link "Invoices" at bounding box center [389, 40] width 105 height 27
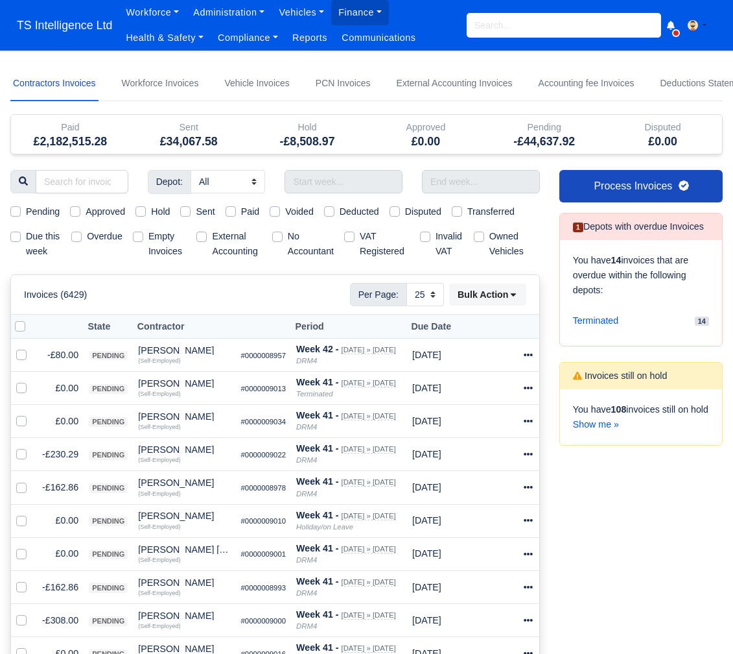
select select "25"
click at [26, 232] on label "Due this week" at bounding box center [43, 244] width 35 height 30
click at [18, 232] on input "Due this week" at bounding box center [15, 234] width 10 height 10
checkbox input "true"
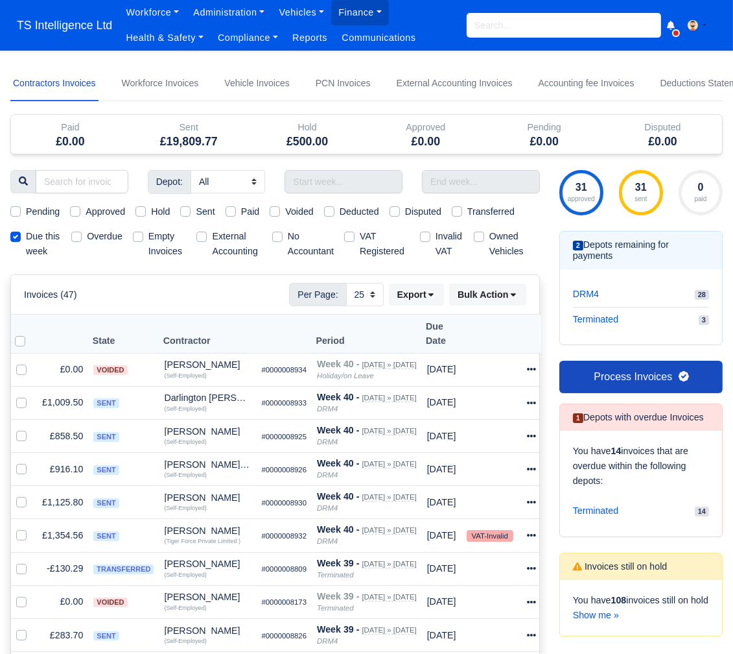
click at [26, 209] on label "Pending" at bounding box center [43, 211] width 34 height 15
click at [14, 209] on input "Pending" at bounding box center [15, 209] width 10 height 10
checkbox input "true"
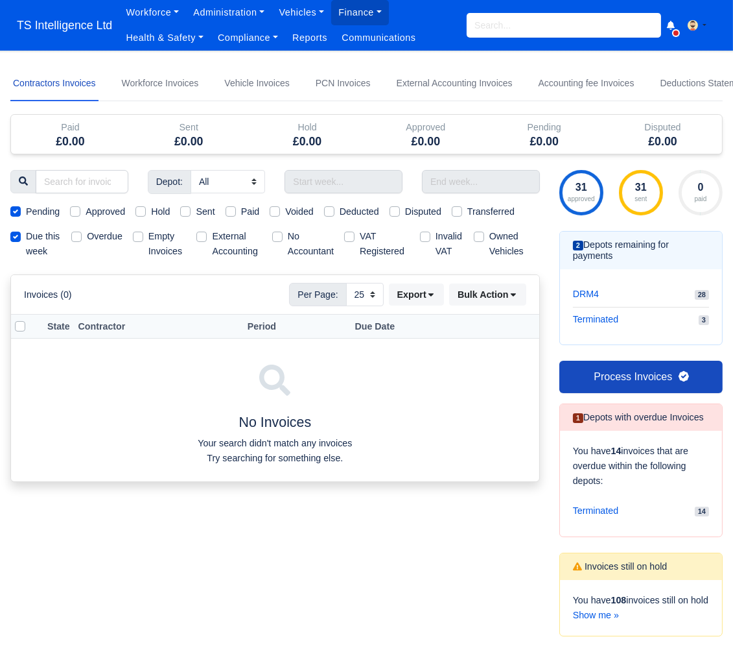
click at [26, 209] on label "Pending" at bounding box center [43, 211] width 34 height 15
click at [14, 209] on input "Pending" at bounding box center [15, 209] width 10 height 10
checkbox input "false"
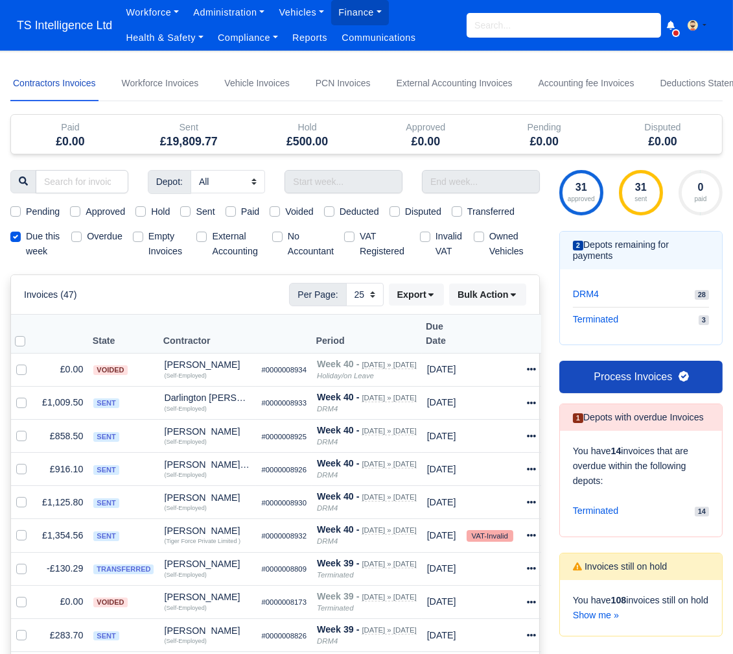
click at [86, 210] on label "Approved" at bounding box center [106, 211] width 40 height 15
click at [73, 210] on input "Approved" at bounding box center [75, 209] width 10 height 10
checkbox input "true"
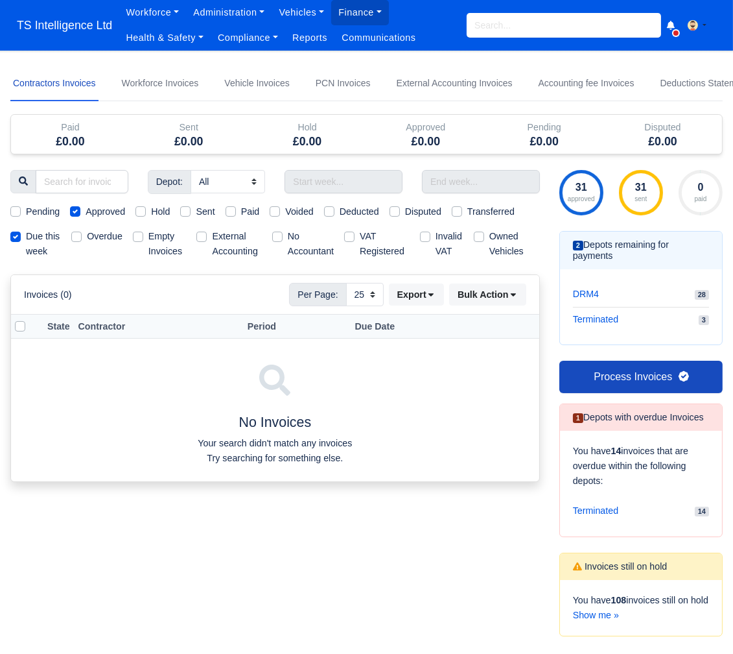
click at [86, 209] on label "Approved" at bounding box center [106, 211] width 40 height 15
click at [73, 209] on input "Approved" at bounding box center [75, 209] width 10 height 10
checkbox input "false"
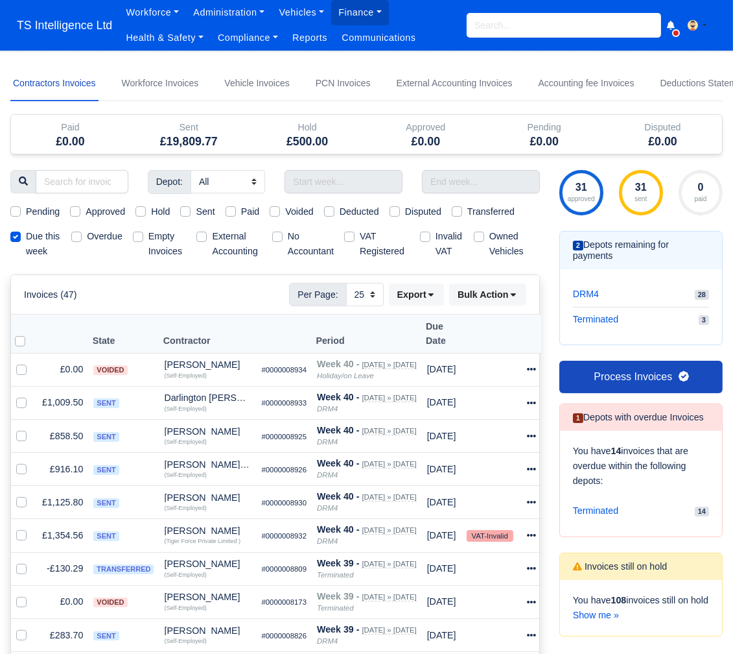
click at [151, 208] on label "Hold" at bounding box center [160, 211] width 19 height 15
click at [141, 208] on input "Hold" at bounding box center [141, 209] width 10 height 10
checkbox input "true"
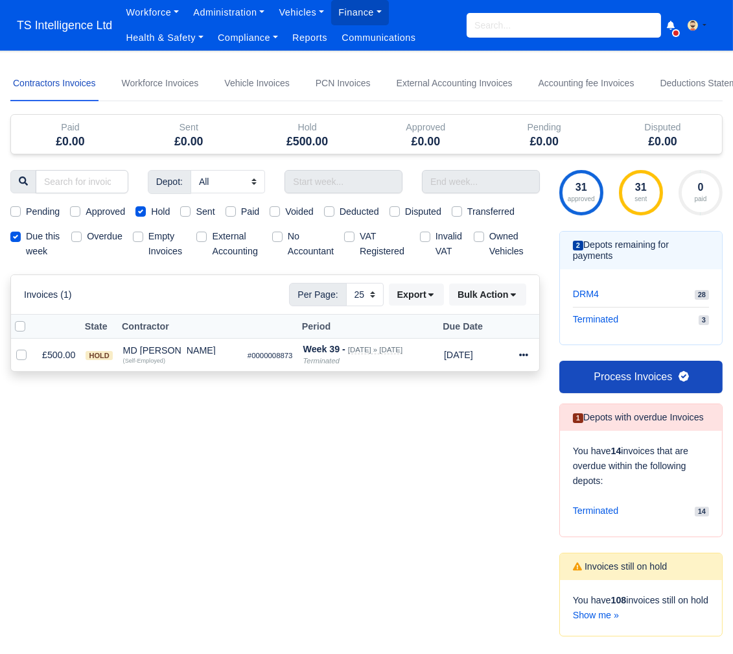
click at [151, 208] on label "Hold" at bounding box center [160, 211] width 19 height 15
click at [141, 208] on input "Hold" at bounding box center [141, 209] width 10 height 10
checkbox input "false"
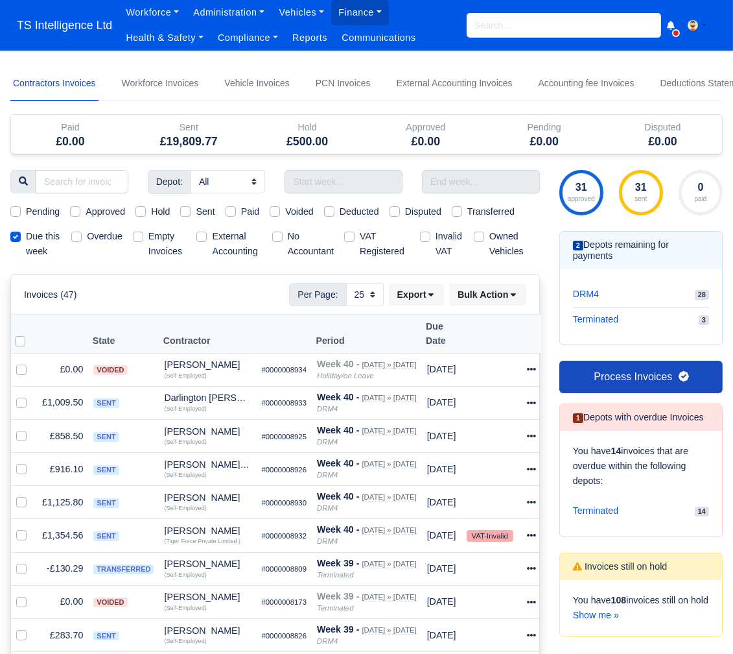
click at [196, 210] on label "Sent" at bounding box center [205, 211] width 19 height 15
click at [187, 210] on input "Sent" at bounding box center [185, 209] width 10 height 10
checkbox input "true"
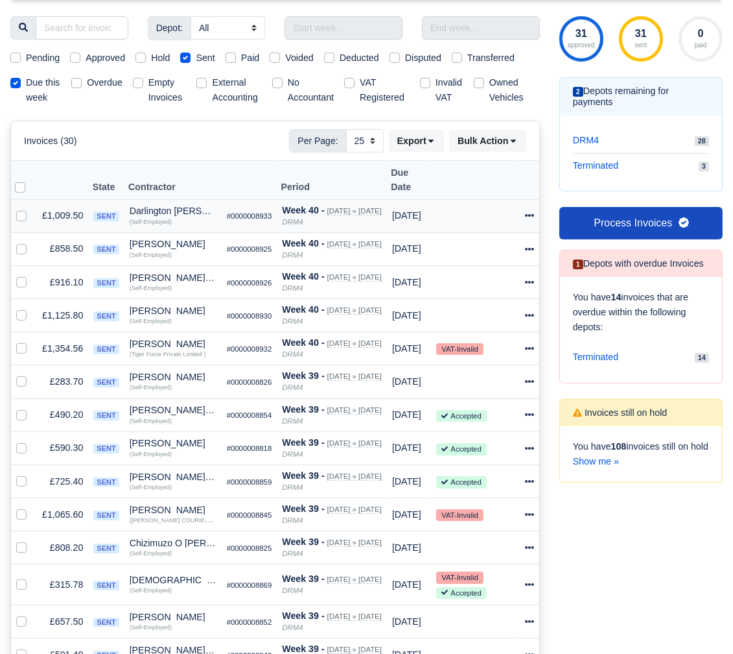
scroll to position [154, 0]
click at [30, 179] on label at bounding box center [30, 179] width 0 height 0
click at [17, 182] on input "checkbox" at bounding box center [20, 184] width 10 height 10
checkbox input "true"
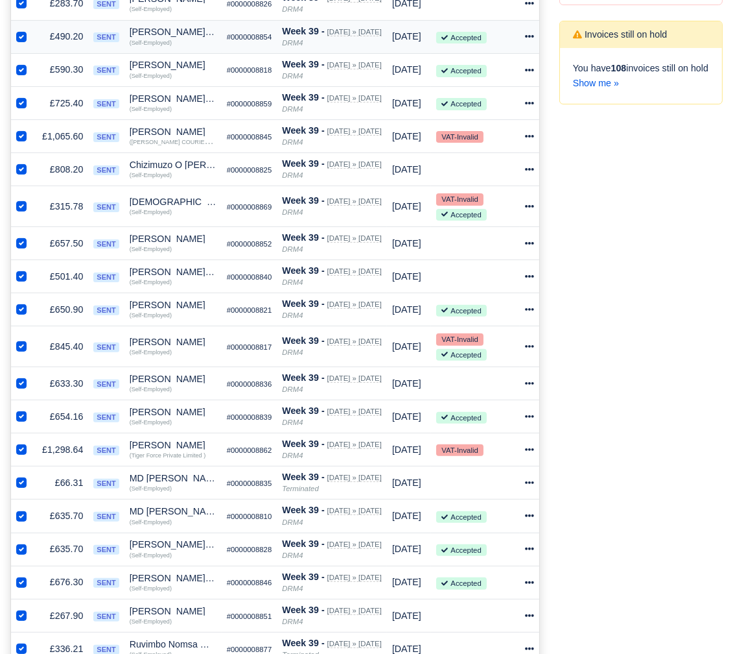
scroll to position [541, 0]
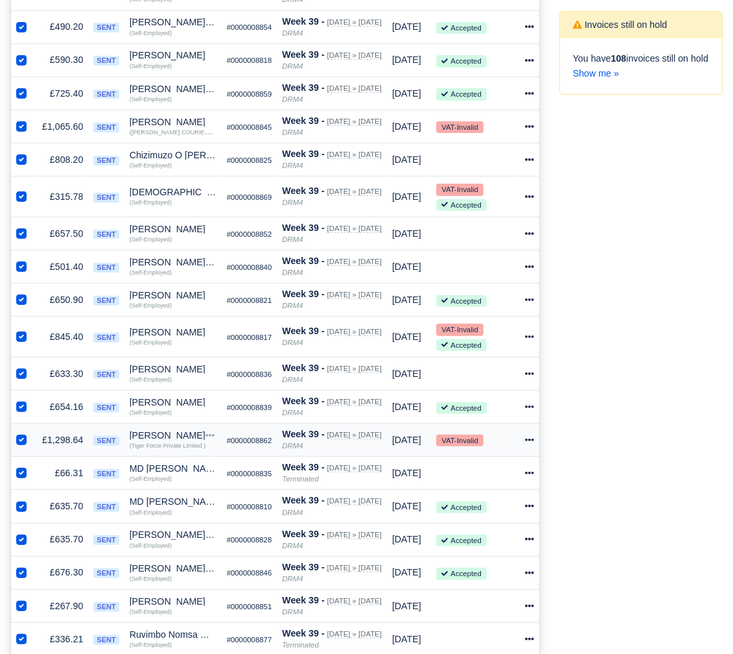
click at [32, 433] on label at bounding box center [32, 433] width 0 height 0
click at [21, 433] on input "checkbox" at bounding box center [21, 438] width 10 height 10
checkbox input "false"
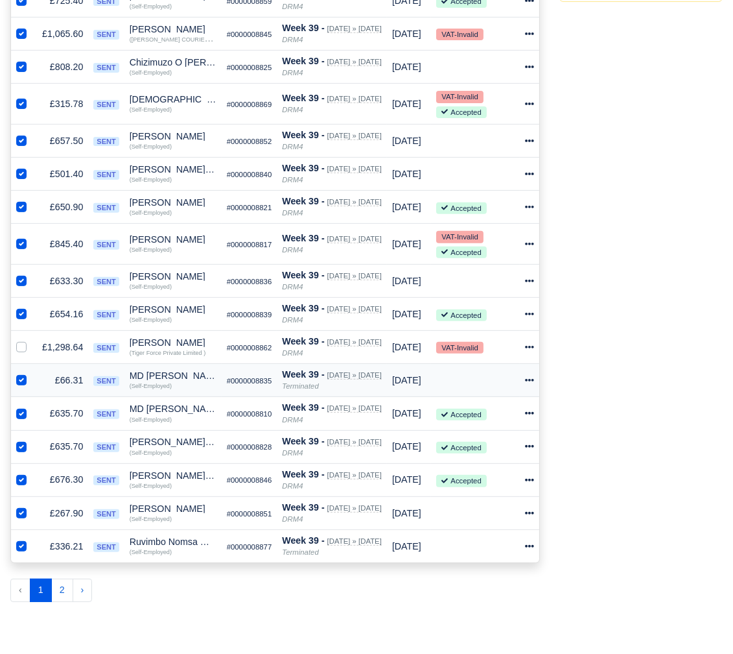
scroll to position [636, 0]
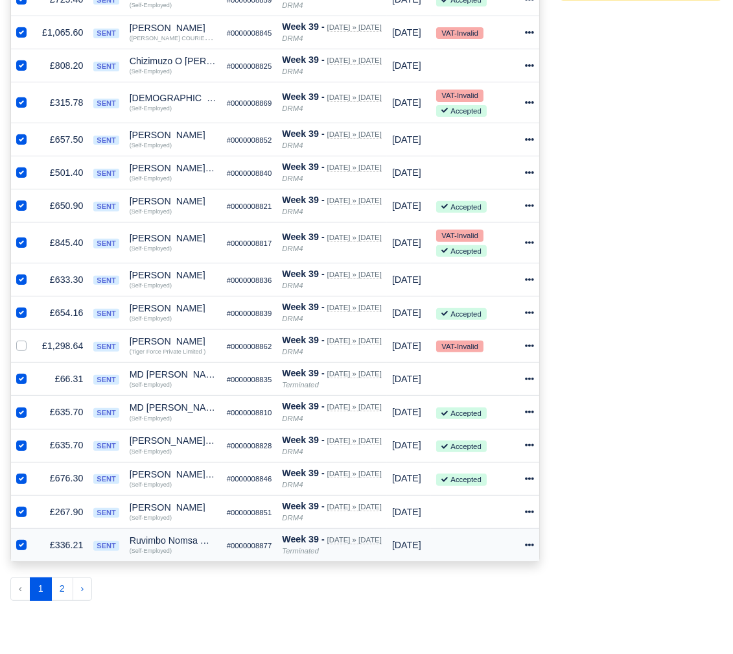
click at [32, 538] on label at bounding box center [32, 538] width 0 height 0
click at [20, 538] on input "checkbox" at bounding box center [21, 543] width 10 height 10
checkbox input "false"
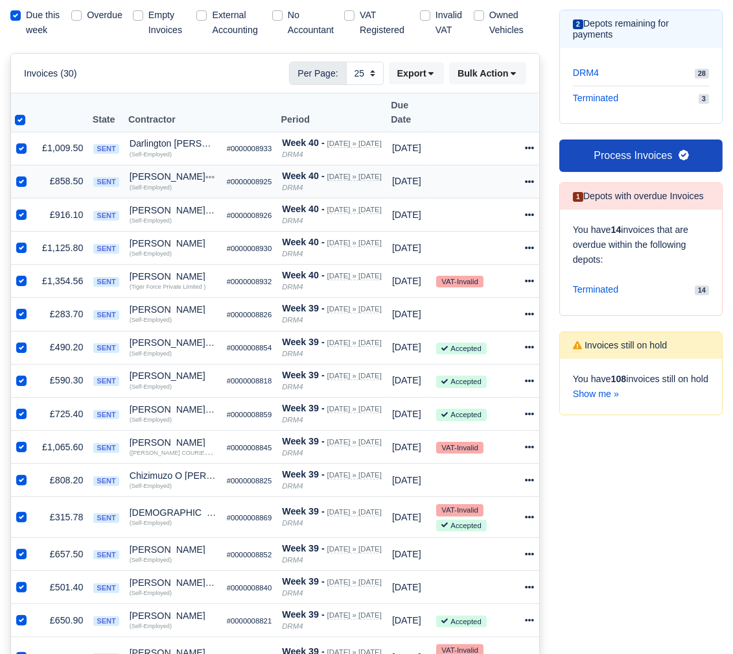
scroll to position [185, 0]
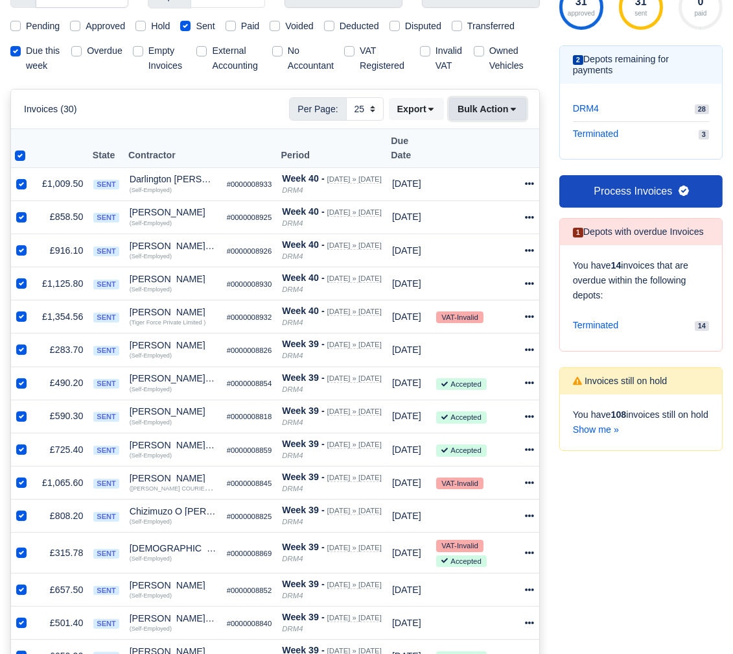
click at [510, 113] on icon at bounding box center [513, 108] width 9 height 9
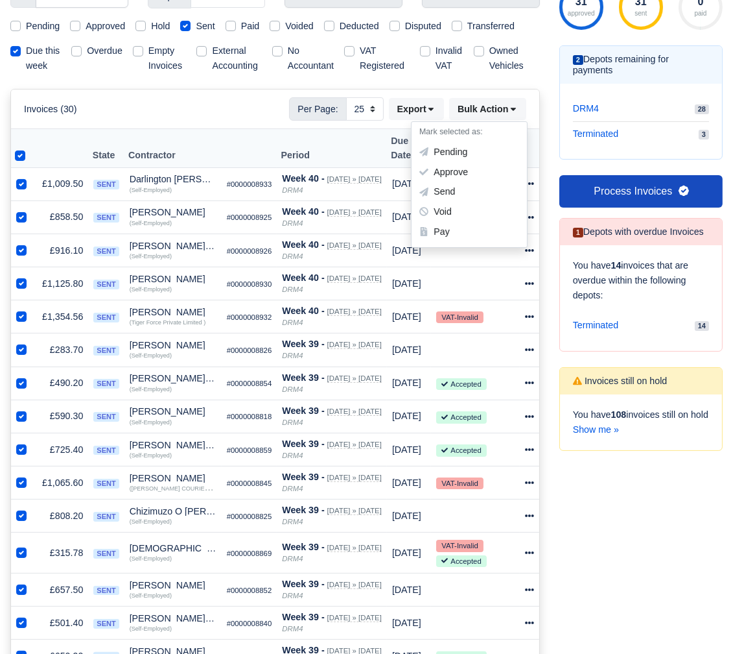
click at [460, 242] on div "Pay" at bounding box center [469, 232] width 115 height 20
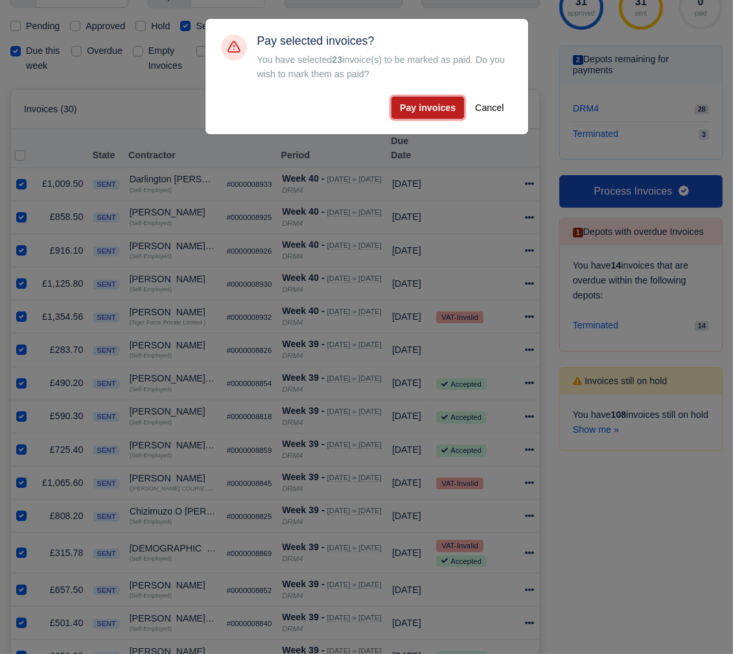
click at [428, 105] on button "Pay invoices" at bounding box center [428, 108] width 73 height 22
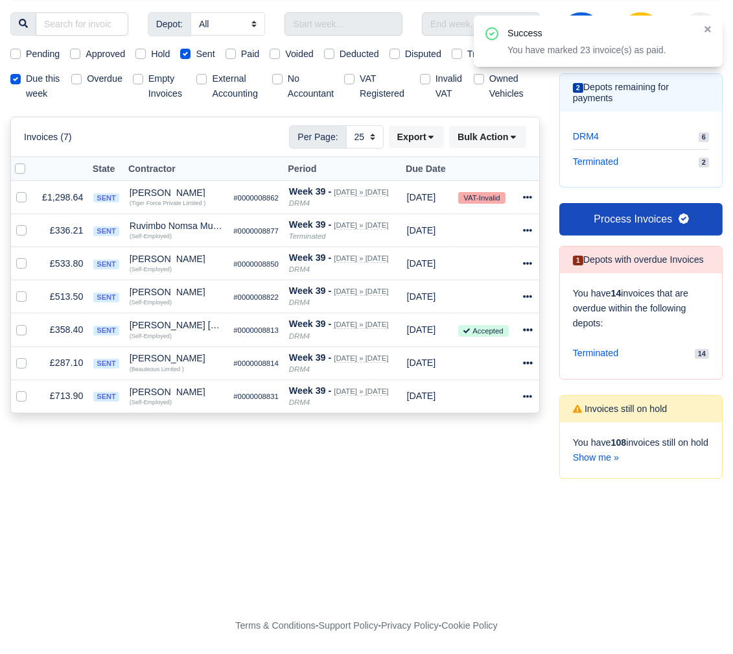
scroll to position [180, 0]
click at [30, 161] on label at bounding box center [30, 161] width 0 height 0
click at [16, 161] on input "checkbox" at bounding box center [20, 166] width 10 height 10
checkbox input "true"
click at [32, 223] on label at bounding box center [32, 223] width 0 height 0
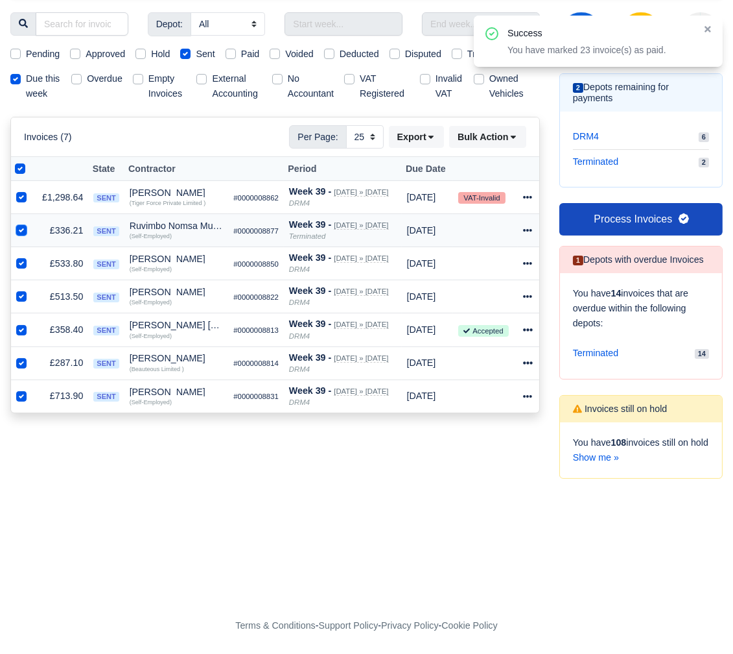
click at [18, 223] on input "checkbox" at bounding box center [21, 228] width 10 height 10
checkbox input "false"
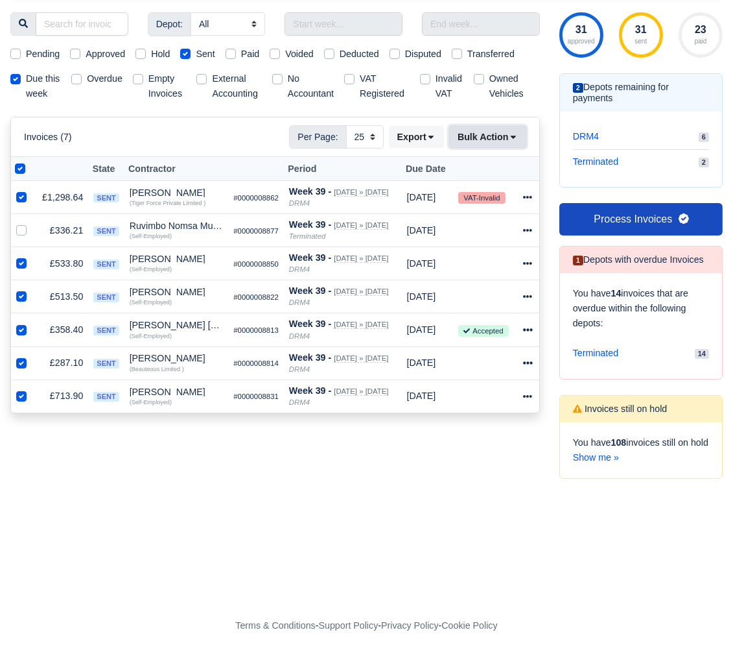
click at [457, 134] on button "Bulk Action" at bounding box center [487, 137] width 77 height 22
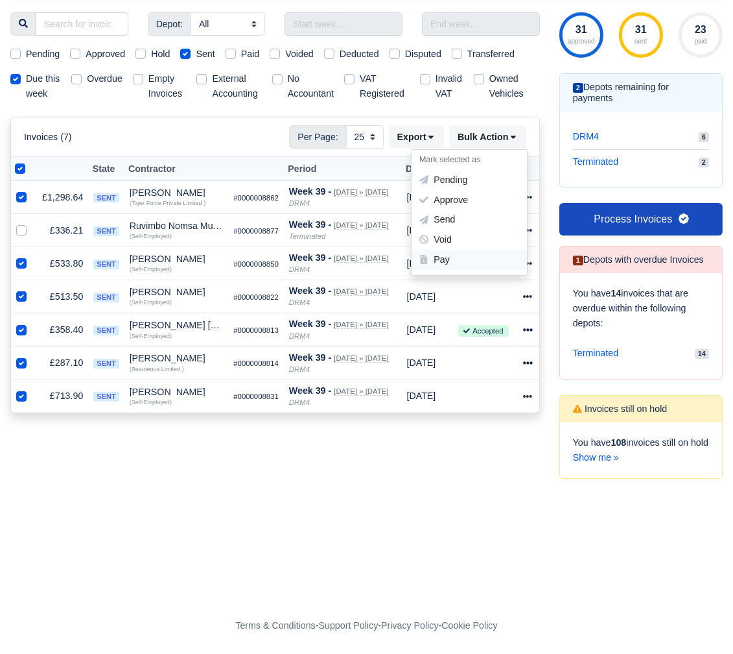
click at [449, 250] on div "Pay" at bounding box center [469, 260] width 115 height 20
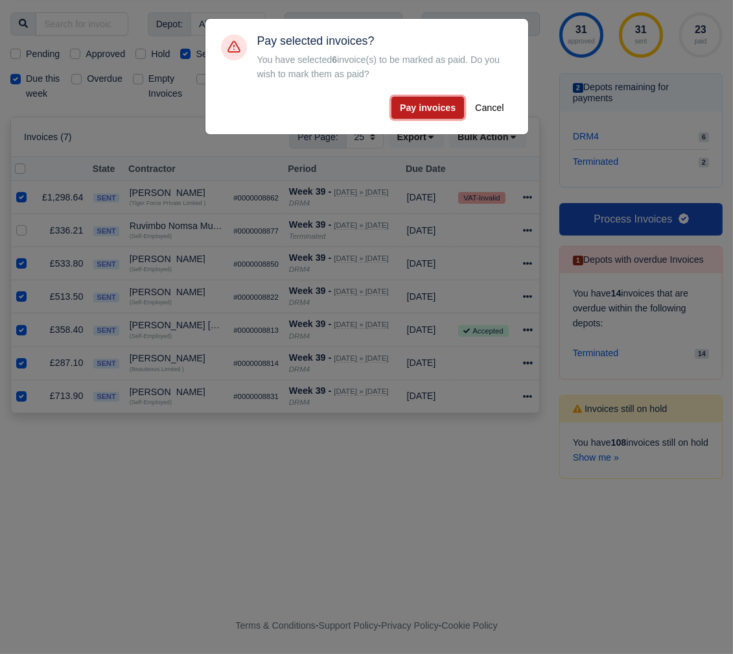
click at [429, 108] on button "Pay invoices" at bounding box center [428, 108] width 73 height 22
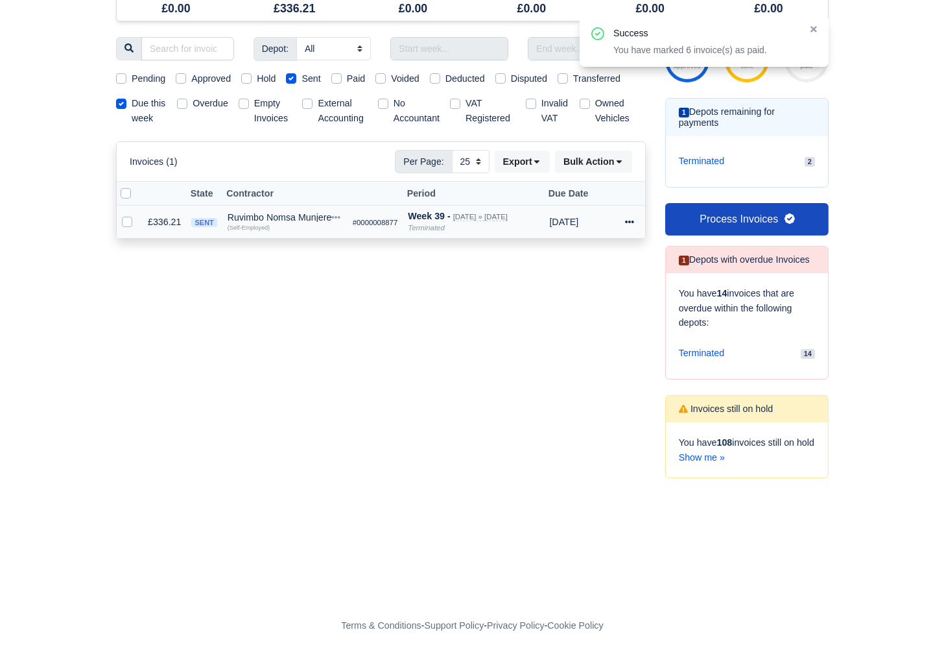
scroll to position [0, 0]
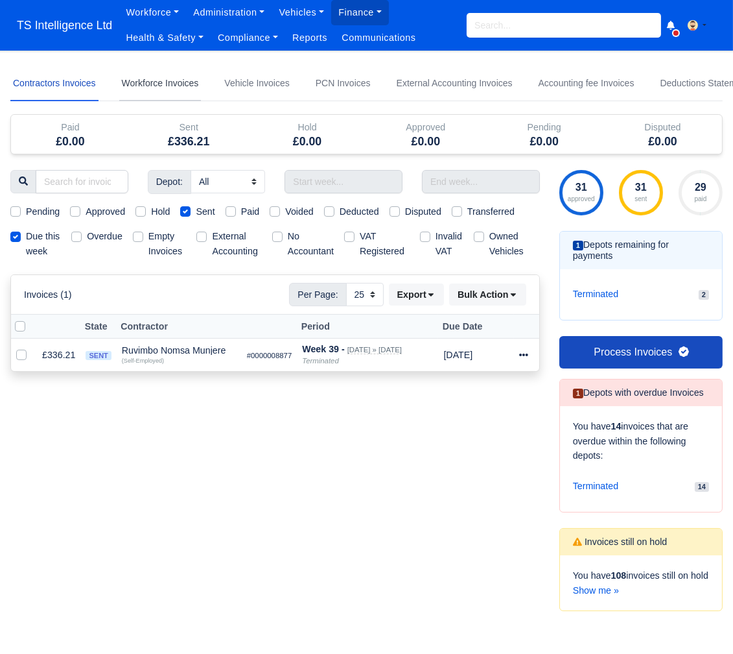
click at [173, 86] on link "Workforce Invoices" at bounding box center [160, 83] width 82 height 35
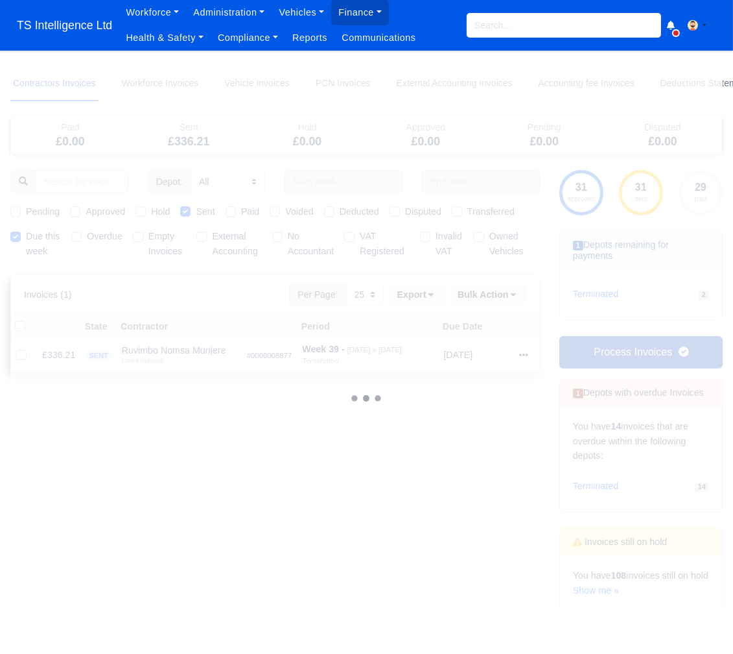
select select
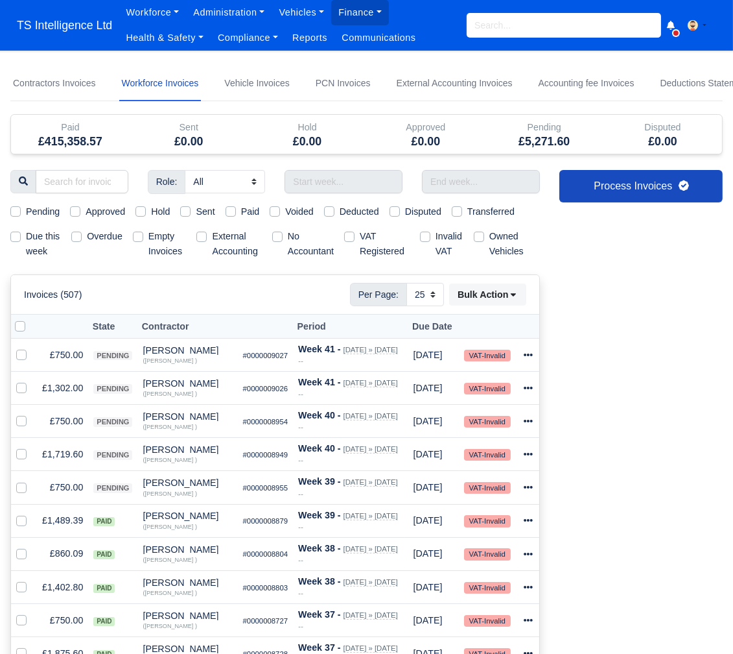
click at [26, 236] on label "Due this week" at bounding box center [43, 244] width 35 height 30
click at [14, 236] on input "Due this week" at bounding box center [15, 234] width 10 height 10
checkbox input "true"
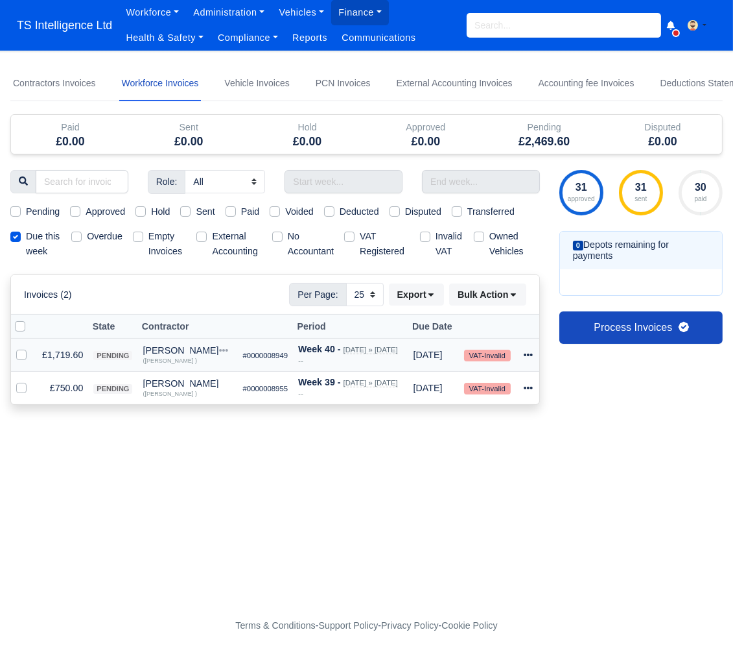
click at [32, 348] on label at bounding box center [32, 348] width 0 height 0
click at [21, 358] on input "checkbox" at bounding box center [21, 353] width 10 height 10
checkbox input "true"
click at [32, 381] on label at bounding box center [32, 381] width 0 height 0
click at [20, 391] on input "checkbox" at bounding box center [21, 386] width 10 height 10
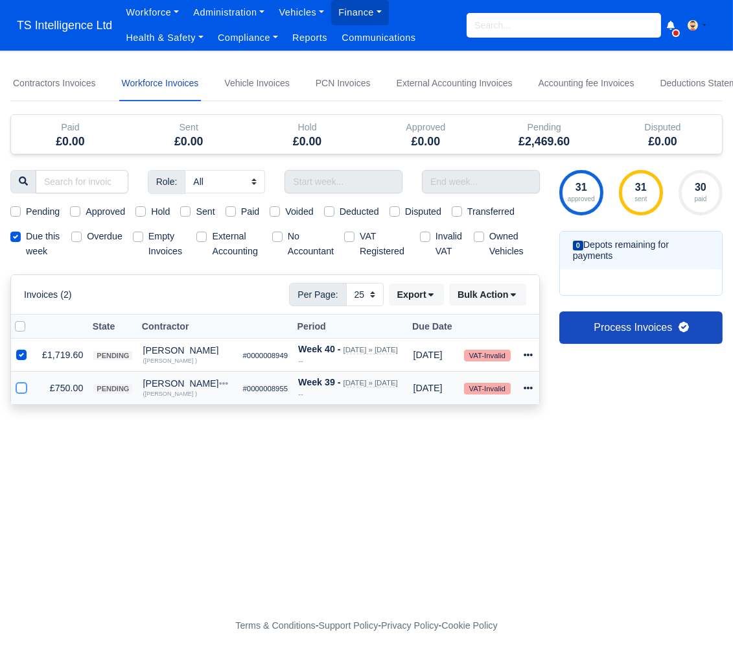
checkbox input "true"
click at [510, 305] on button "Bulk Action" at bounding box center [487, 294] width 77 height 22
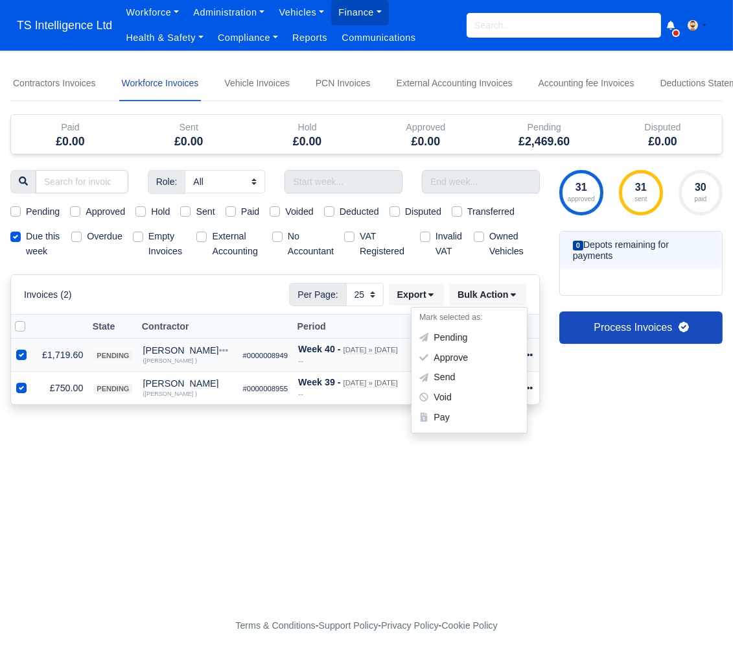
click at [468, 368] on div "Approve" at bounding box center [469, 358] width 115 height 20
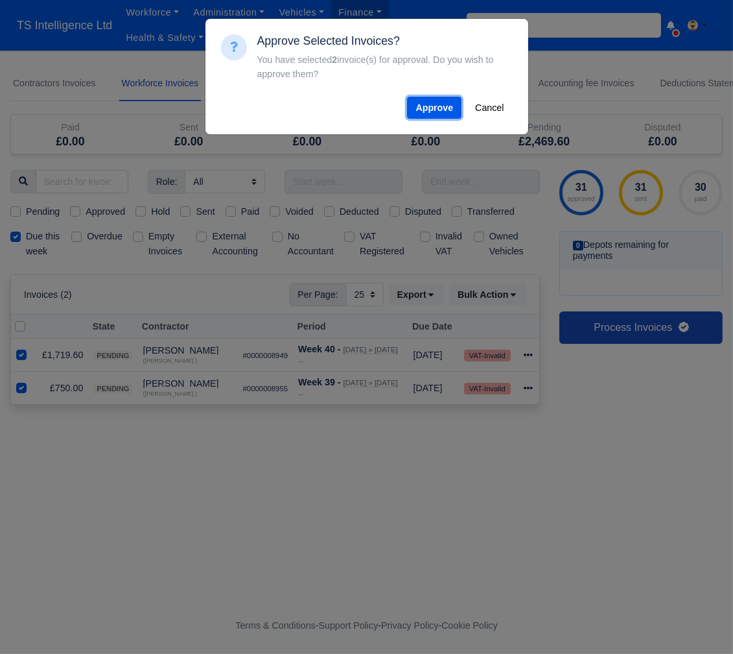
click at [434, 99] on button "Approve" at bounding box center [434, 108] width 54 height 22
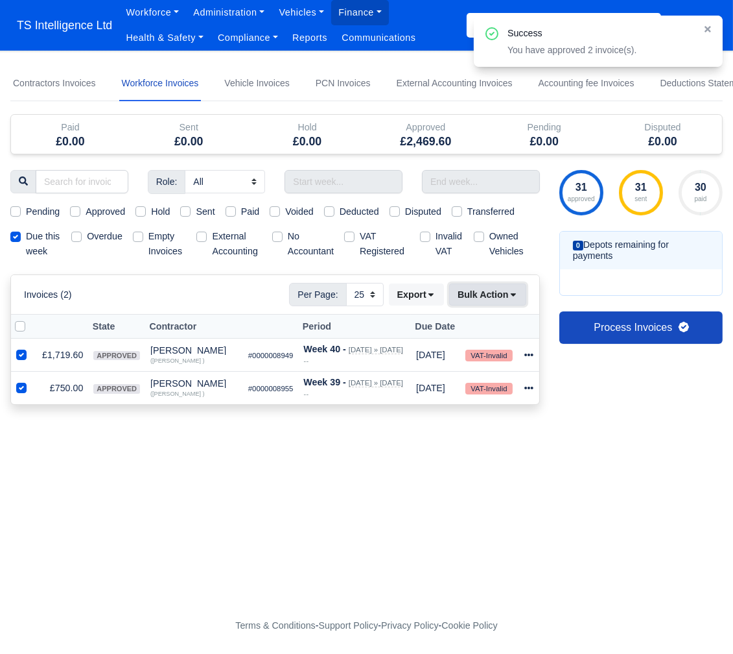
drag, startPoint x: 492, startPoint y: 305, endPoint x: 486, endPoint y: 334, distance: 29.8
click at [492, 305] on button "Bulk Action" at bounding box center [487, 294] width 77 height 22
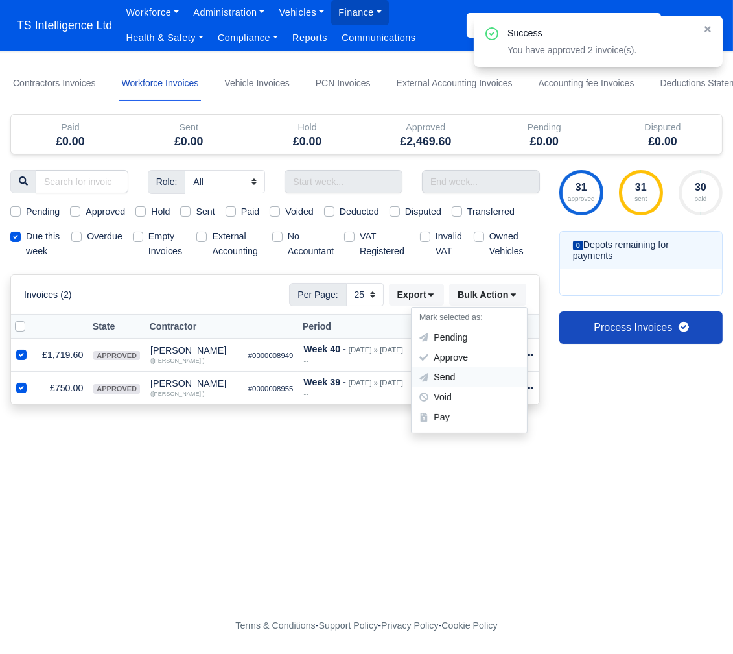
click at [458, 388] on div "Send" at bounding box center [469, 378] width 115 height 20
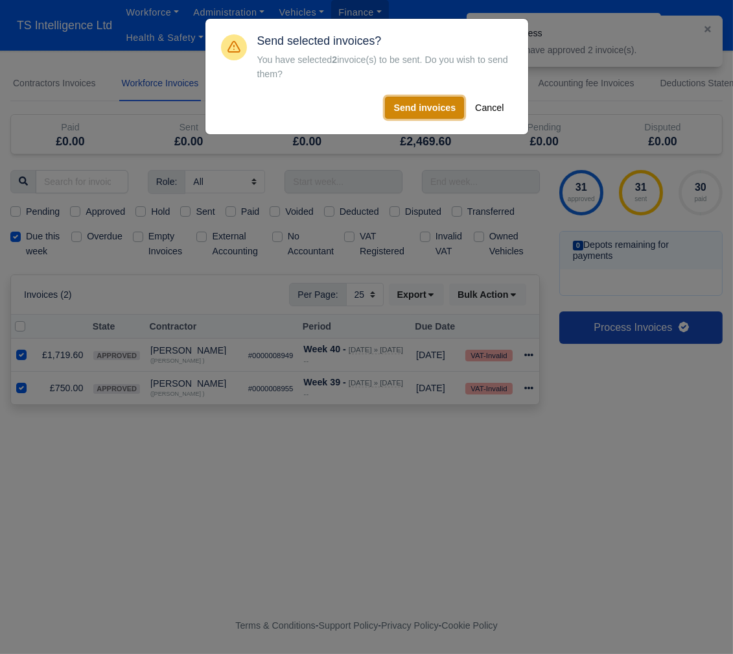
click at [434, 107] on button "Send invoices" at bounding box center [424, 108] width 79 height 22
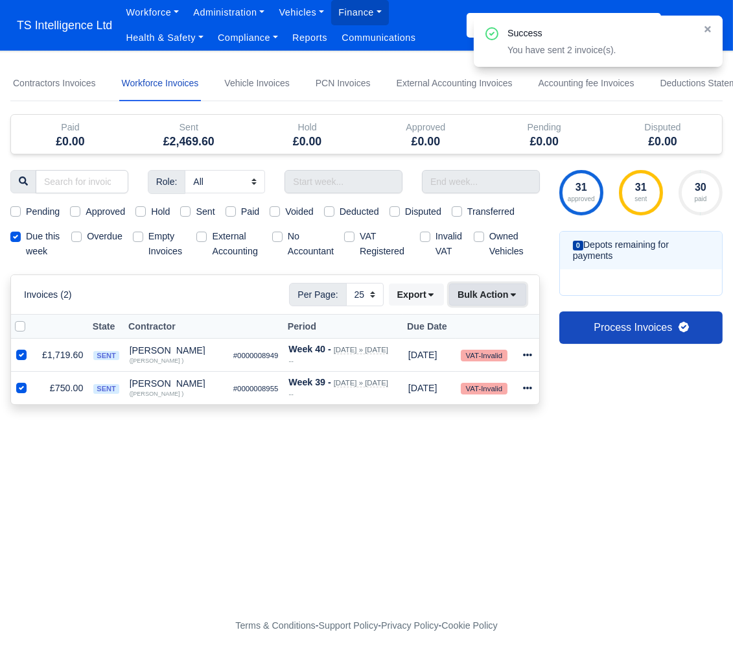
click at [499, 305] on button "Bulk Action" at bounding box center [487, 294] width 77 height 22
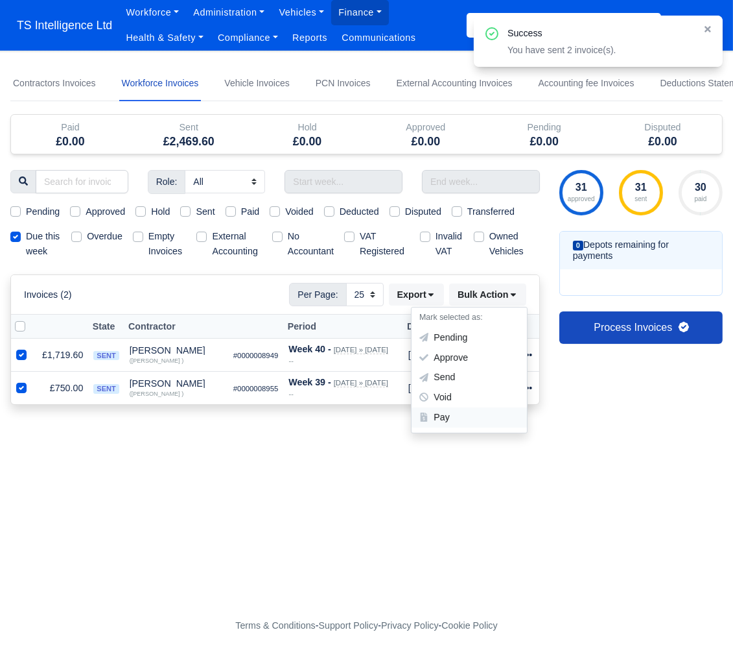
click at [460, 426] on div "Pay" at bounding box center [469, 417] width 115 height 20
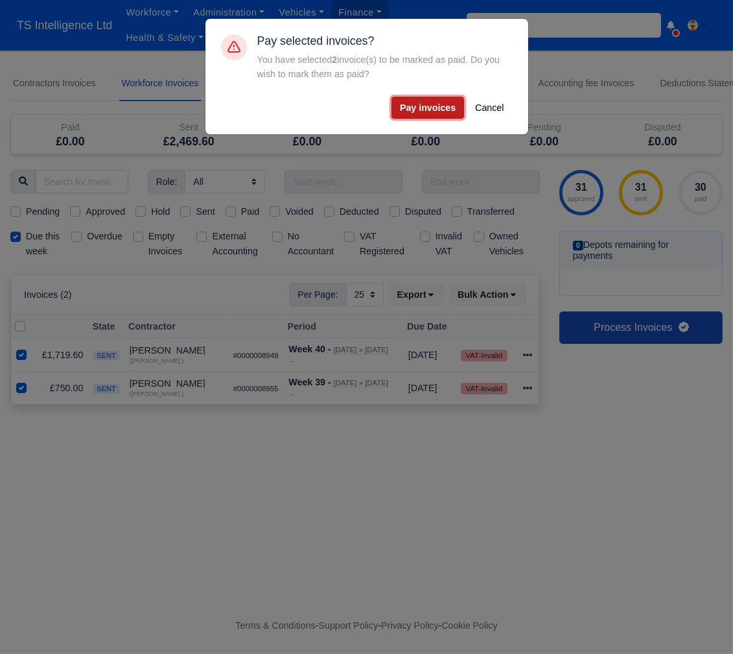
click at [433, 98] on button "Pay invoices" at bounding box center [428, 108] width 73 height 22
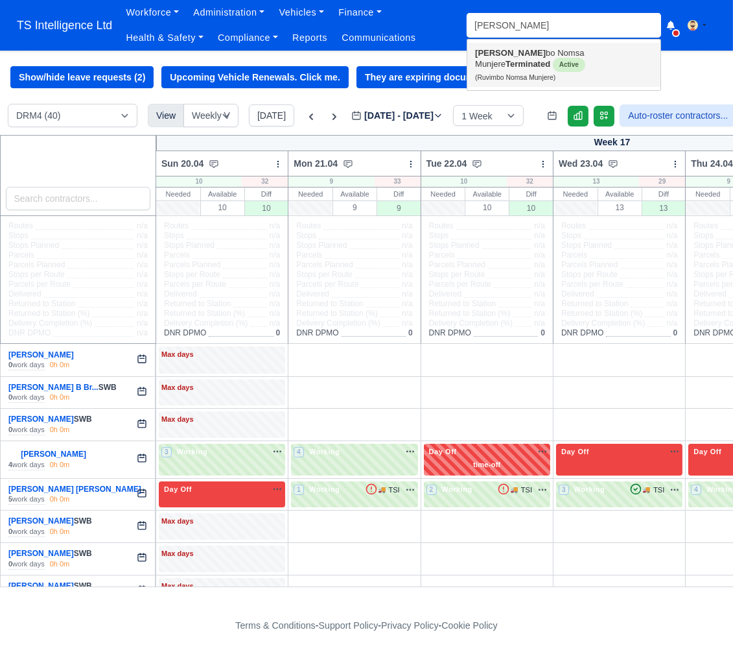
click at [584, 66] on link "Ruvim bo Nomsa Munjere Terminated Active (Ruvimbo Nomsa Munjere)" at bounding box center [564, 65] width 193 height 44
type input "Ruvimbo Nomsa Munjere"
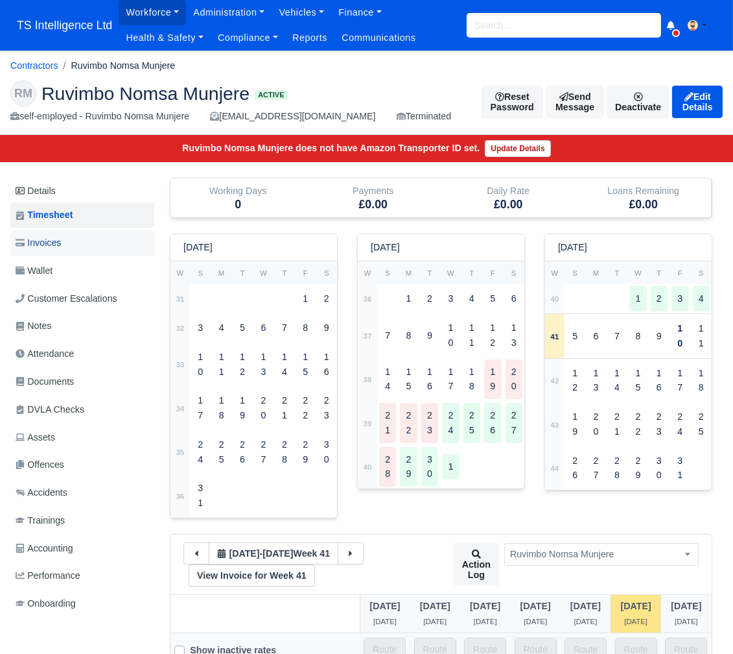
click at [70, 243] on link "Invoices" at bounding box center [82, 242] width 144 height 25
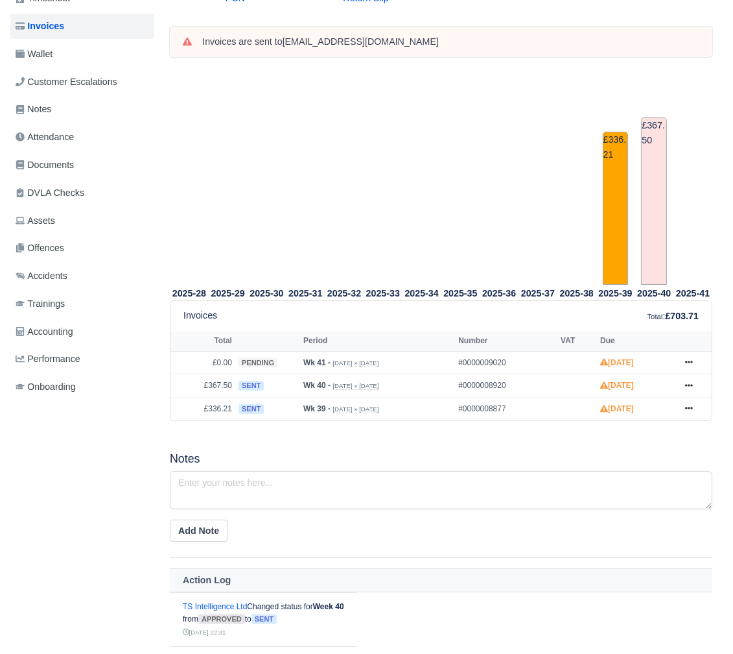
scroll to position [101, 0]
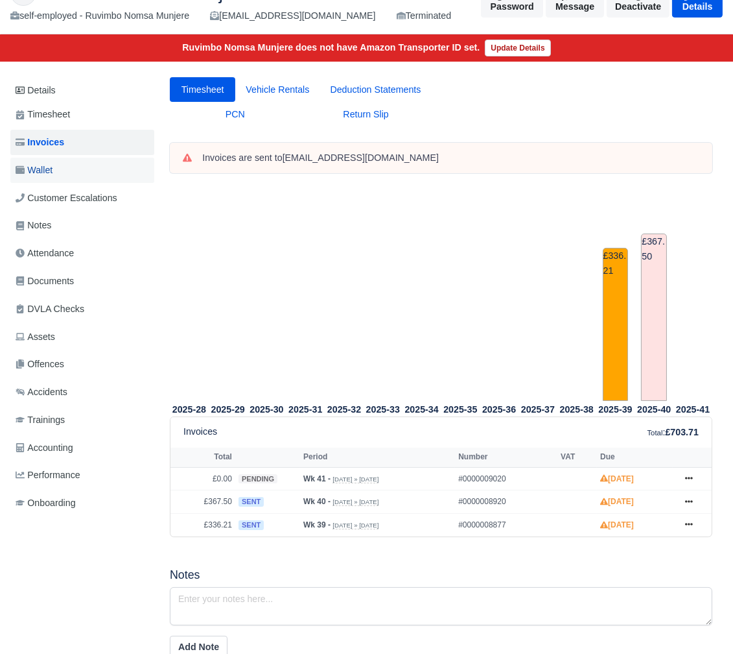
click at [66, 163] on link "Wallet" at bounding box center [82, 170] width 144 height 25
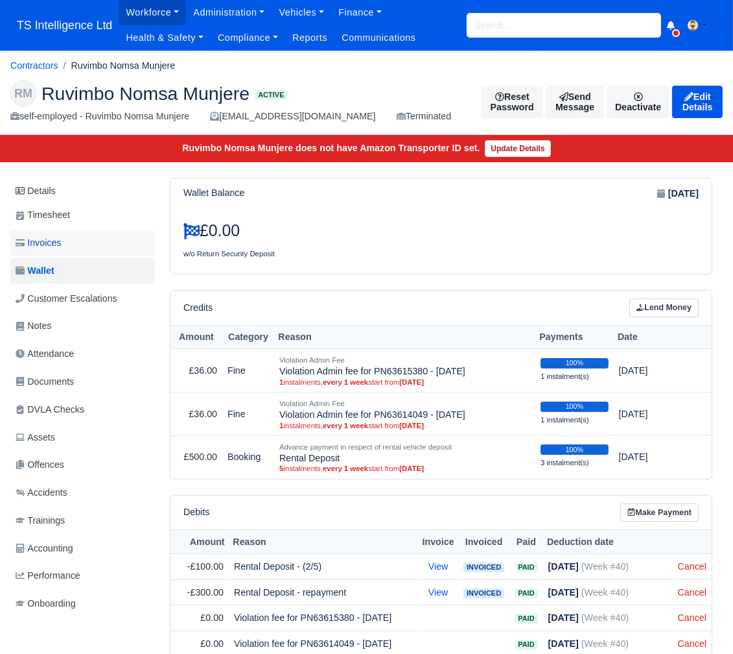
click at [71, 243] on link "Invoices" at bounding box center [82, 242] width 144 height 25
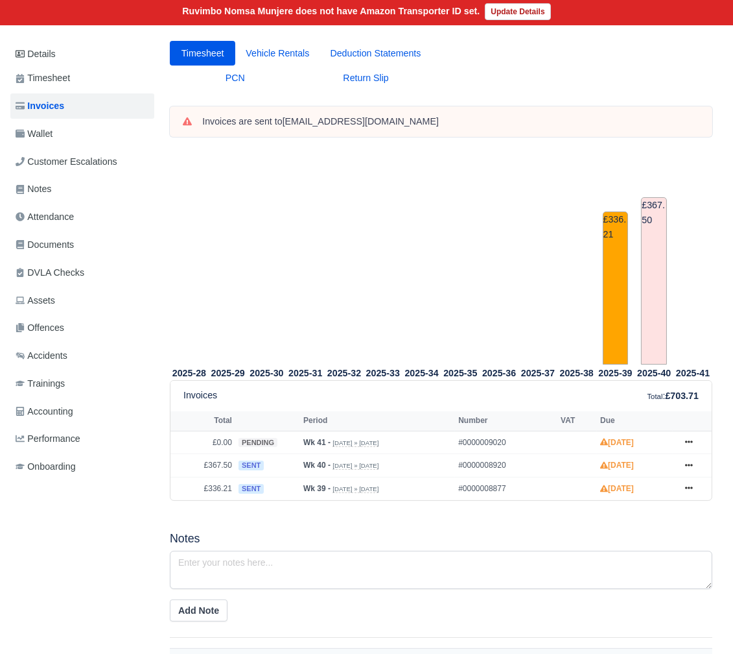
scroll to position [205, 0]
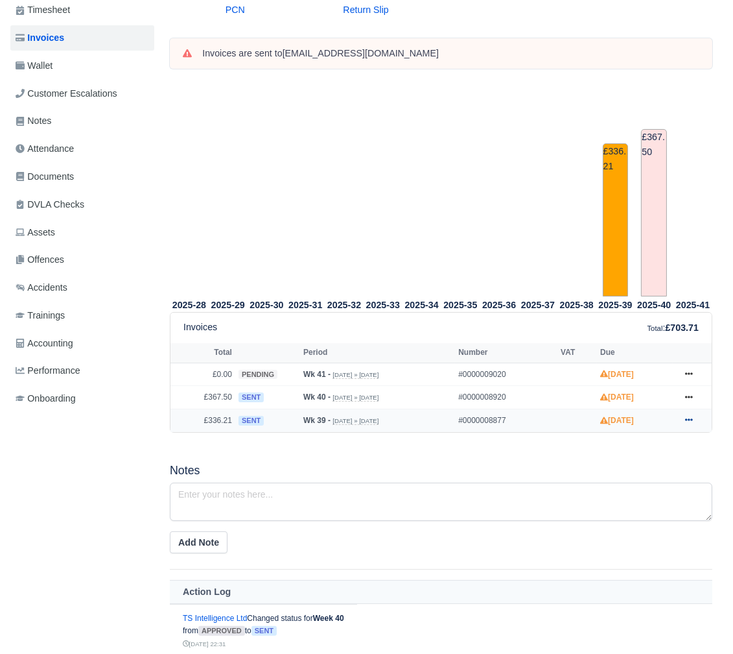
click at [689, 418] on icon at bounding box center [689, 420] width 8 height 8
click at [641, 434] on link "Show Invoice" at bounding box center [639, 443] width 115 height 27
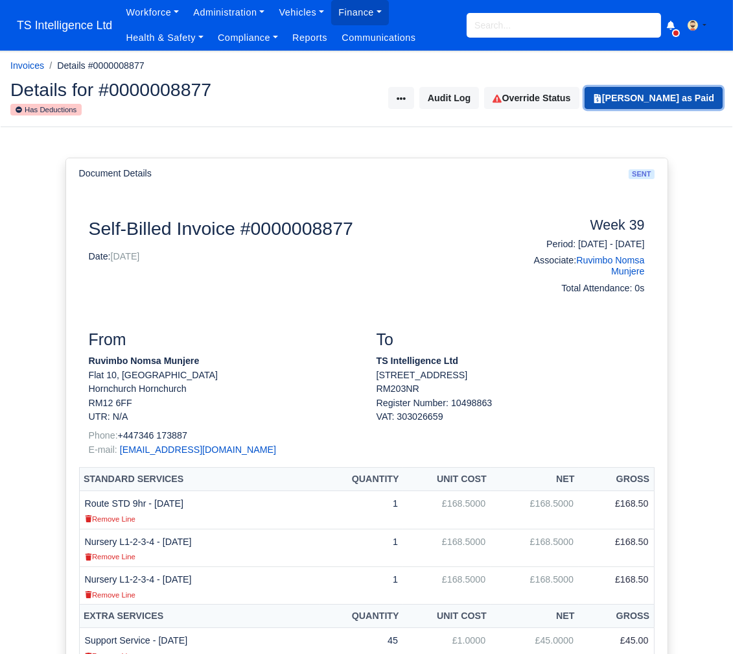
click at [660, 98] on button "[PERSON_NAME] as Paid" at bounding box center [654, 98] width 138 height 22
